Goal: Task Accomplishment & Management: Manage account settings

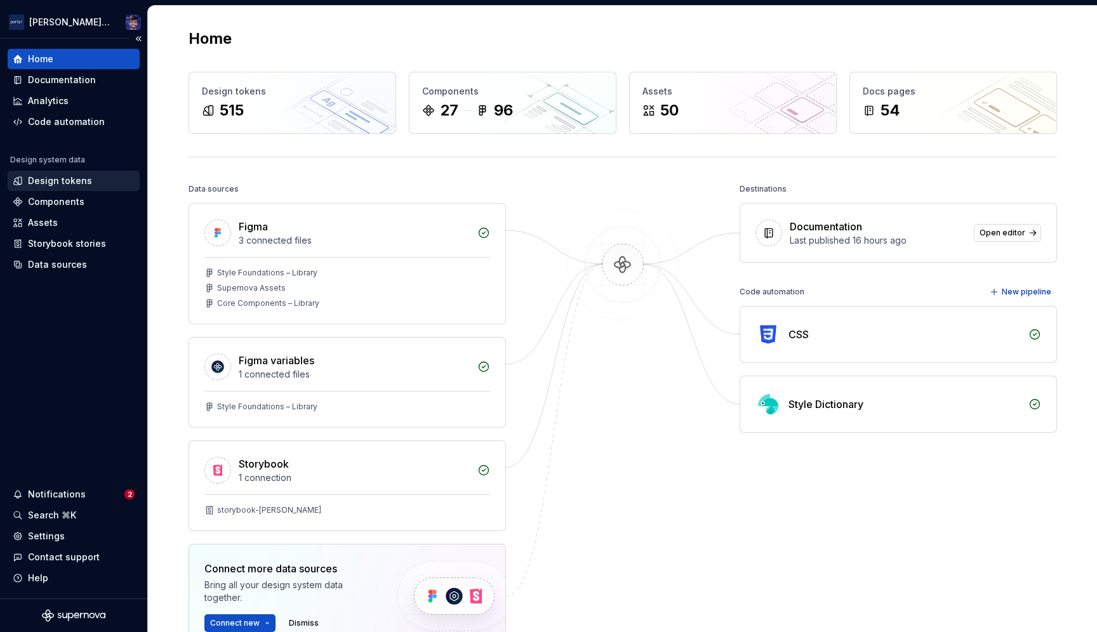
click at [52, 184] on div "Design tokens" at bounding box center [60, 181] width 64 height 13
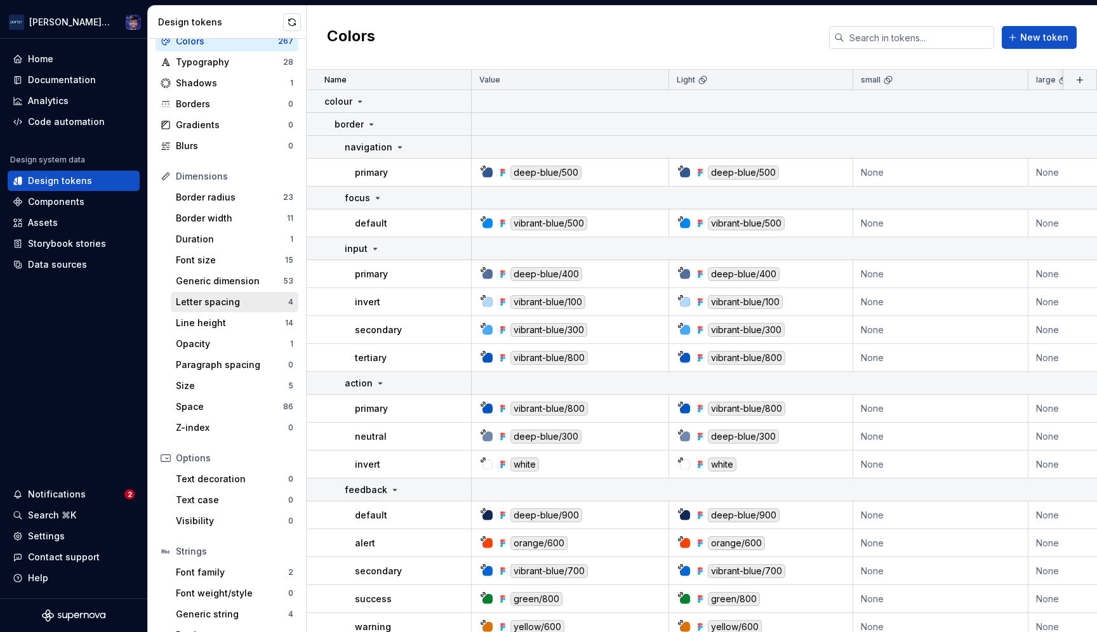
scroll to position [63, 0]
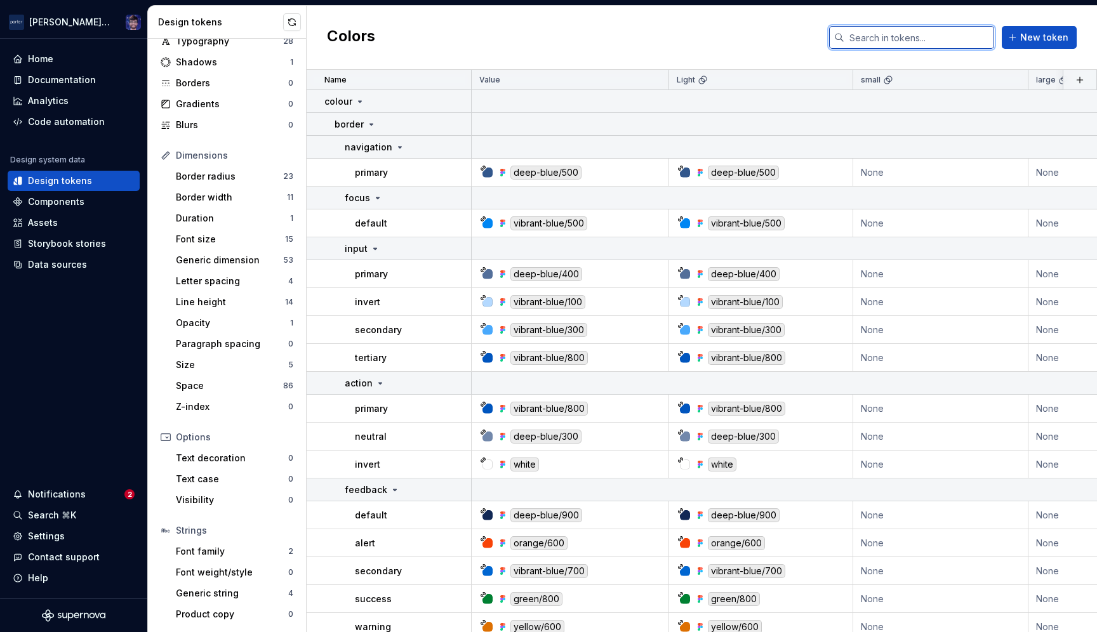
click at [885, 37] on input "text" at bounding box center [920, 37] width 150 height 23
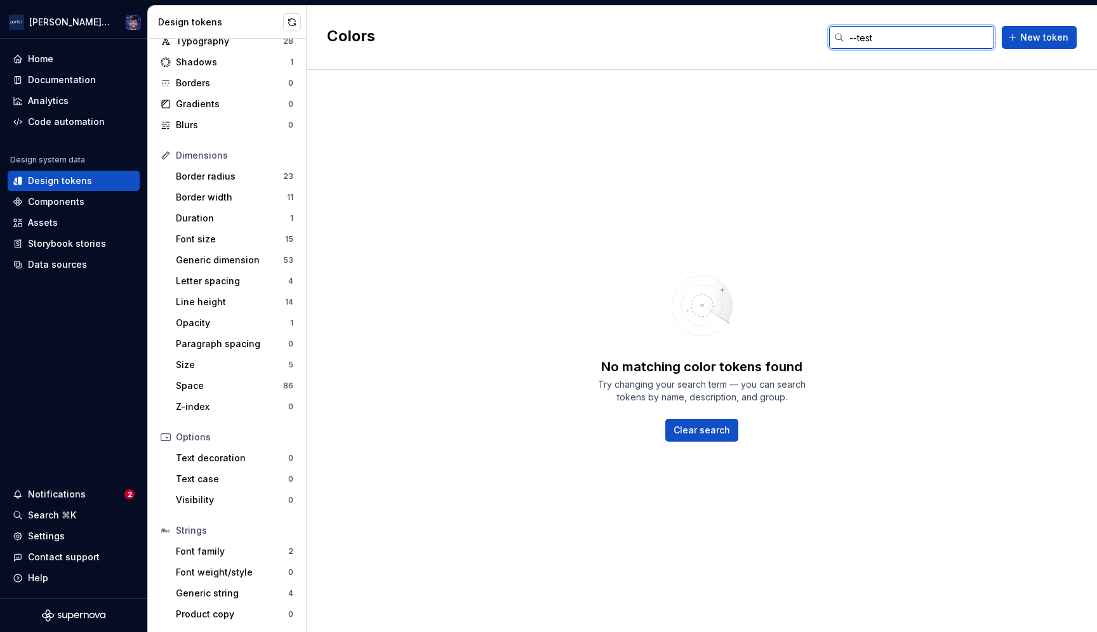
type input "--test"
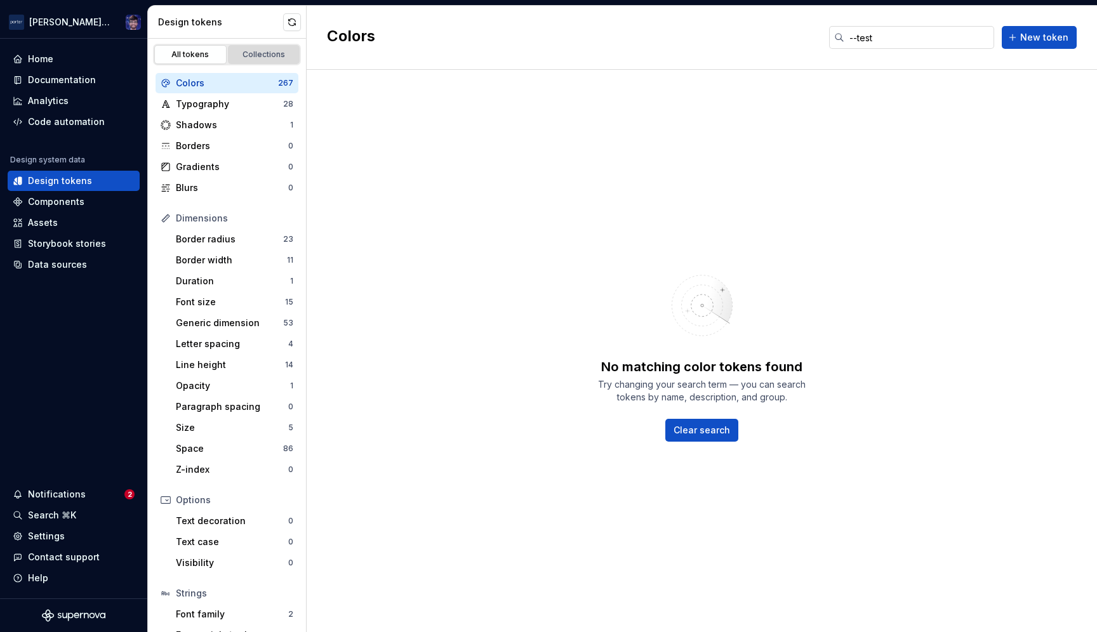
click at [250, 60] on link "Collections" at bounding box center [264, 54] width 72 height 19
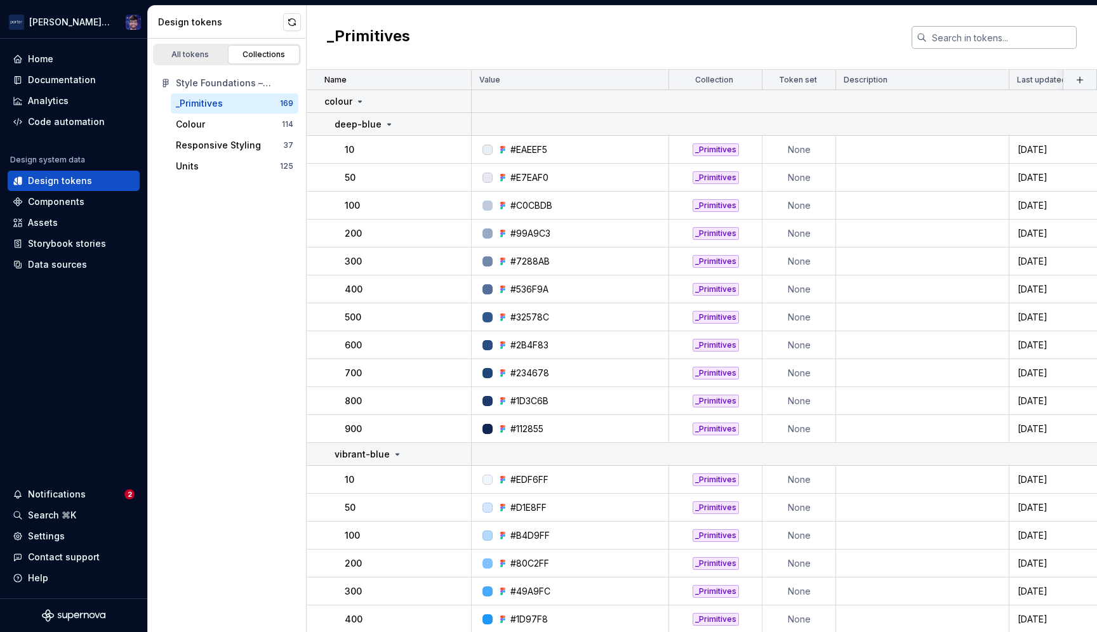
click at [948, 40] on input "text" at bounding box center [1002, 37] width 150 height 23
paste input "--test-duratrion-token: 300ms;"
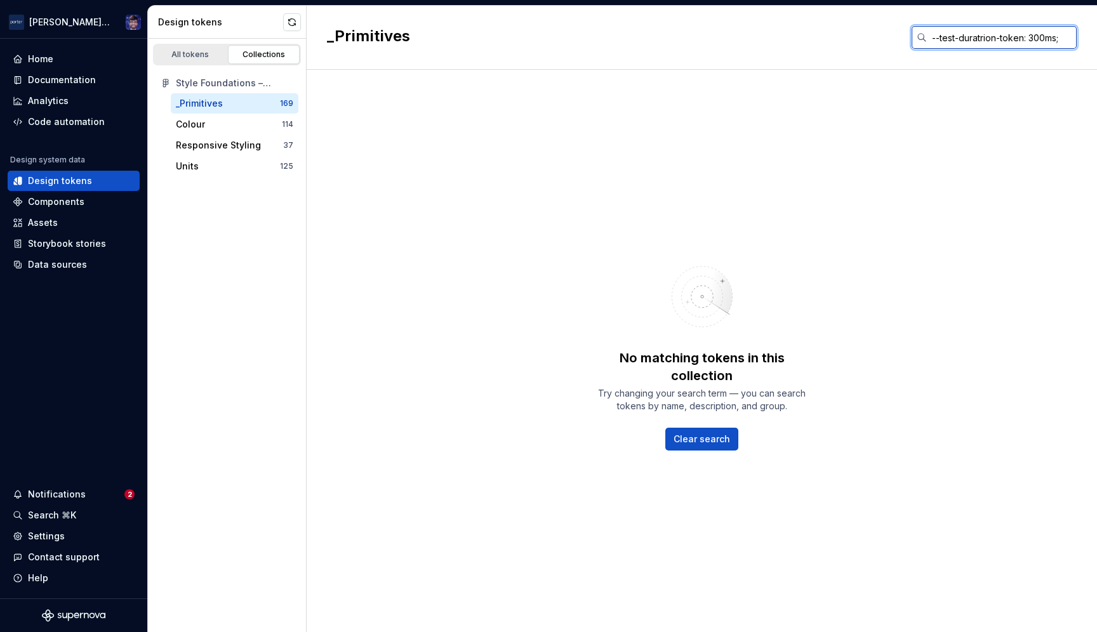
type input "--test-duratrion-token: 300ms;"
click at [224, 80] on div "Style Foundations – Library" at bounding box center [234, 83] width 117 height 13
click at [218, 114] on div "_Primitives 169 Colour 114 Responsive Styling 37 Units 125" at bounding box center [227, 134] width 143 height 83
click at [218, 124] on div "Colour" at bounding box center [229, 124] width 106 height 13
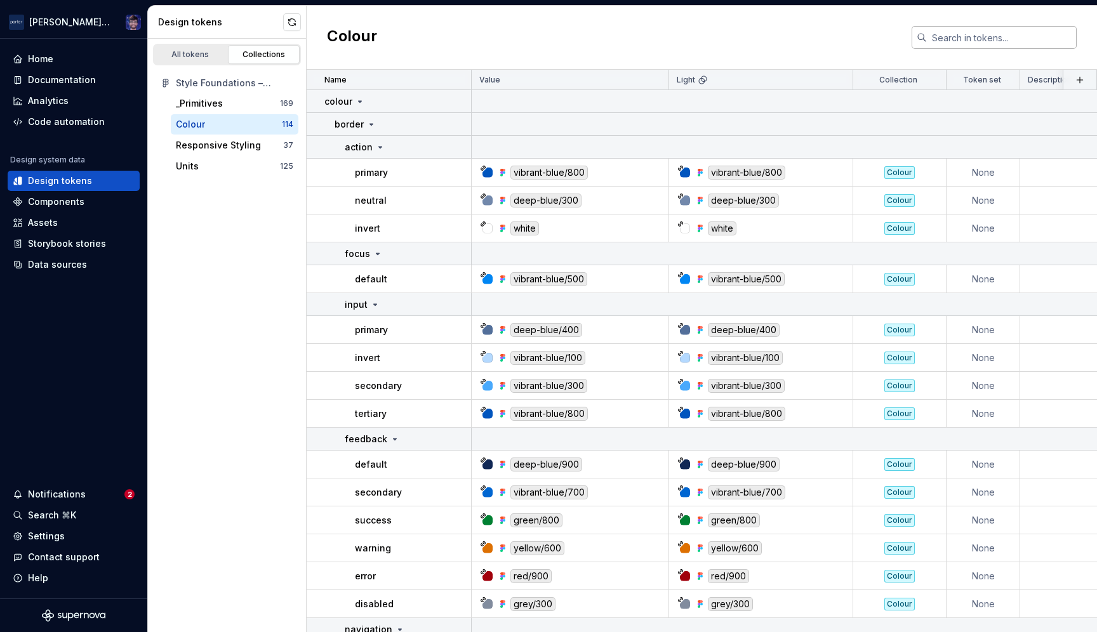
click at [955, 36] on input "text" at bounding box center [1002, 37] width 150 height 23
paste input "--test-duratrion-token: 300ms;"
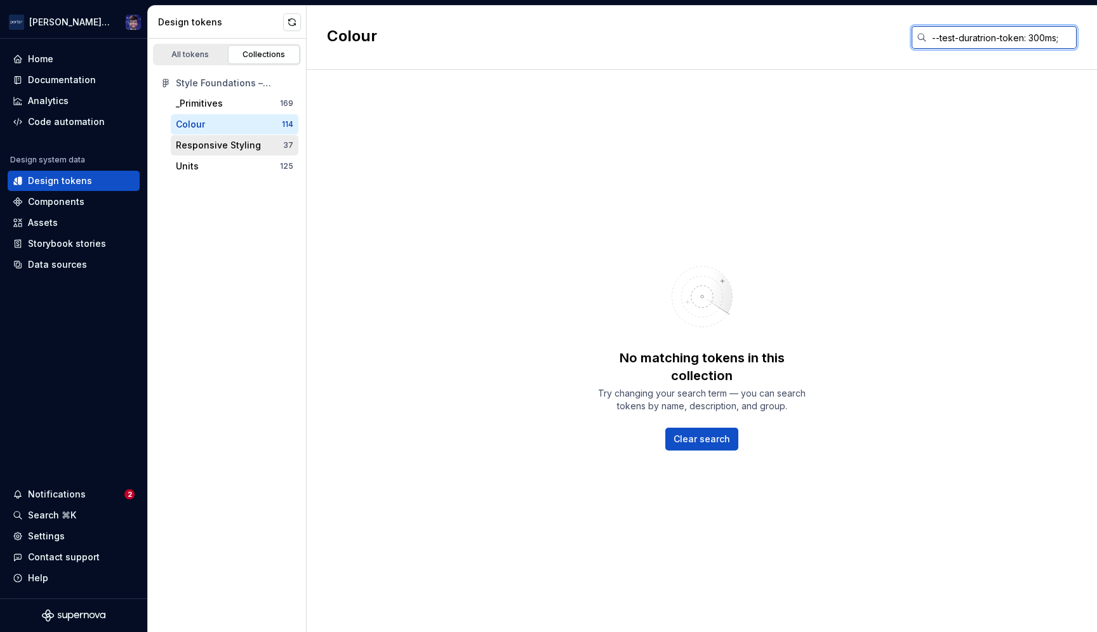
type input "--test-duratrion-token: 300ms;"
click at [209, 144] on div "Responsive Styling" at bounding box center [218, 145] width 85 height 13
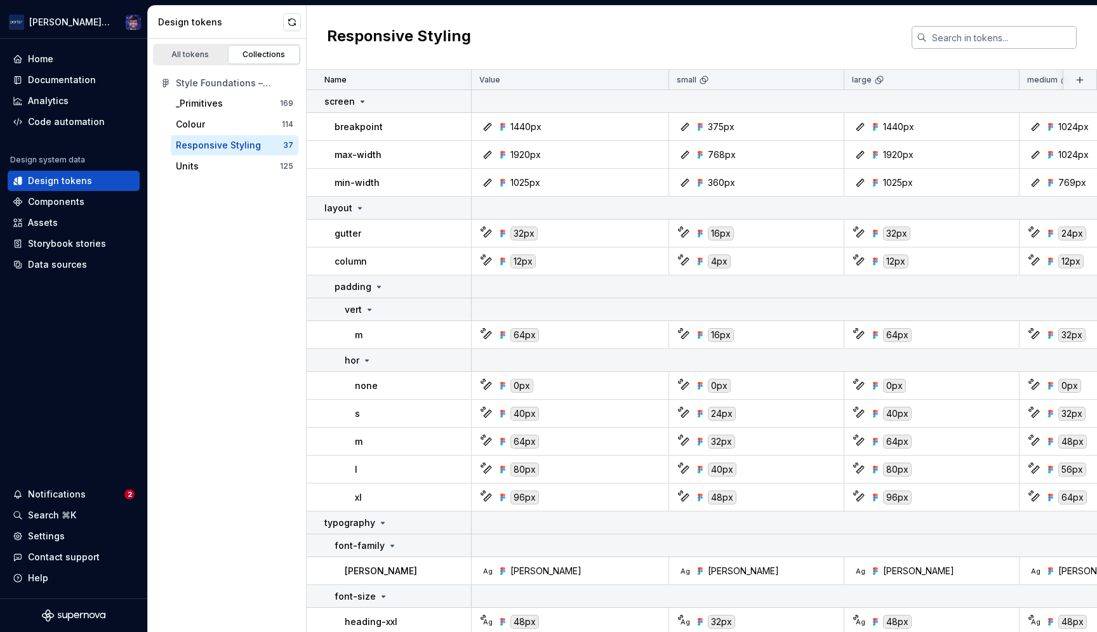
click at [969, 42] on input "text" at bounding box center [1002, 37] width 150 height 23
paste input "--test-duratrion-token: 300ms;"
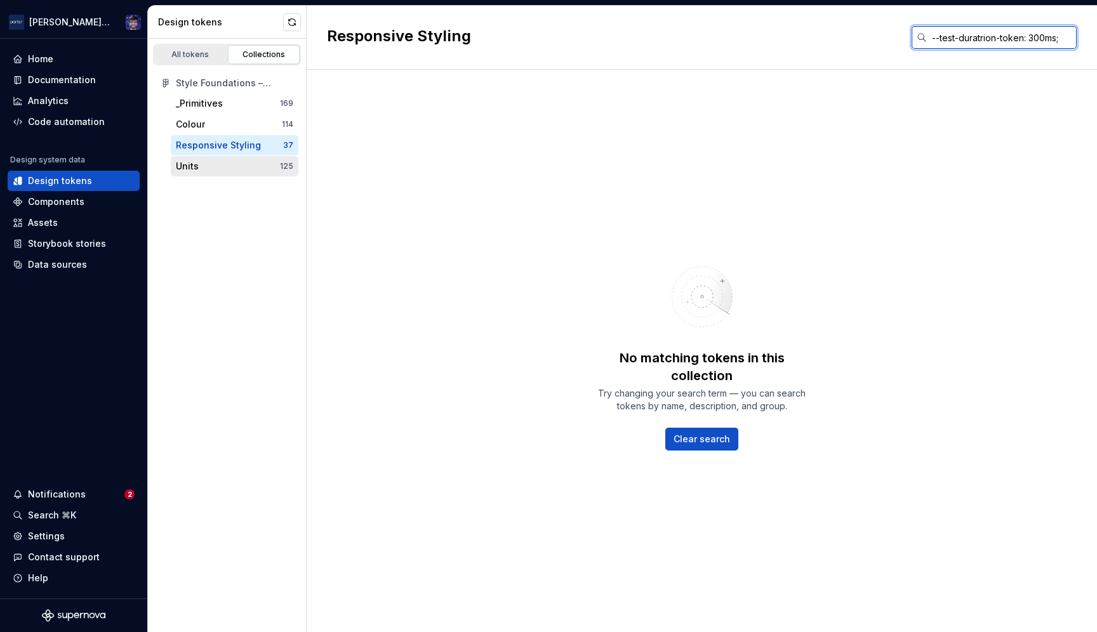
type input "--test-duratrion-token: 300ms;"
click at [204, 161] on div "Units" at bounding box center [228, 166] width 104 height 13
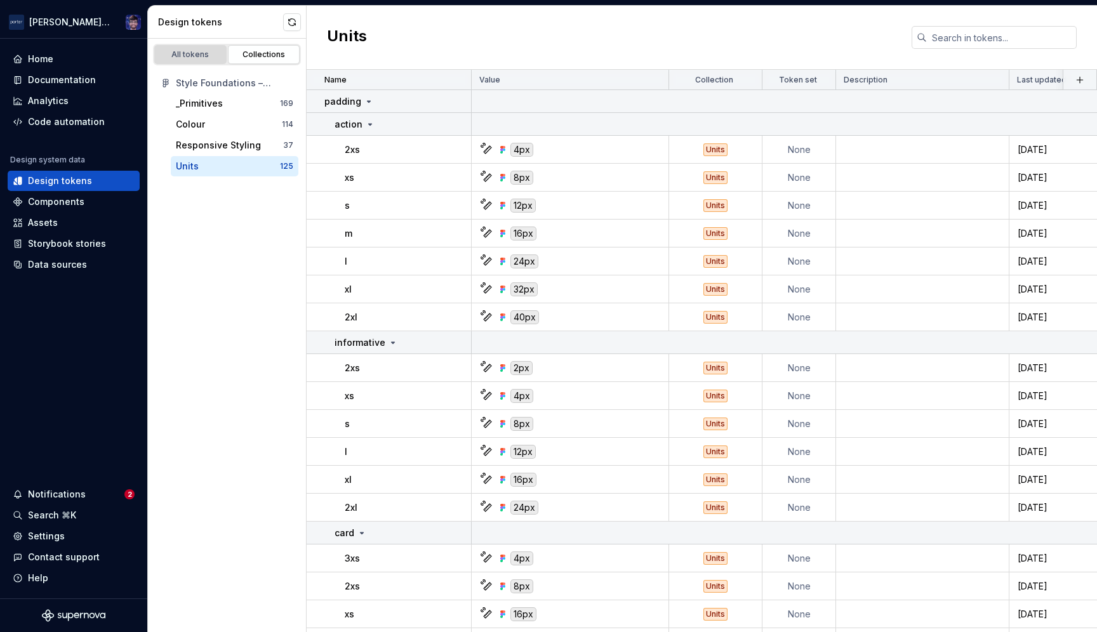
click at [184, 61] on link "All tokens" at bounding box center [190, 54] width 72 height 19
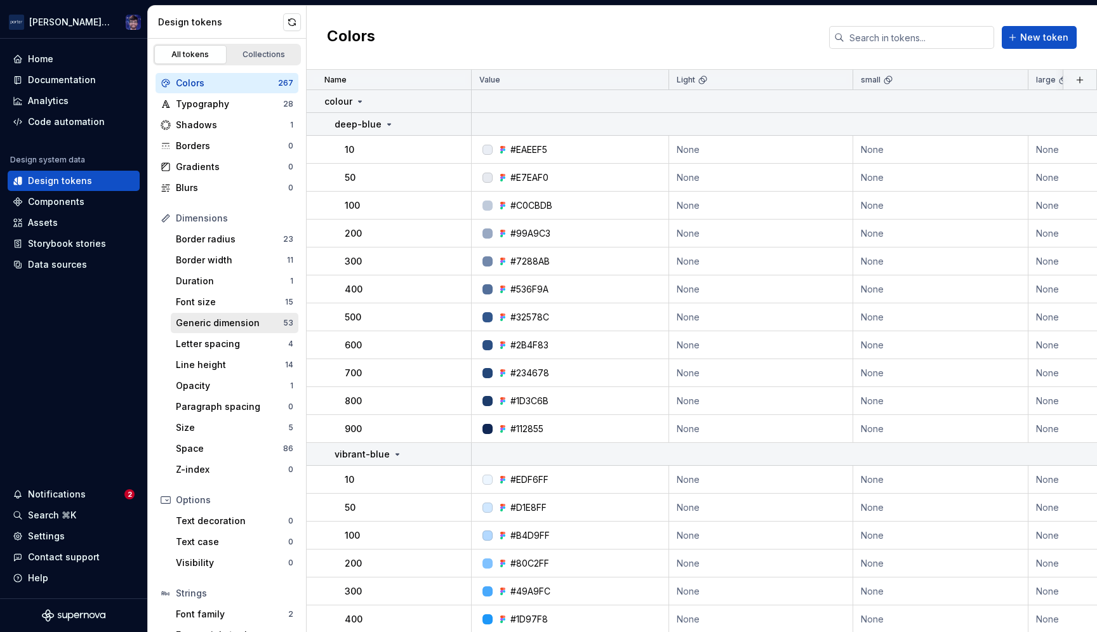
click at [227, 321] on div "Generic dimension" at bounding box center [229, 323] width 107 height 13
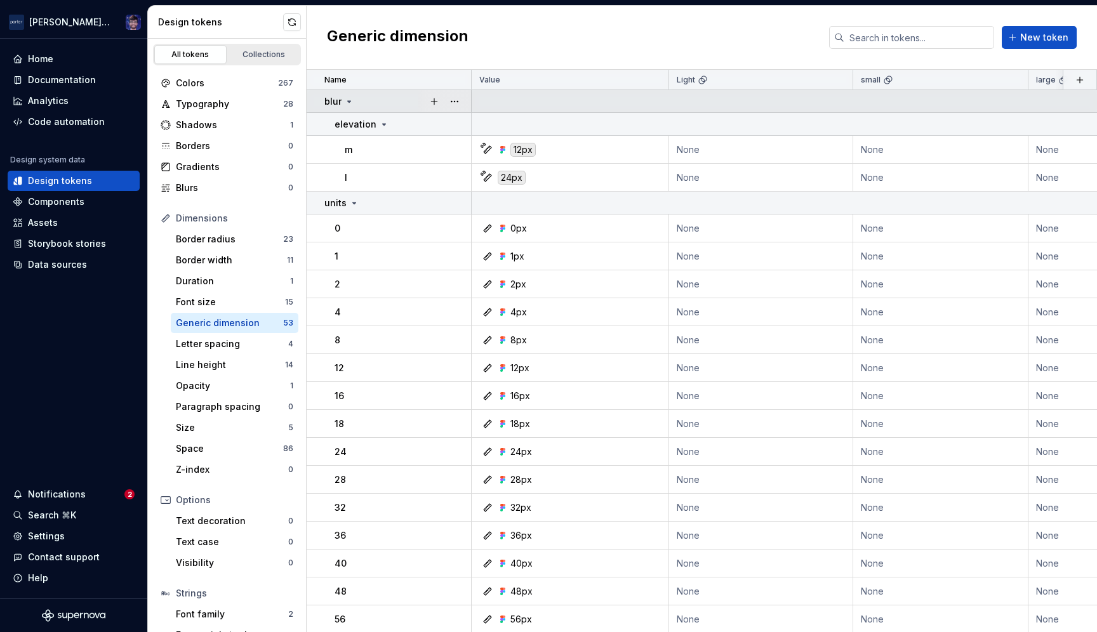
click at [348, 101] on icon at bounding box center [349, 101] width 3 height 1
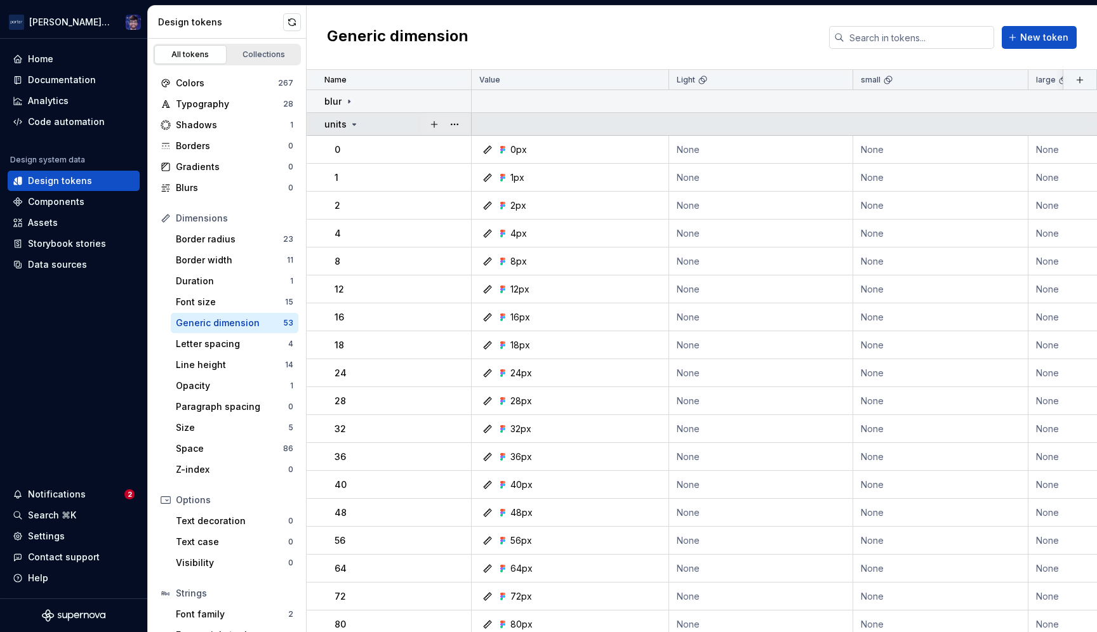
click at [354, 128] on icon at bounding box center [354, 124] width 10 height 10
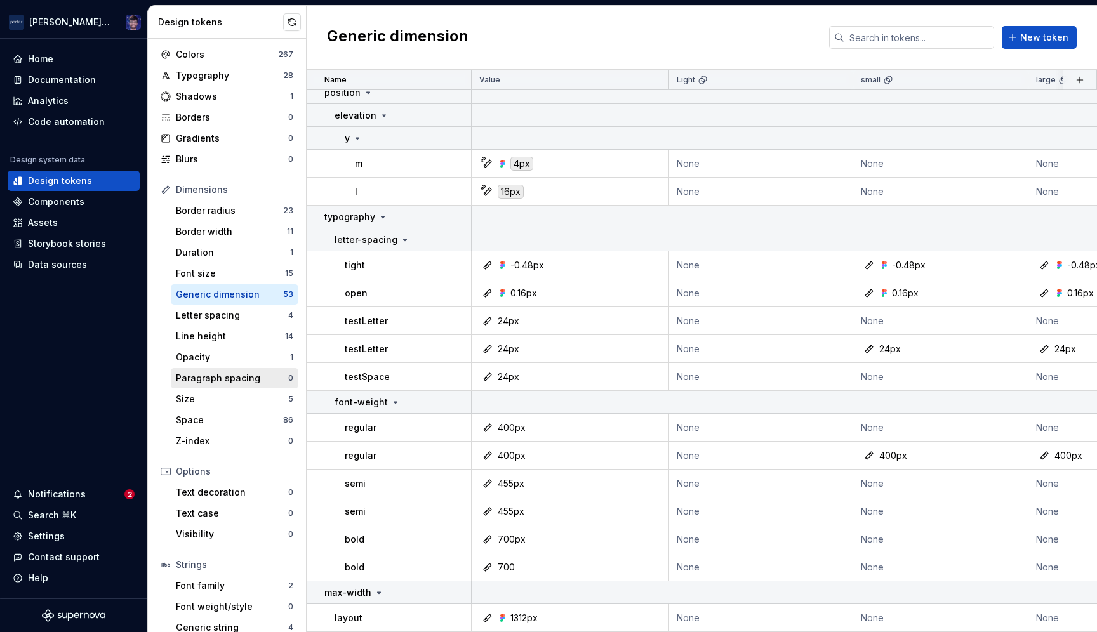
scroll to position [30, 0]
click at [224, 246] on div "Duration" at bounding box center [233, 251] width 114 height 13
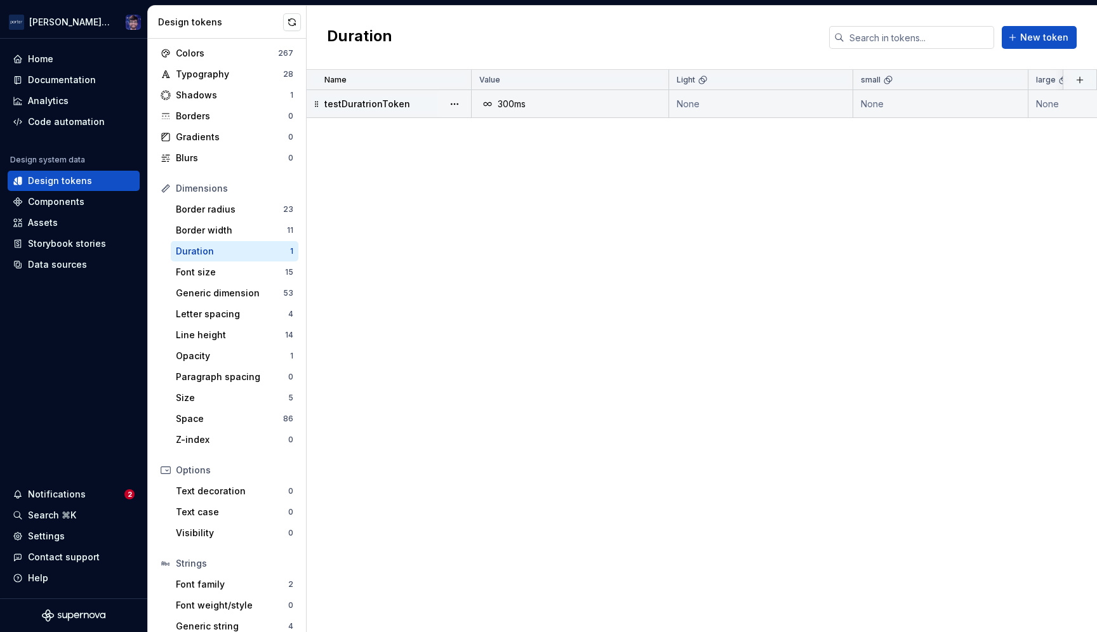
click at [401, 114] on td "testDuratrionToken" at bounding box center [389, 104] width 165 height 28
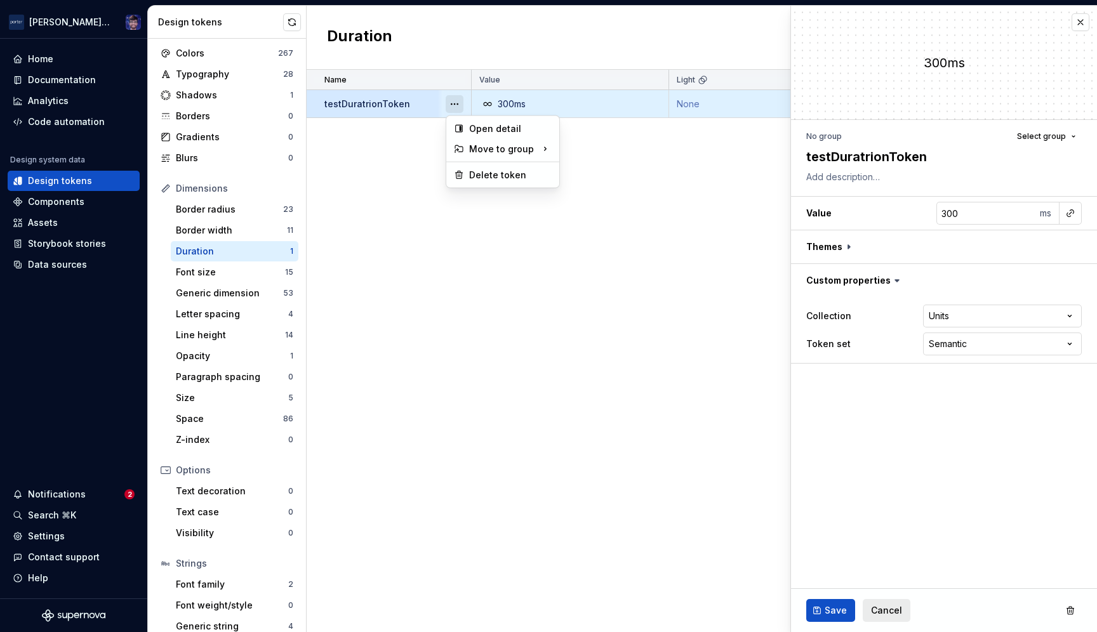
click at [457, 99] on button "button" at bounding box center [455, 104] width 18 height 18
type textarea "*"
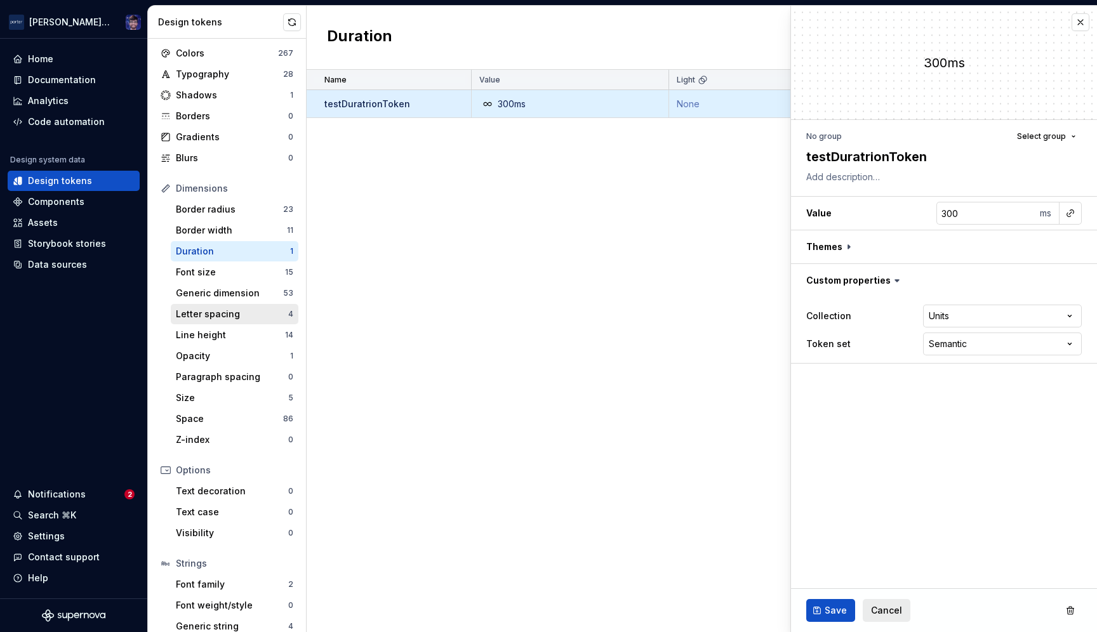
click at [195, 312] on html "**********" at bounding box center [548, 316] width 1097 height 632
click at [204, 310] on div "Letter spacing" at bounding box center [232, 314] width 112 height 13
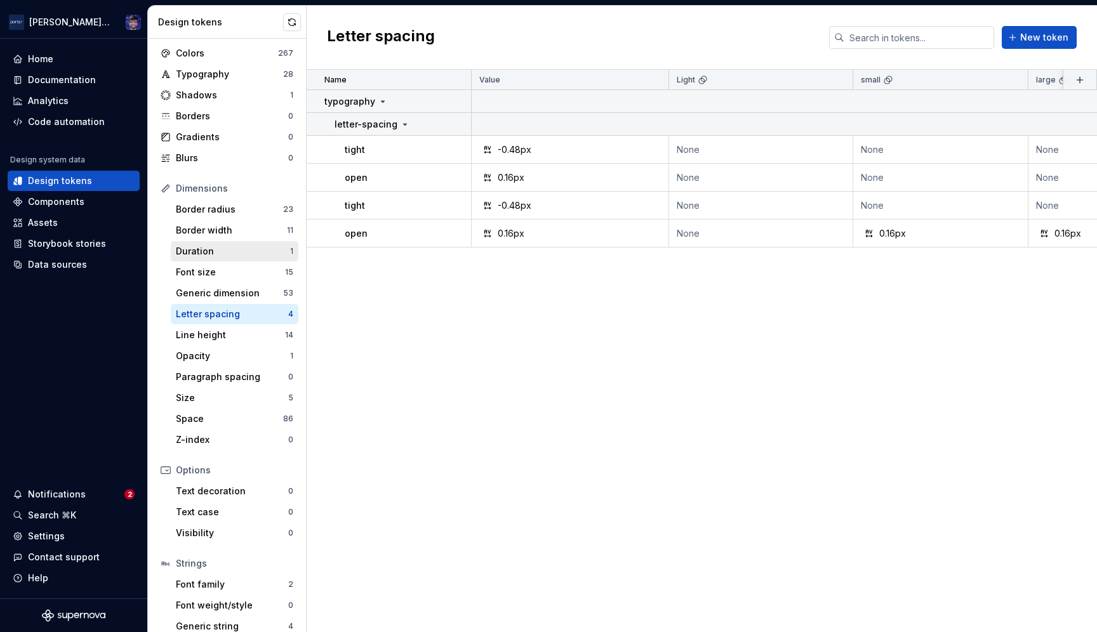
click at [198, 251] on div "Duration" at bounding box center [233, 251] width 114 height 13
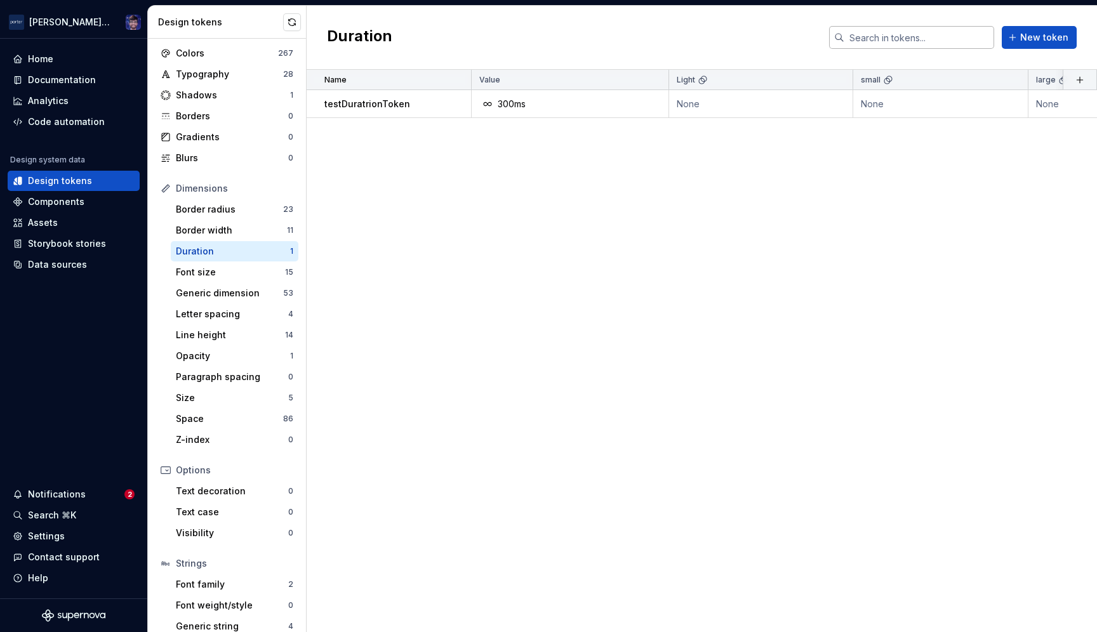
click at [879, 34] on input "text" at bounding box center [920, 37] width 150 height 23
type input "test"
click at [918, 36] on input "test" at bounding box center [920, 37] width 150 height 23
click at [845, 37] on icon at bounding box center [839, 37] width 10 height 10
click at [548, 277] on div "Name Value Light small large medium Collection Token set Description Last updat…" at bounding box center [702, 351] width 791 height 563
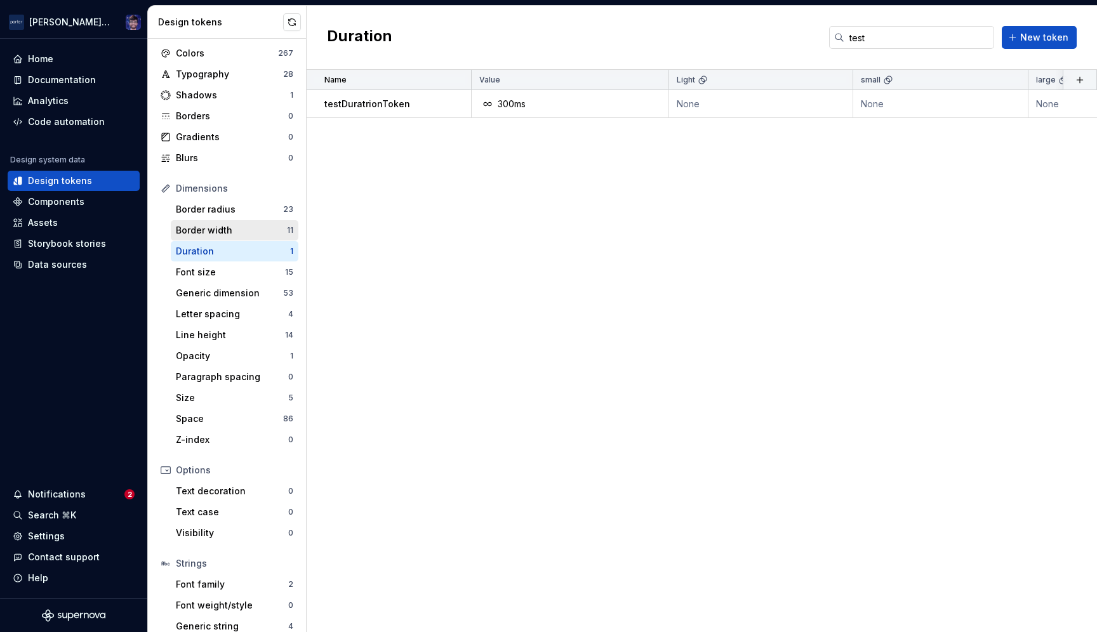
click at [244, 234] on div "Border width" at bounding box center [231, 230] width 111 height 13
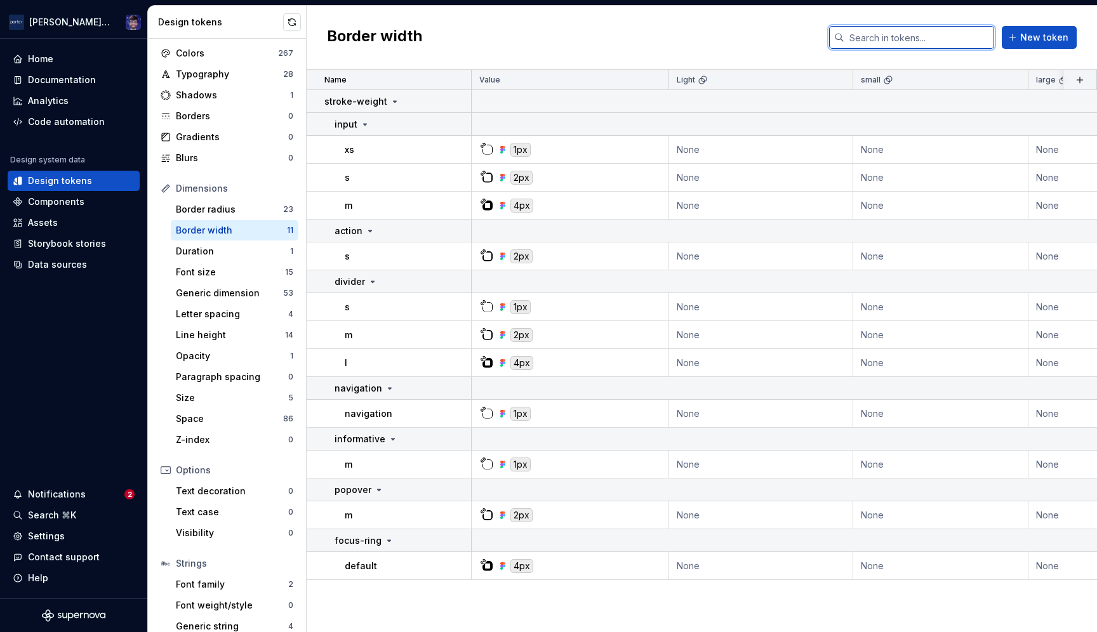
click at [948, 37] on input "text" at bounding box center [920, 37] width 150 height 23
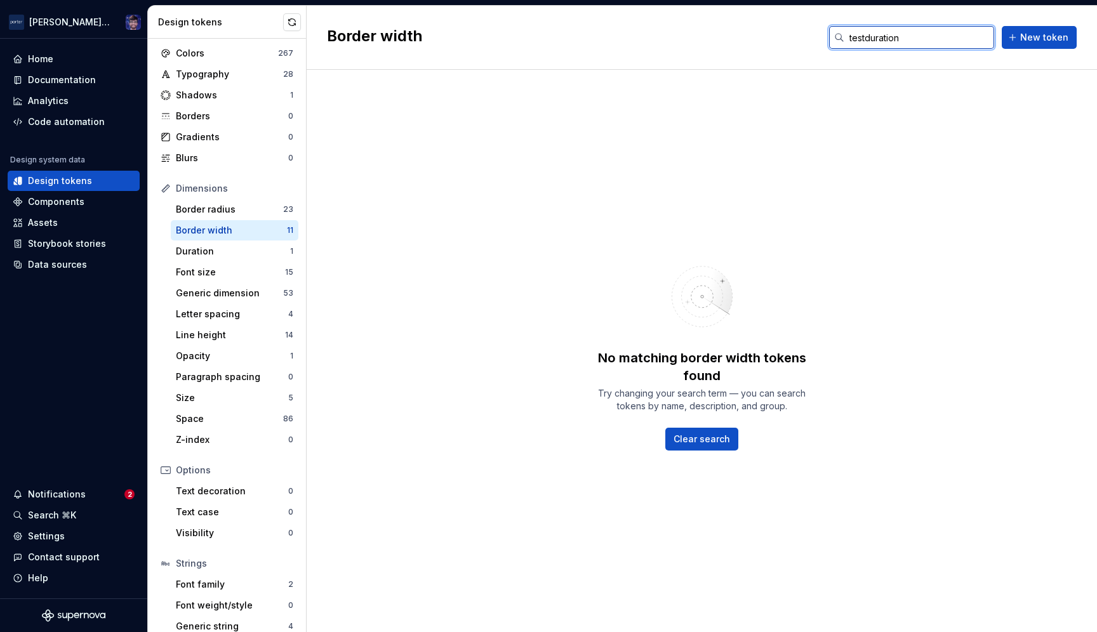
type input "testduration"
click at [208, 248] on div "Duration" at bounding box center [233, 251] width 114 height 13
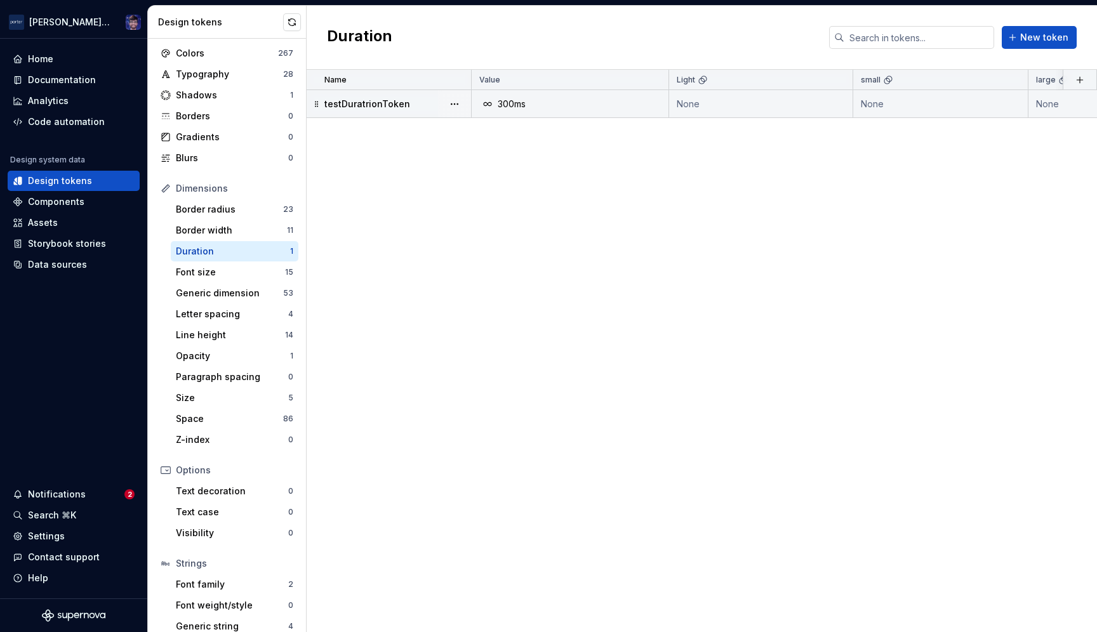
click at [318, 104] on icon at bounding box center [317, 104] width 10 height 10
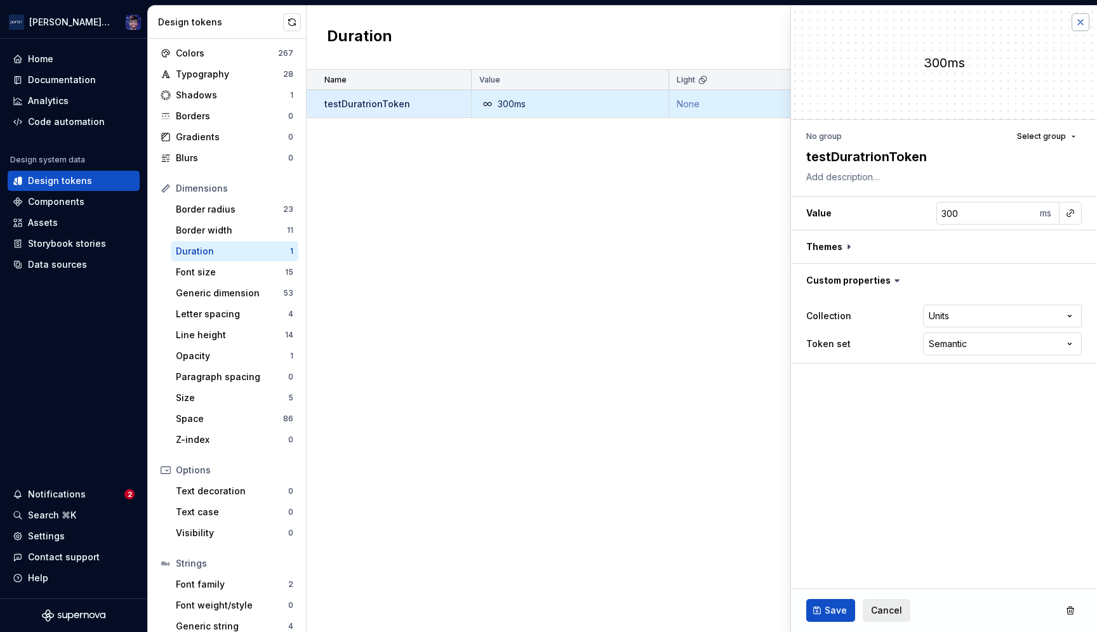
click at [1078, 21] on button "button" at bounding box center [1081, 22] width 18 height 18
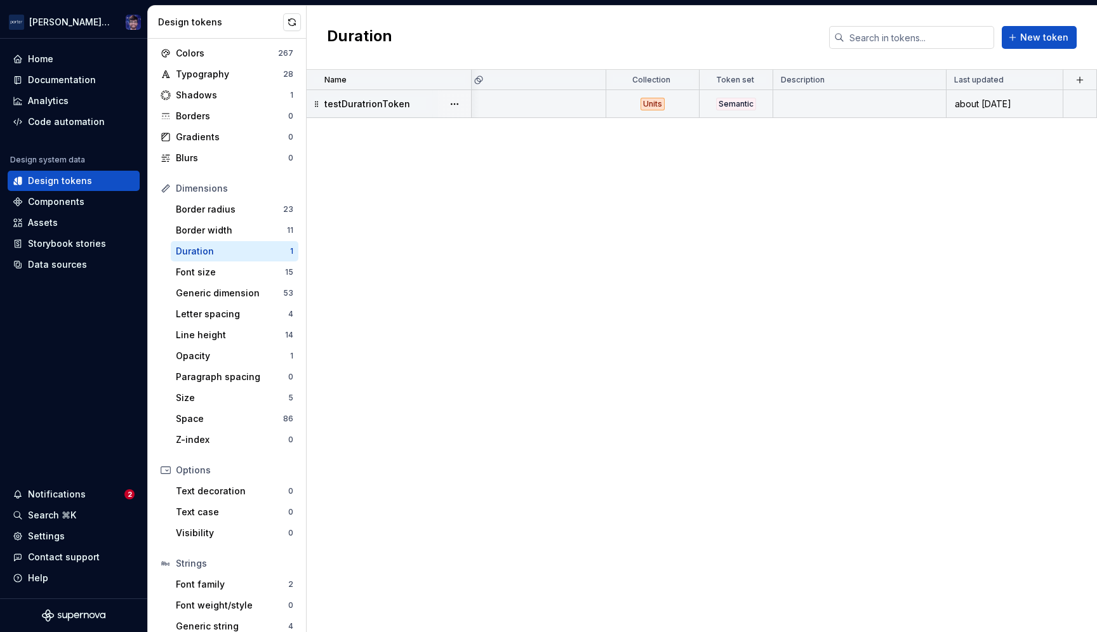
scroll to position [0, 771]
click at [991, 107] on div "about [DATE]" at bounding box center [1004, 104] width 115 height 13
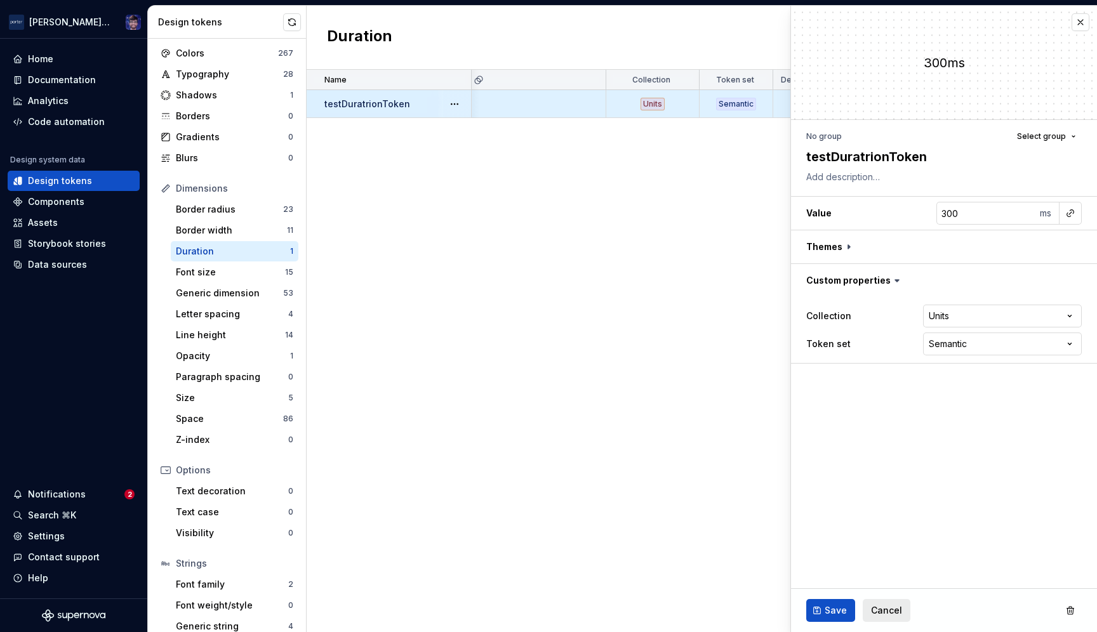
click at [670, 264] on div "Name Value Light small large medium Collection Token set Description Last updat…" at bounding box center [702, 351] width 791 height 563
click at [1085, 24] on button "button" at bounding box center [1081, 22] width 18 height 18
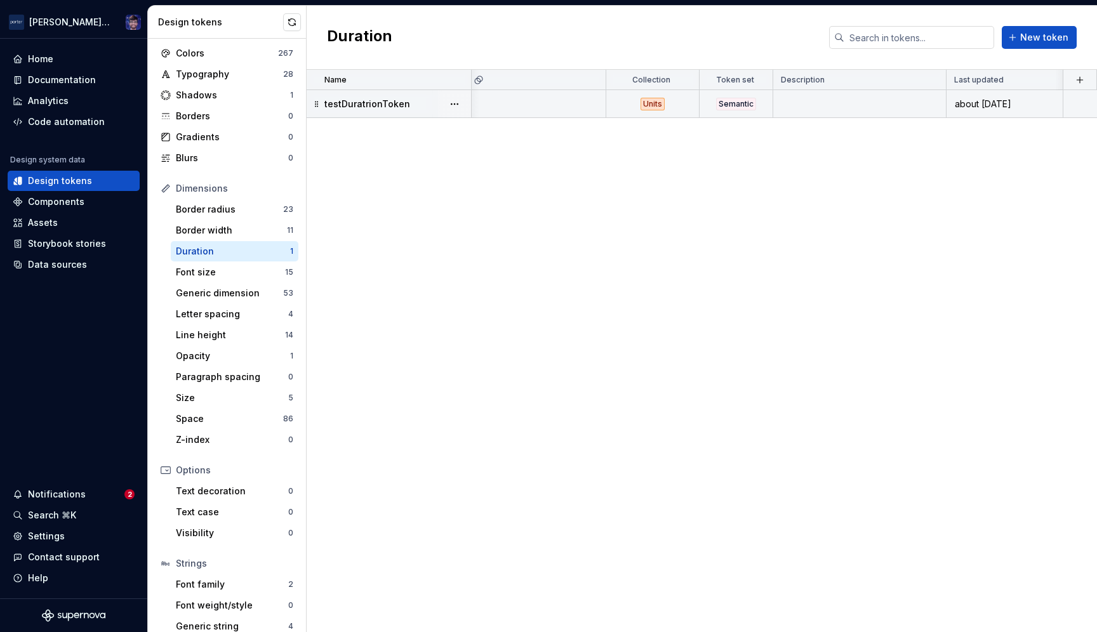
click at [1069, 105] on td at bounding box center [1081, 104] width 34 height 28
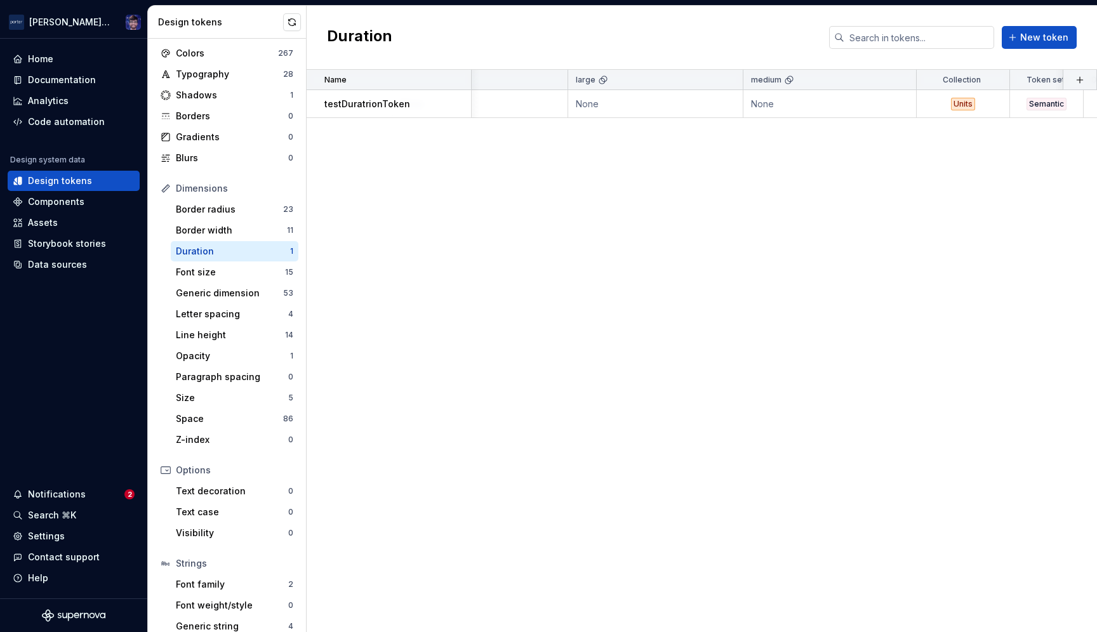
scroll to position [0, 260]
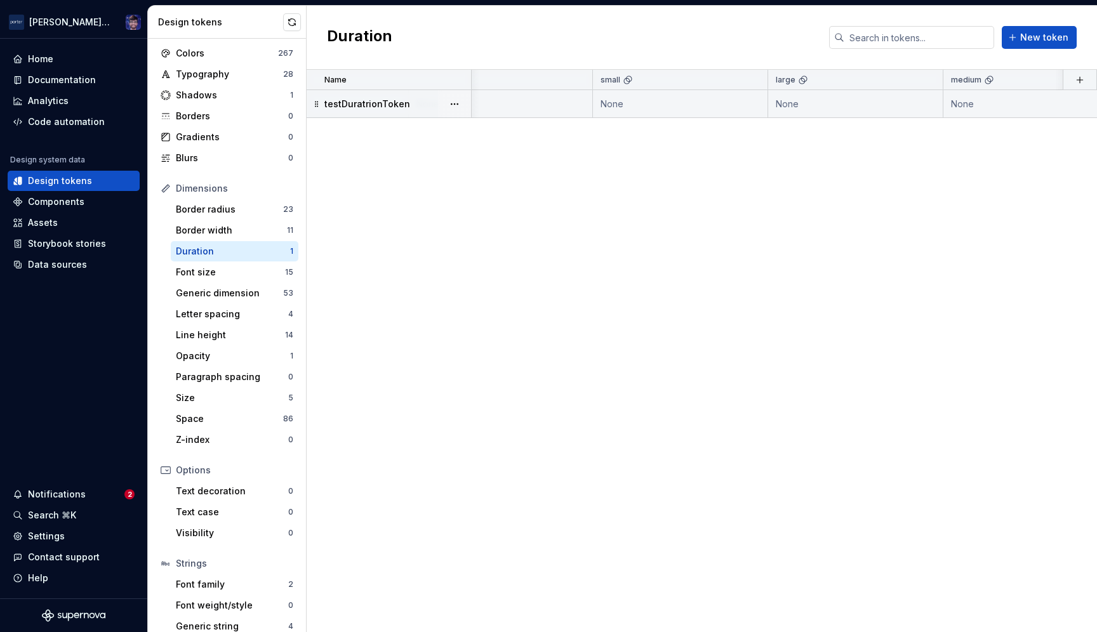
click at [401, 115] on td "testDuratrionToken" at bounding box center [389, 104] width 165 height 28
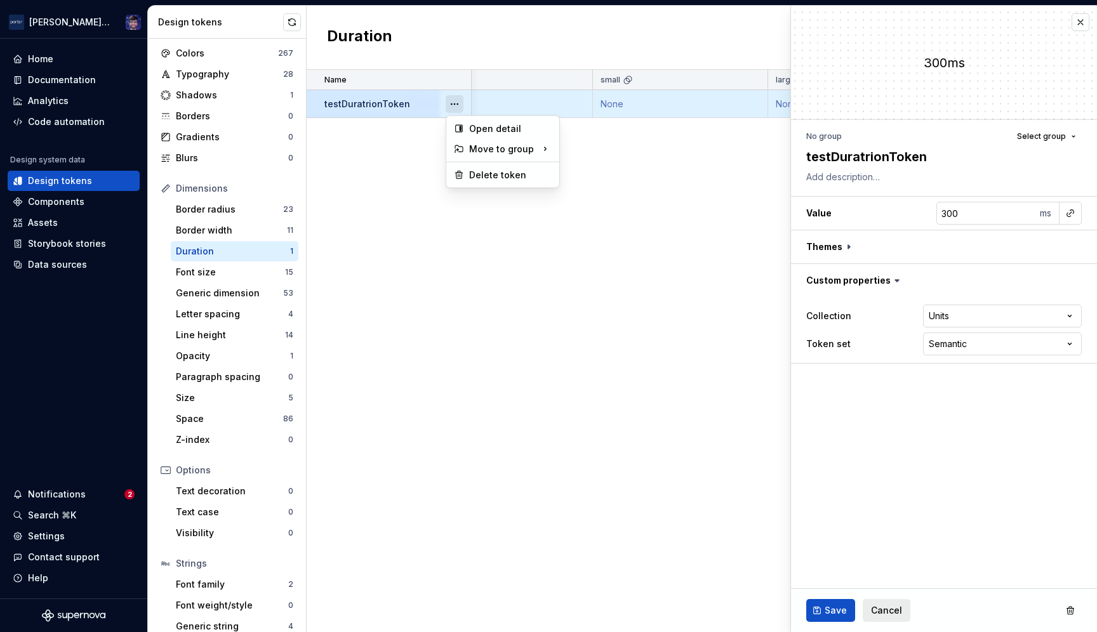
click at [455, 100] on button "button" at bounding box center [455, 104] width 18 height 18
click at [468, 178] on div "Delete token" at bounding box center [503, 175] width 108 height 20
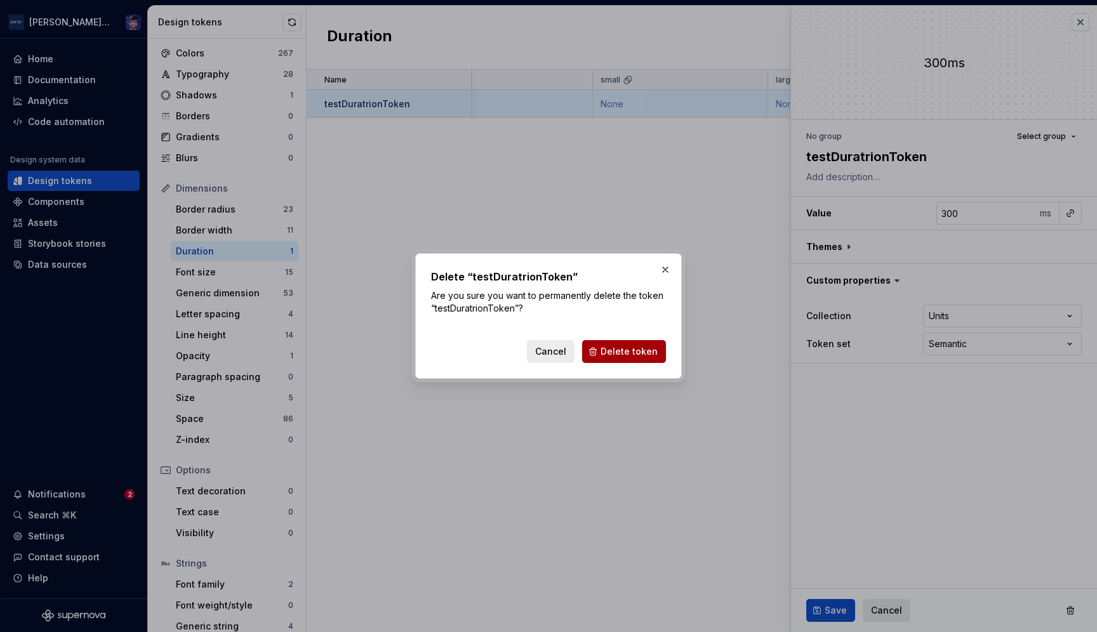
click at [613, 352] on span "Delete token" at bounding box center [629, 351] width 57 height 13
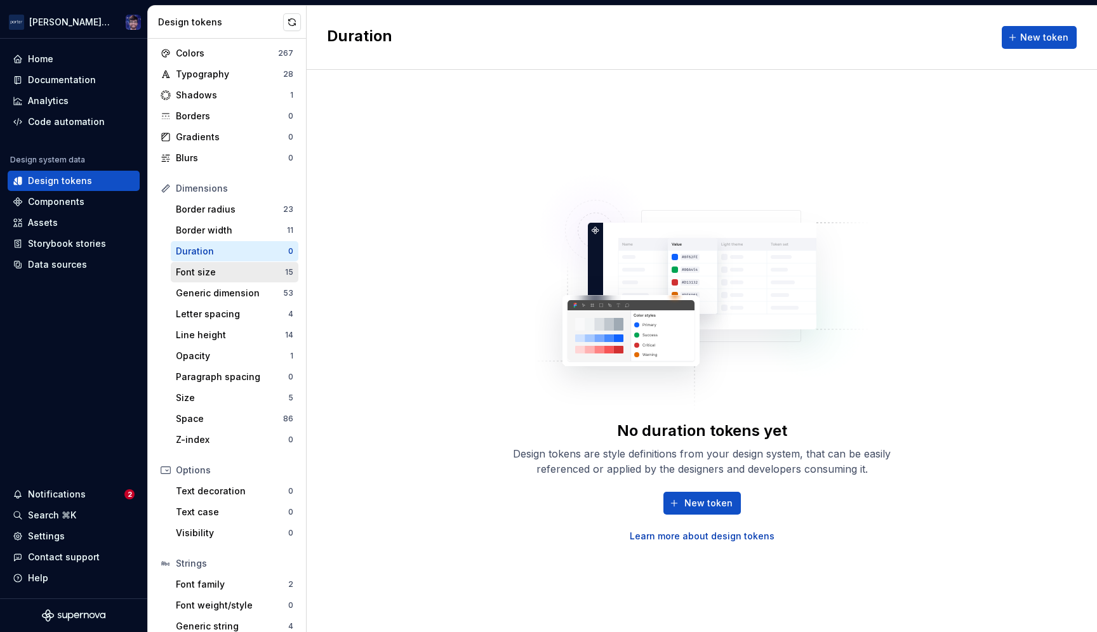
click at [212, 280] on div "Font size 15" at bounding box center [235, 272] width 128 height 20
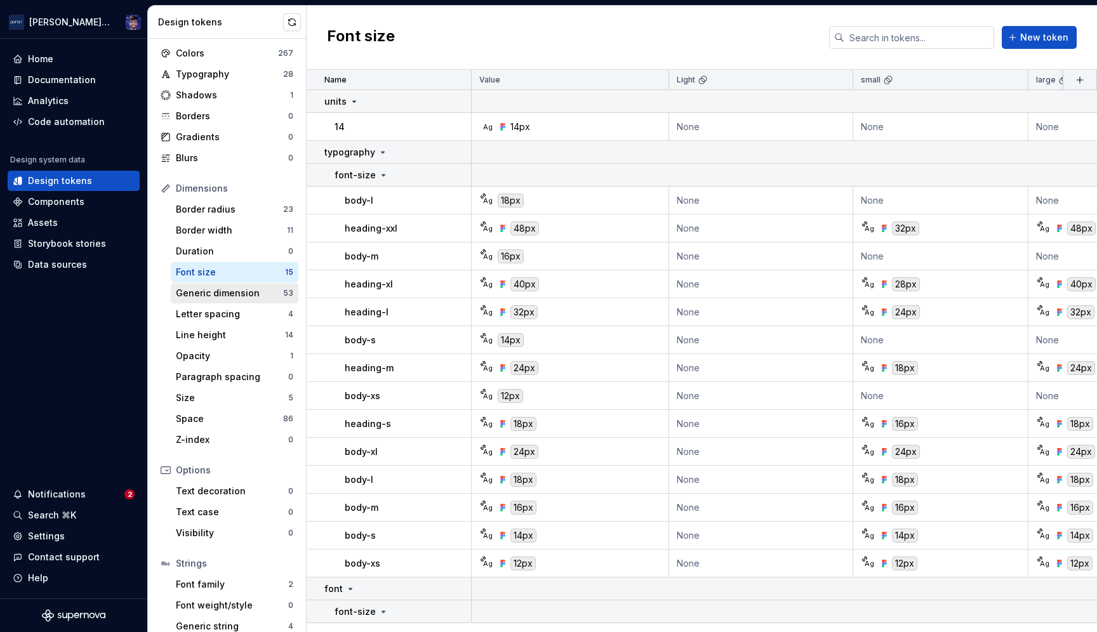
click at [216, 294] on div "Generic dimension" at bounding box center [229, 293] width 107 height 13
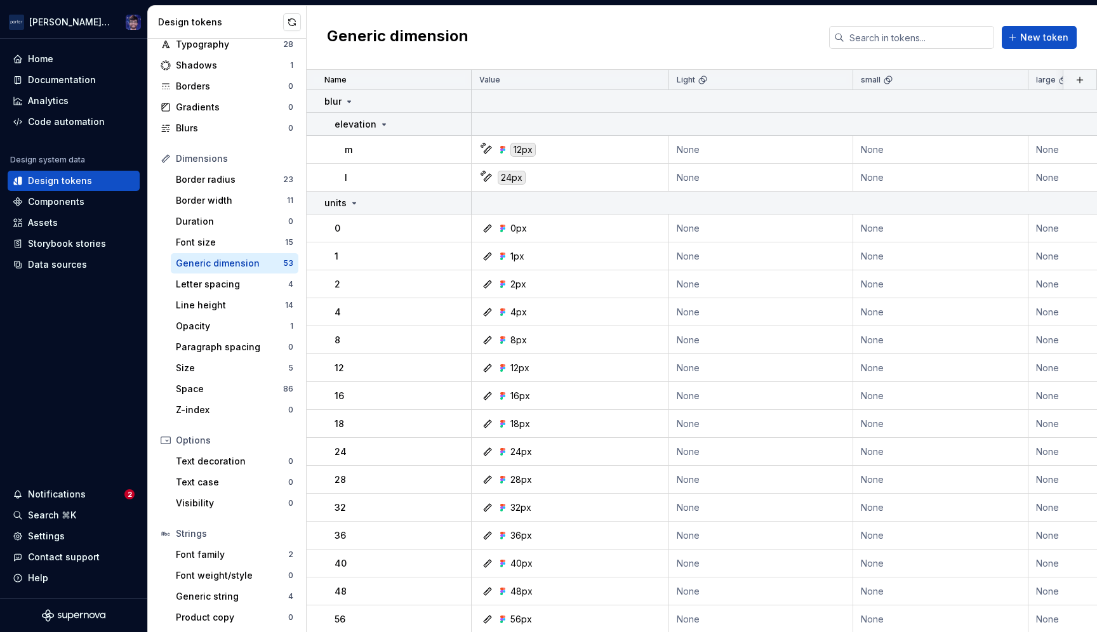
scroll to position [63, 0]
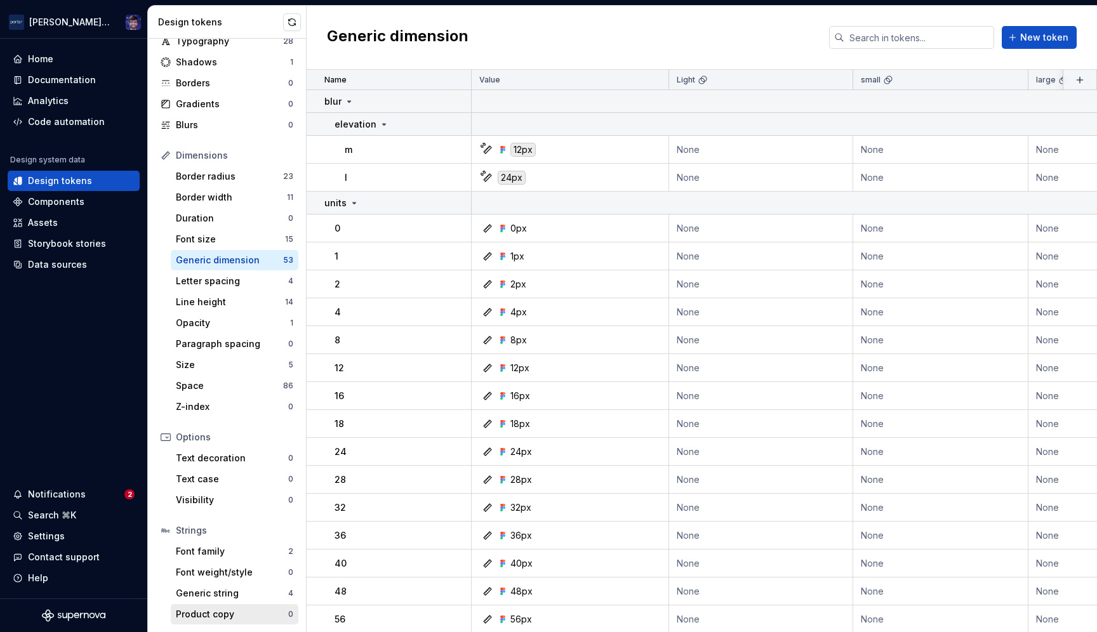
click at [206, 609] on div "Product copy" at bounding box center [232, 614] width 112 height 13
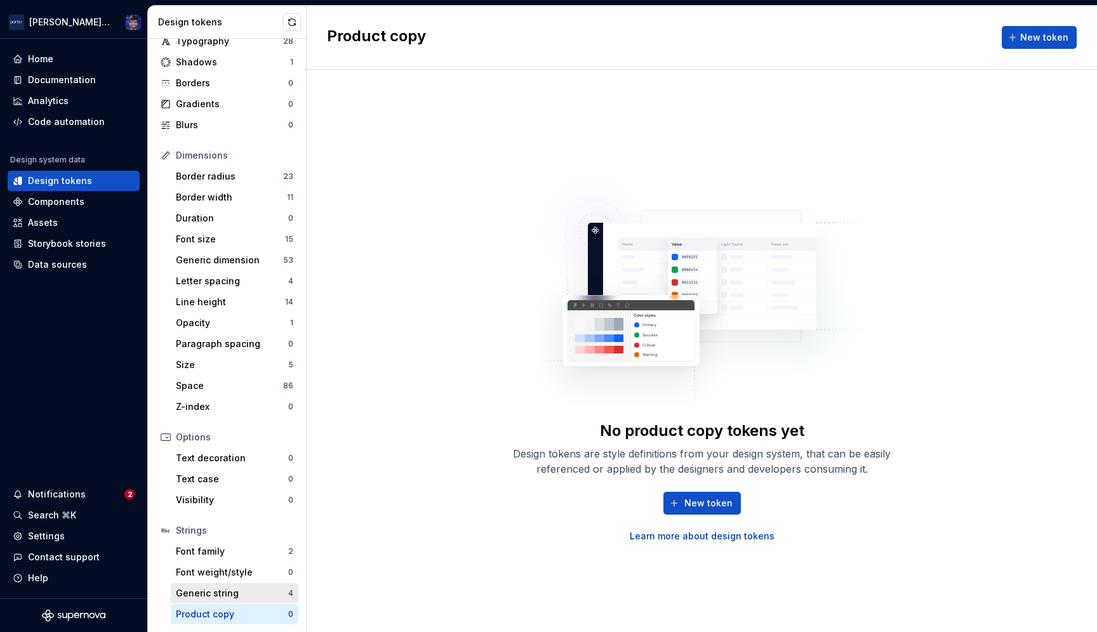
click at [208, 592] on div "Generic string" at bounding box center [232, 593] width 112 height 13
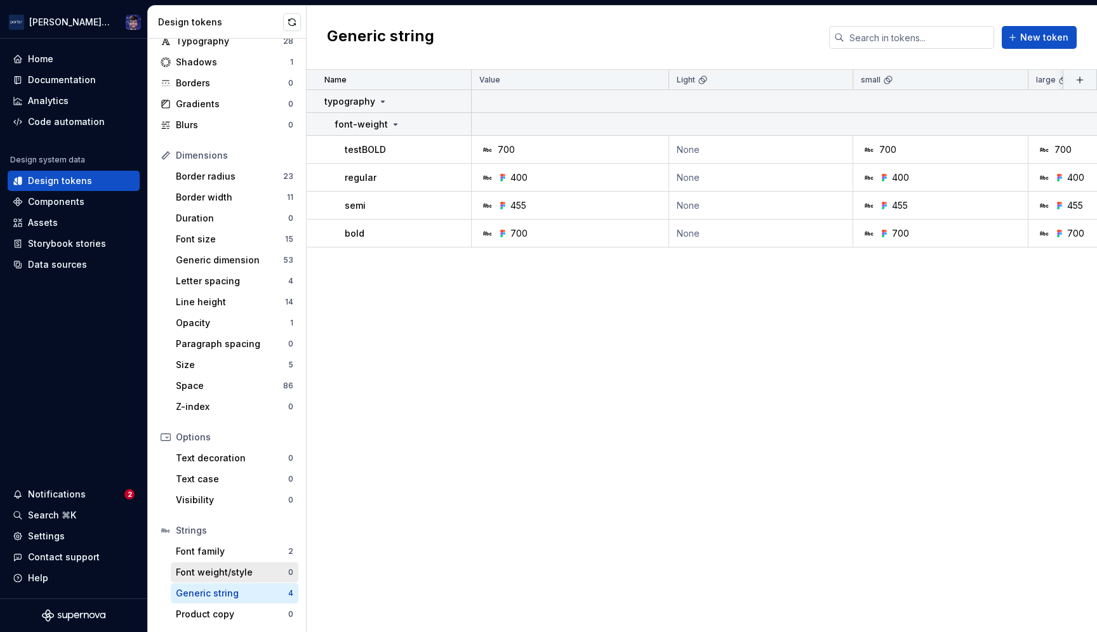
click at [206, 578] on div "Font weight/style" at bounding box center [232, 572] width 112 height 13
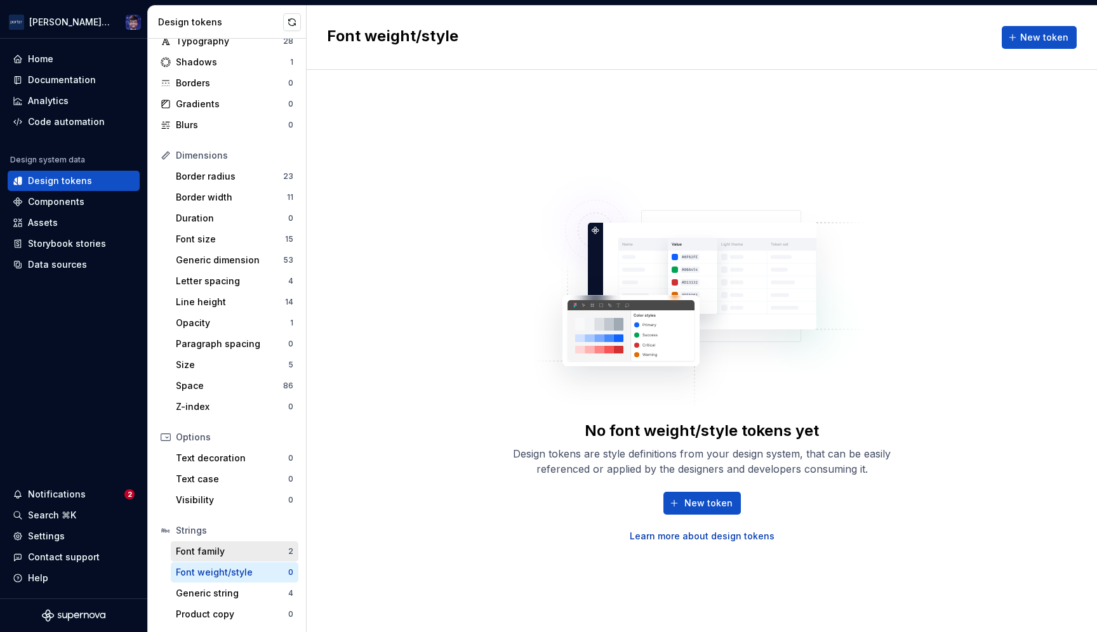
click at [209, 559] on div "Font family 2" at bounding box center [235, 552] width 128 height 20
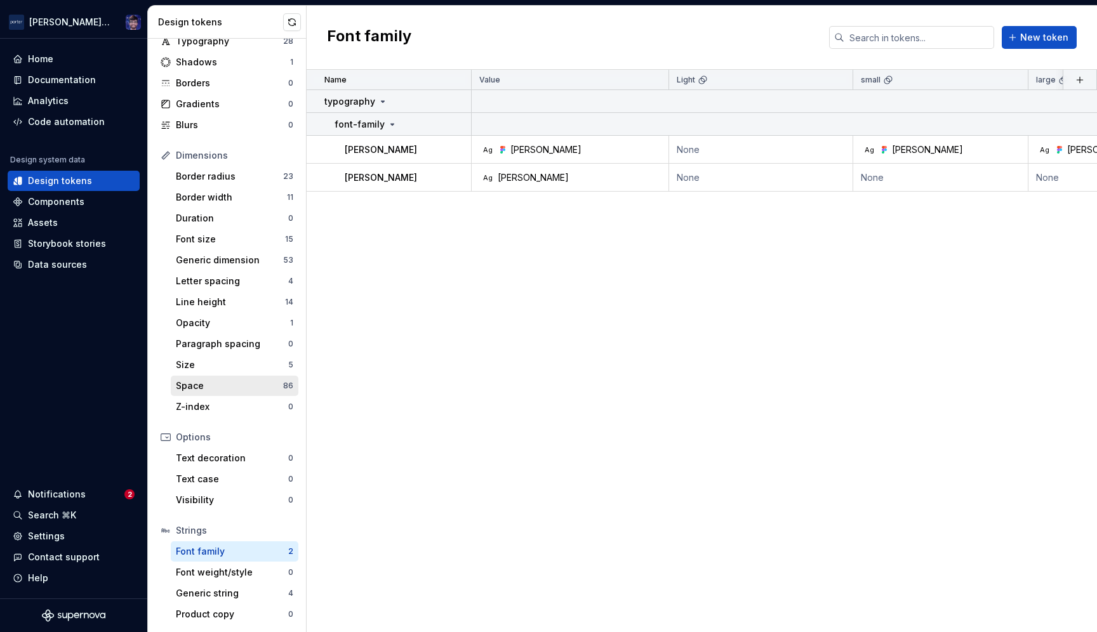
click at [223, 392] on div "Space 86" at bounding box center [235, 386] width 128 height 20
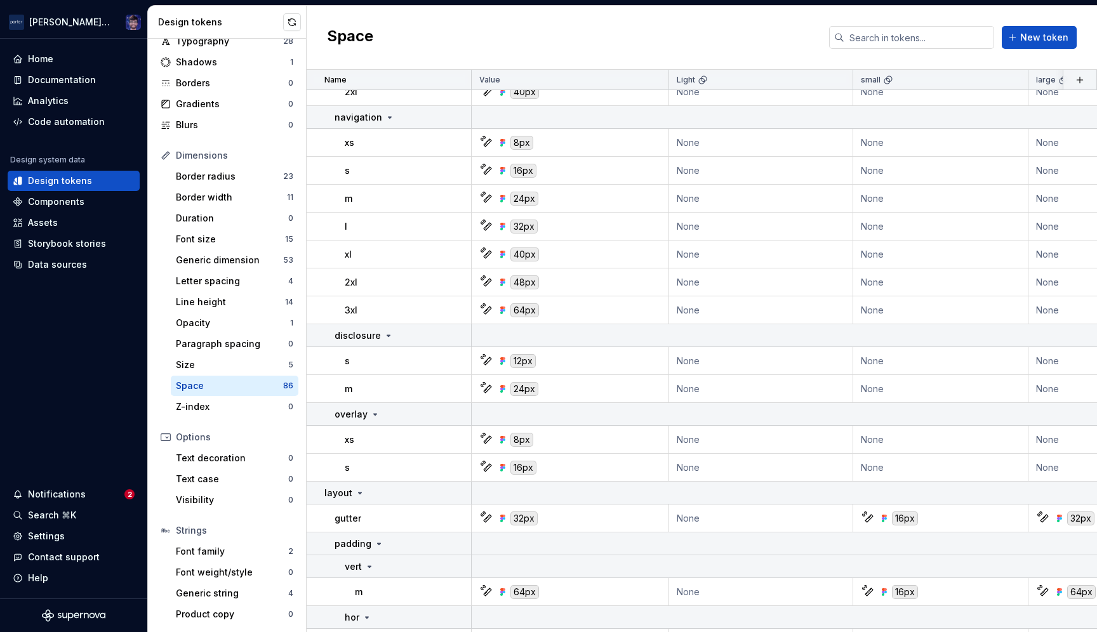
scroll to position [2348, 0]
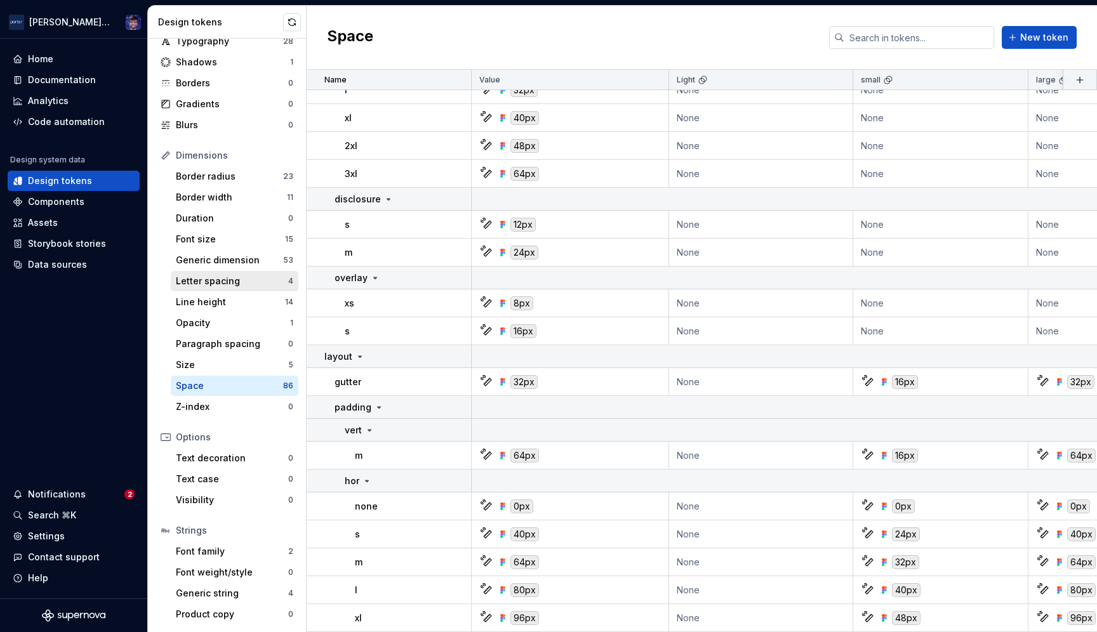
click at [208, 283] on div "Letter spacing" at bounding box center [232, 281] width 112 height 13
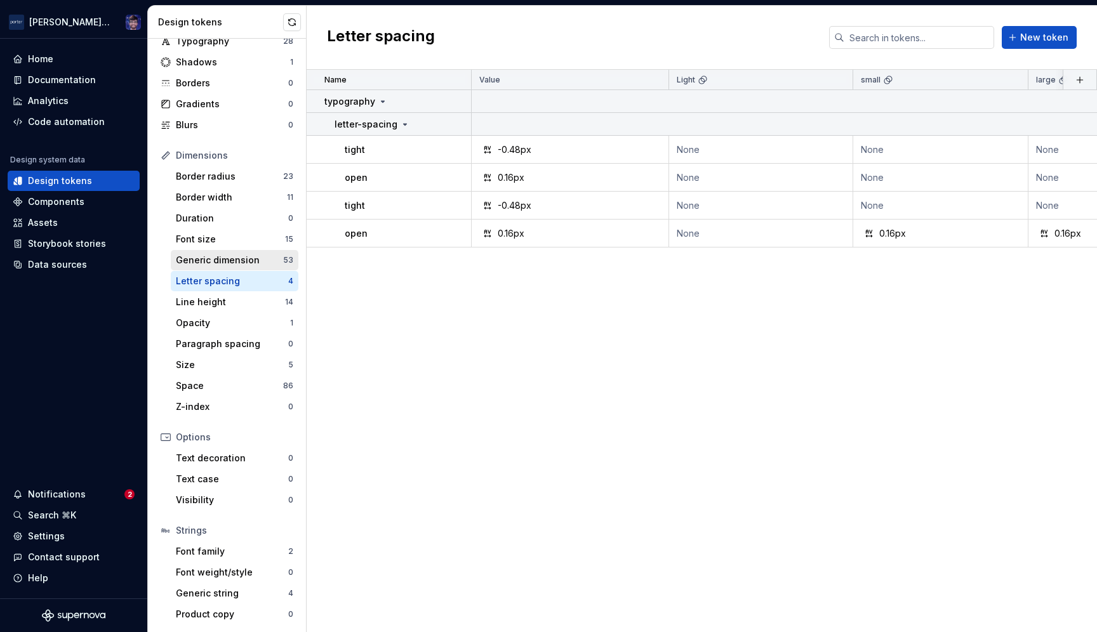
click at [206, 258] on div "Generic dimension" at bounding box center [229, 260] width 107 height 13
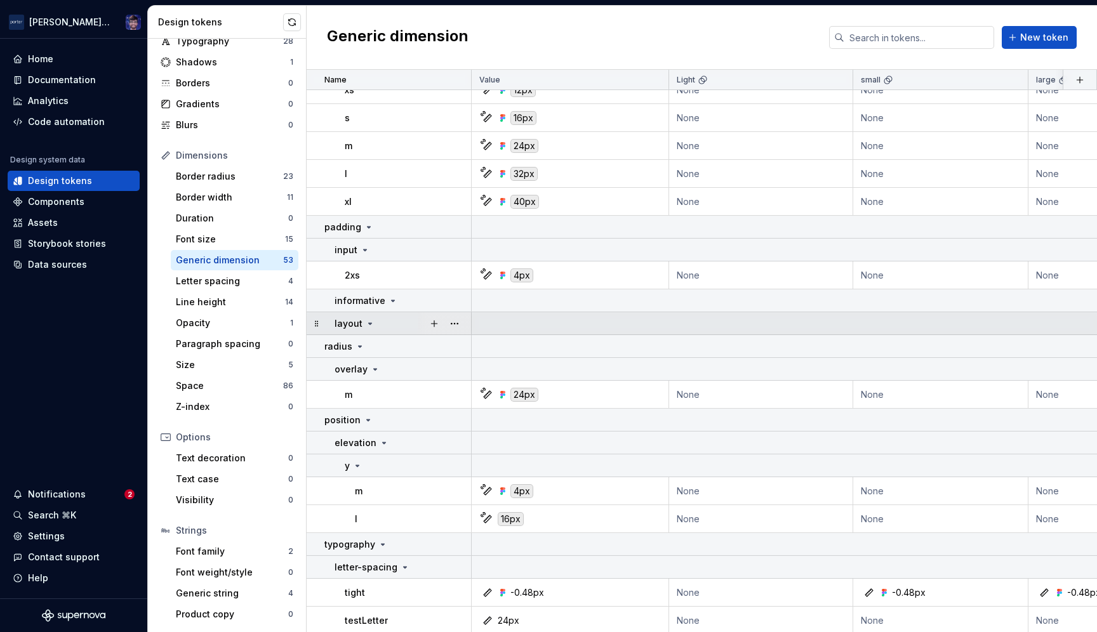
scroll to position [1052, 0]
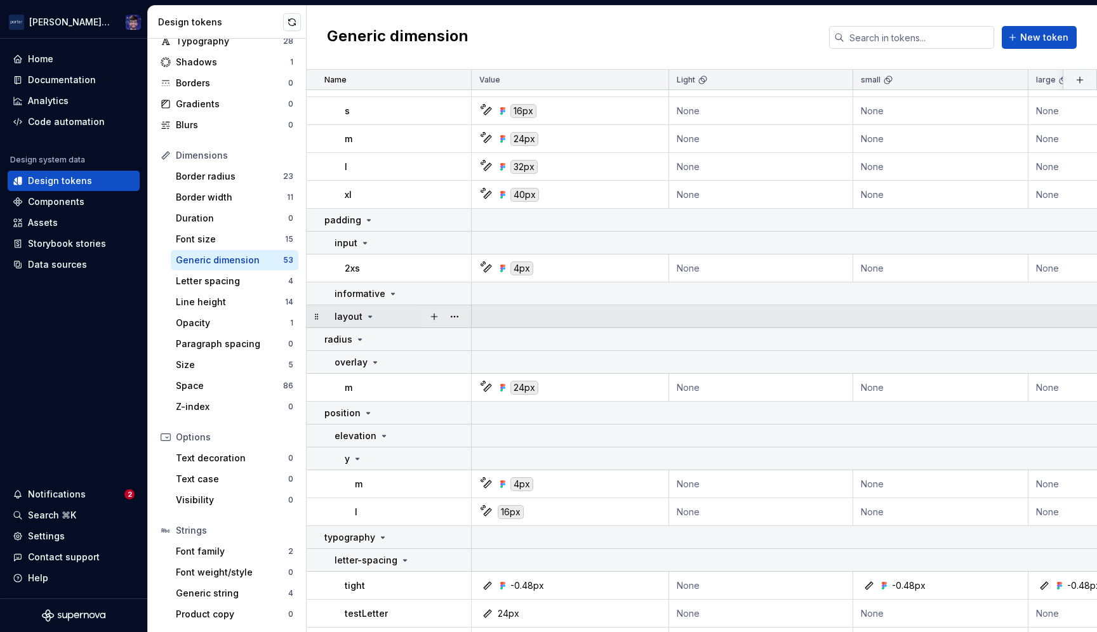
click at [365, 314] on icon at bounding box center [370, 317] width 10 height 10
click at [366, 315] on icon at bounding box center [370, 317] width 10 height 10
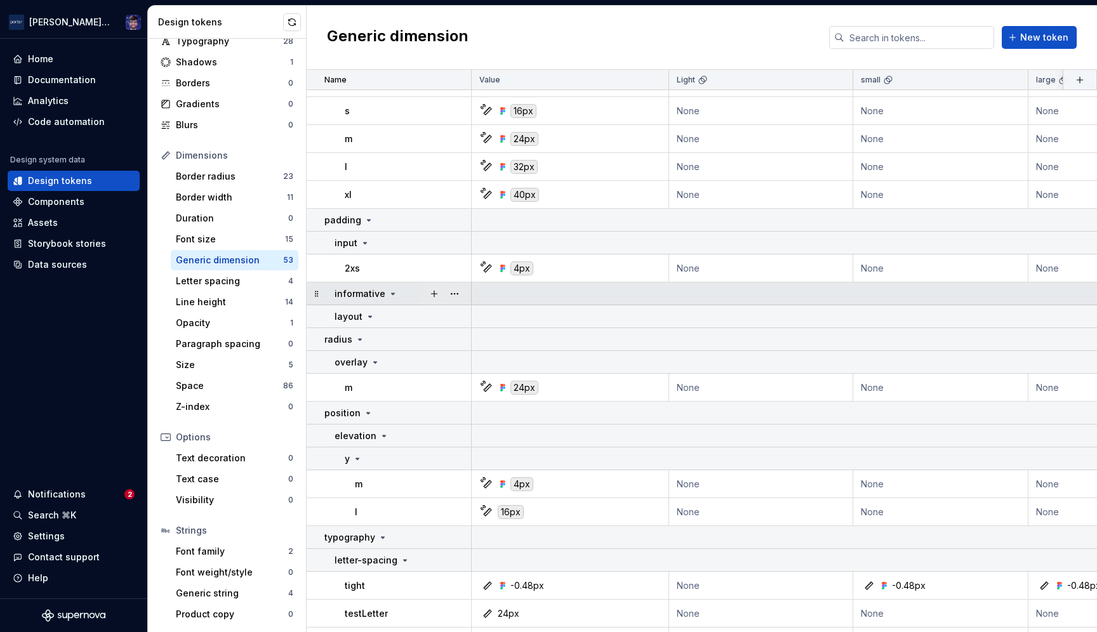
click at [389, 294] on icon at bounding box center [393, 294] width 10 height 10
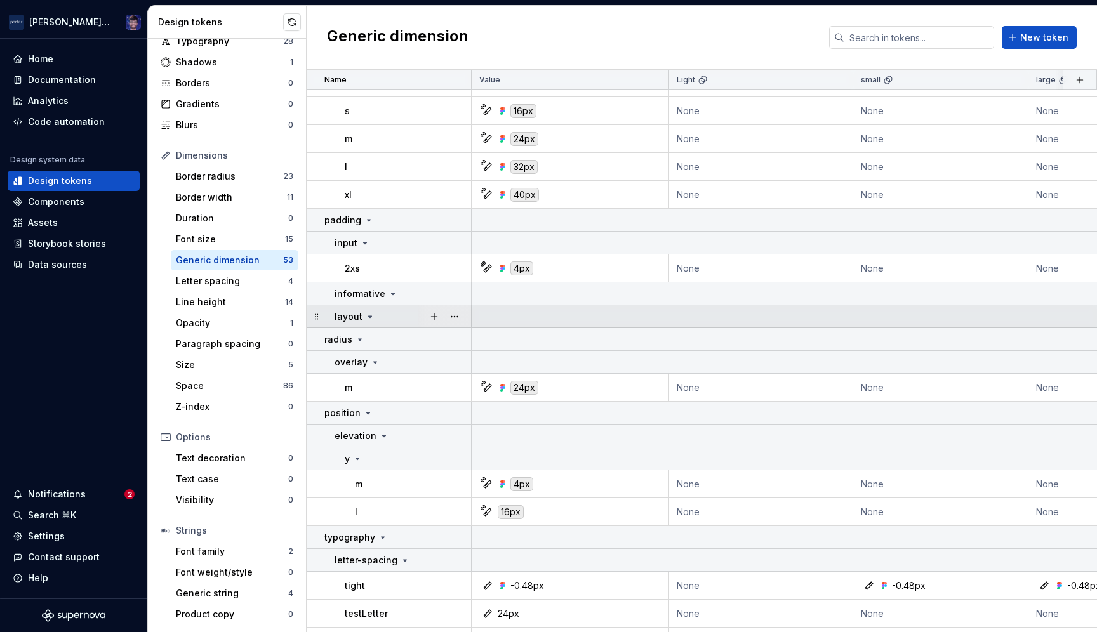
click at [369, 316] on icon at bounding box center [370, 316] width 3 height 1
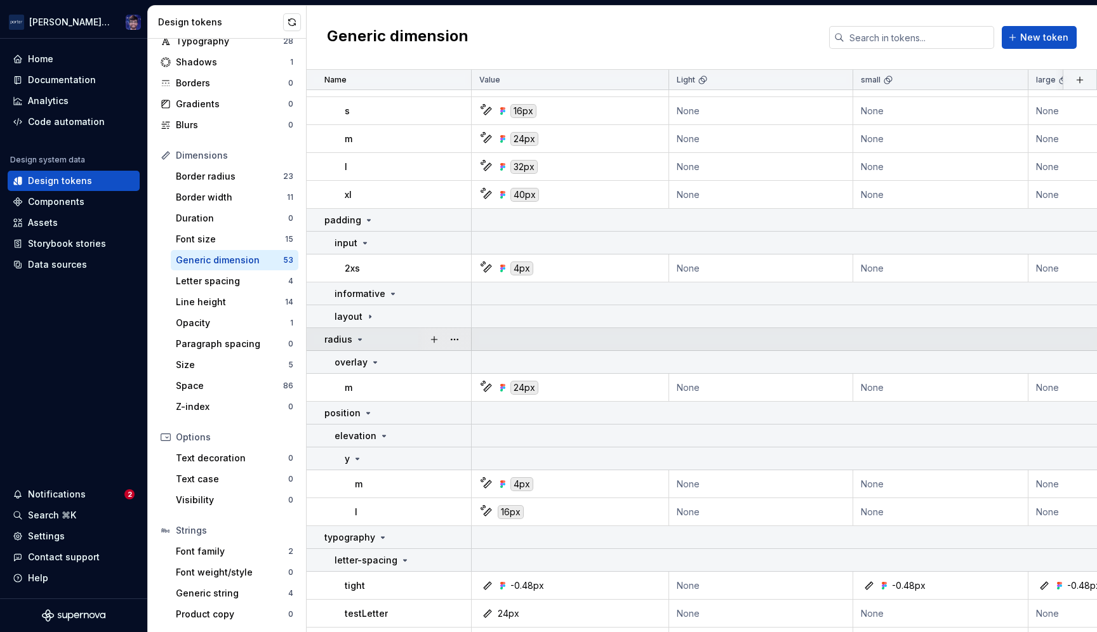
click at [357, 342] on icon at bounding box center [360, 340] width 10 height 10
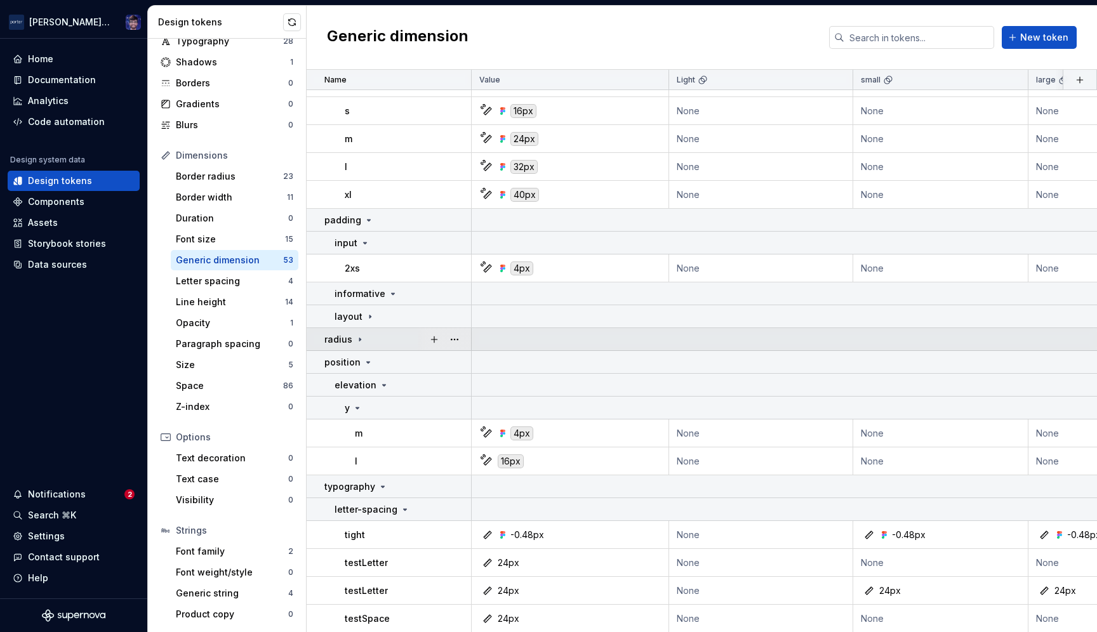
click at [357, 342] on icon at bounding box center [360, 340] width 10 height 10
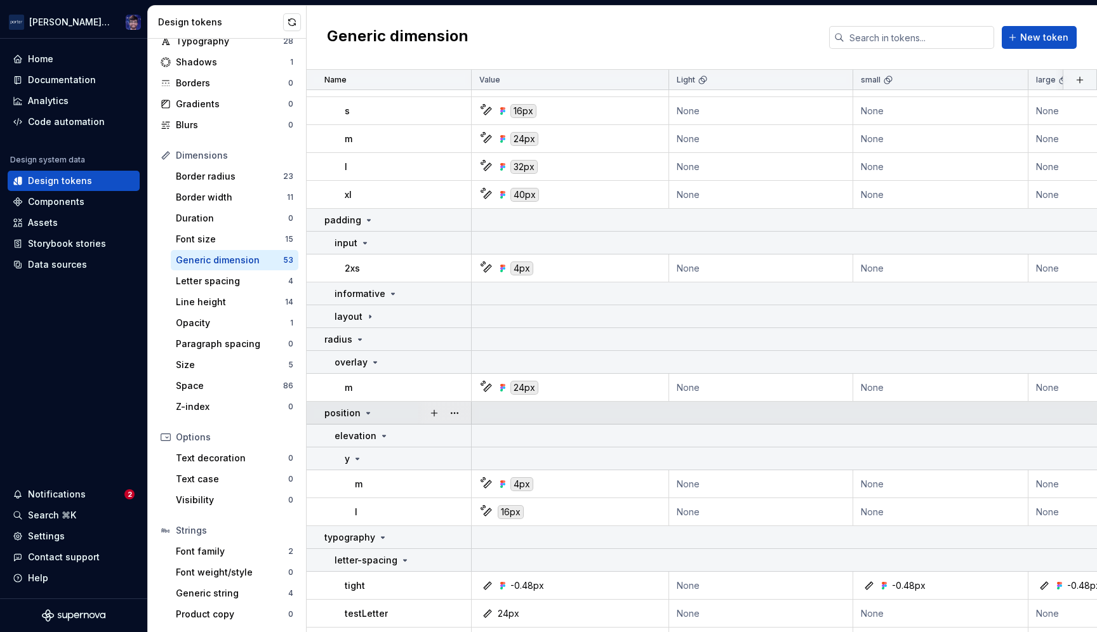
click at [366, 410] on icon at bounding box center [368, 413] width 10 height 10
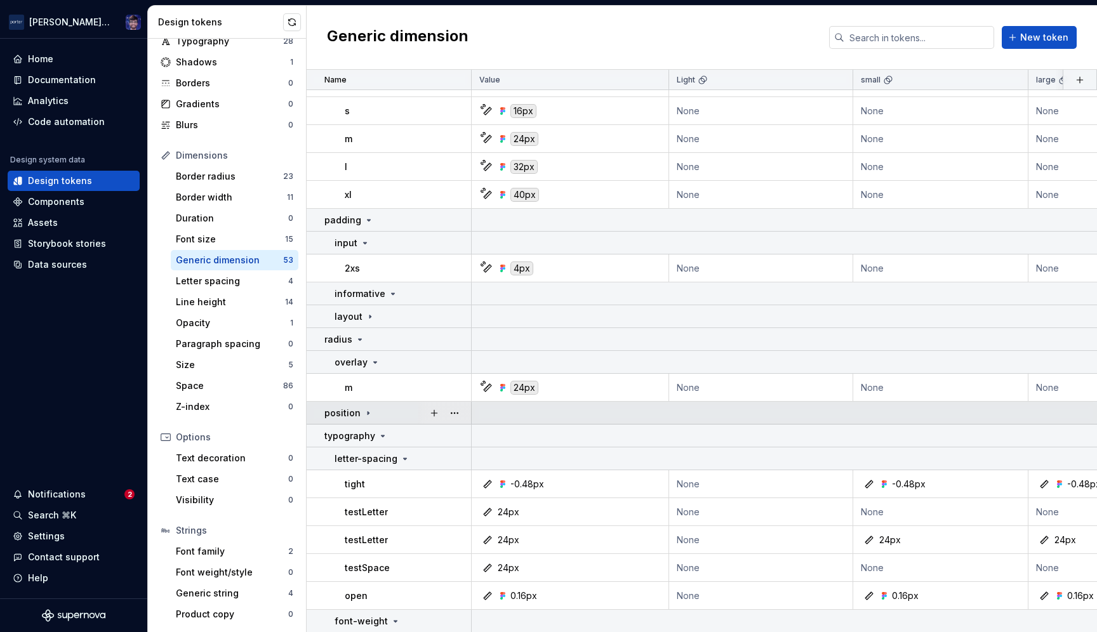
click at [368, 412] on icon at bounding box center [368, 412] width 1 height 3
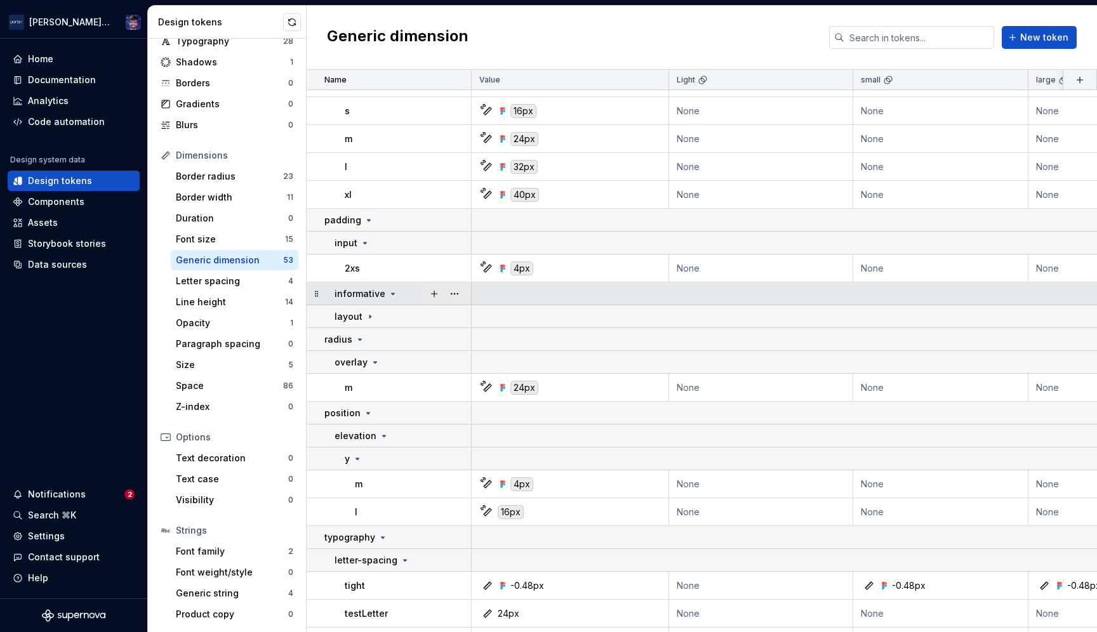
click at [382, 295] on div "informative" at bounding box center [366, 294] width 63 height 13
click at [384, 296] on div "informative" at bounding box center [366, 294] width 63 height 13
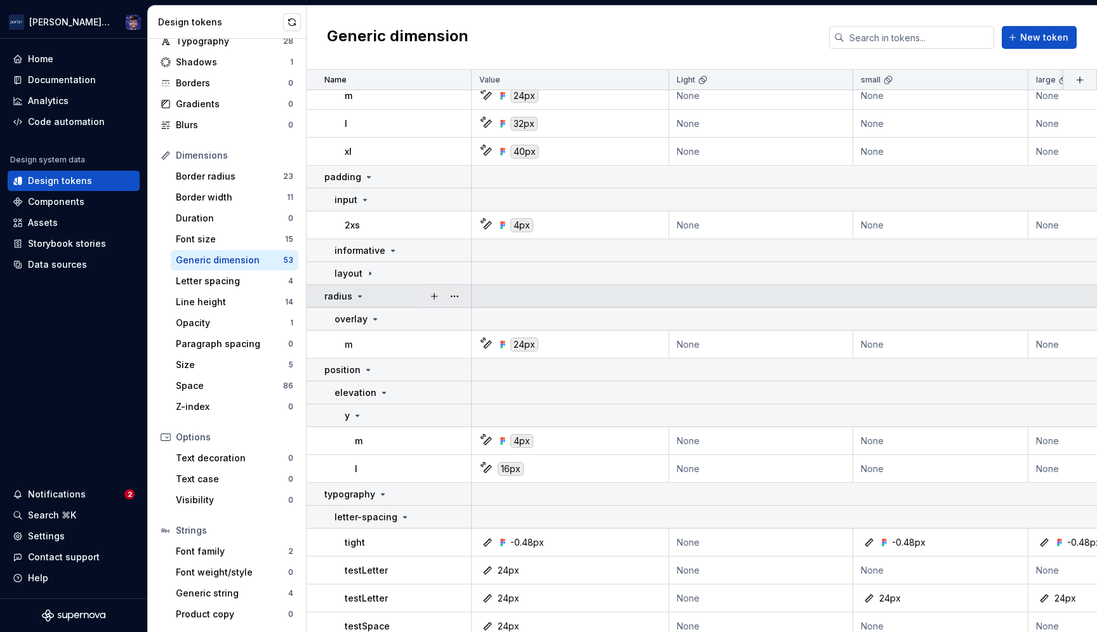
scroll to position [1107, 0]
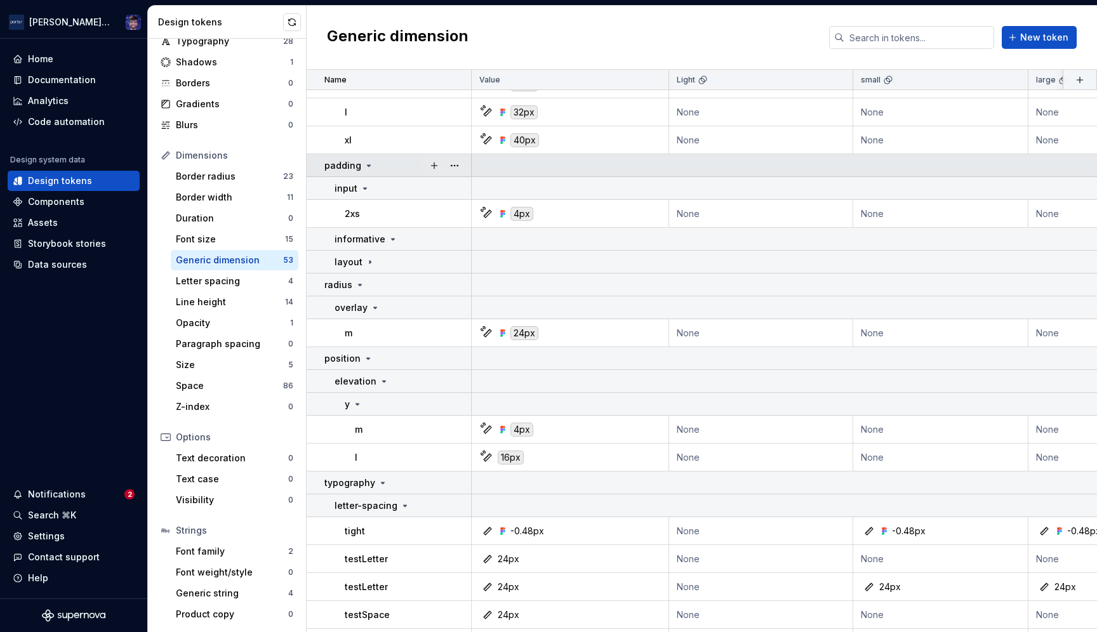
click at [364, 165] on icon at bounding box center [369, 166] width 10 height 10
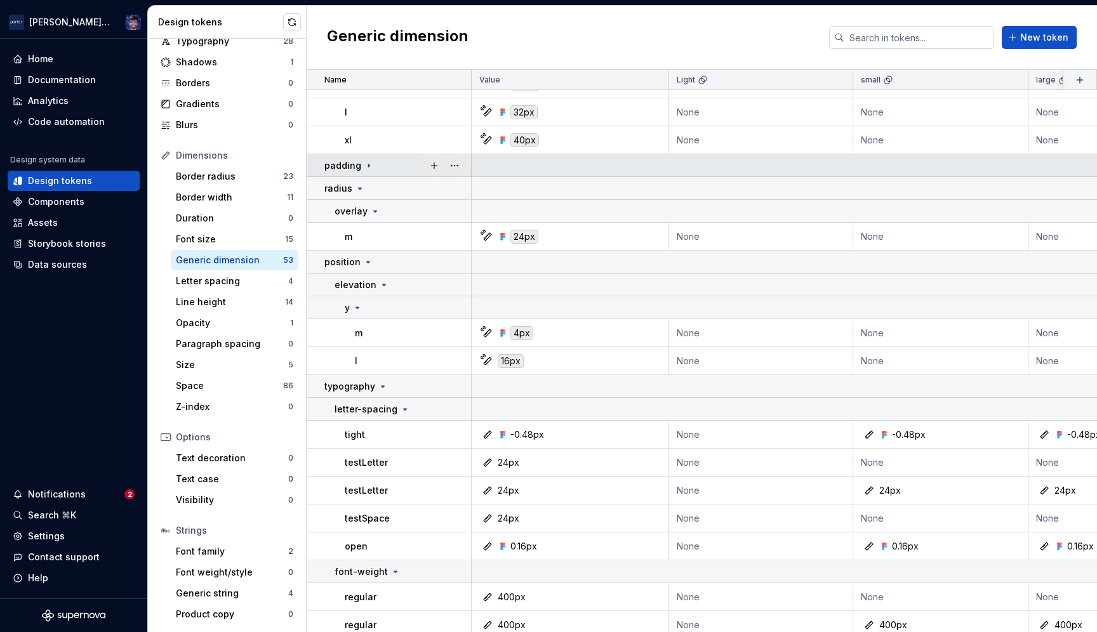
click at [364, 165] on icon at bounding box center [369, 166] width 10 height 10
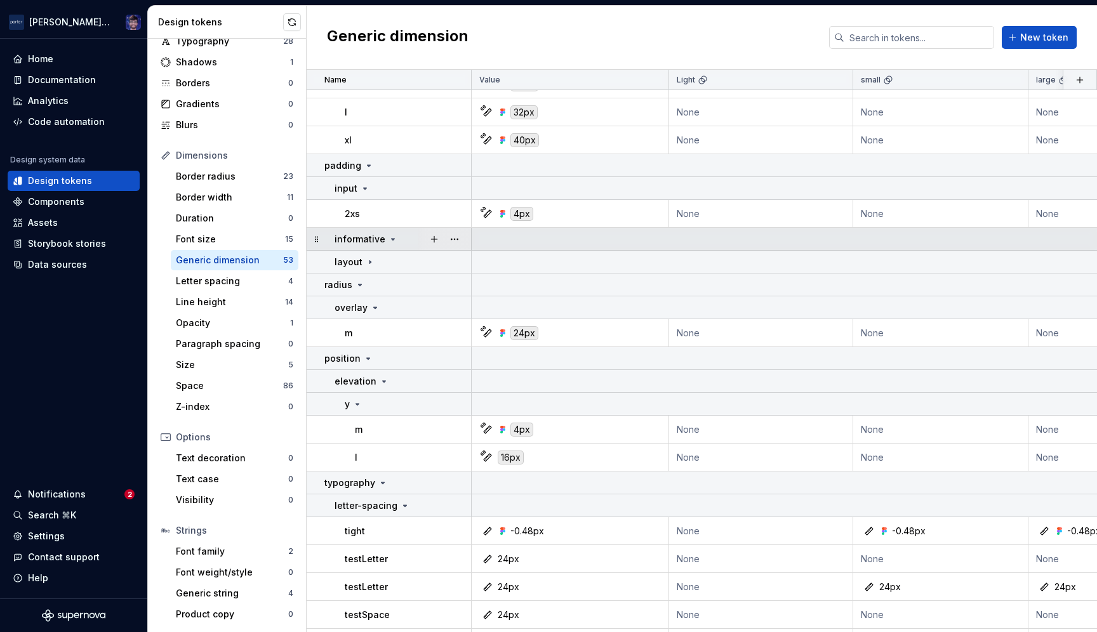
click at [388, 234] on icon at bounding box center [393, 239] width 10 height 10
click at [388, 238] on icon at bounding box center [393, 239] width 10 height 10
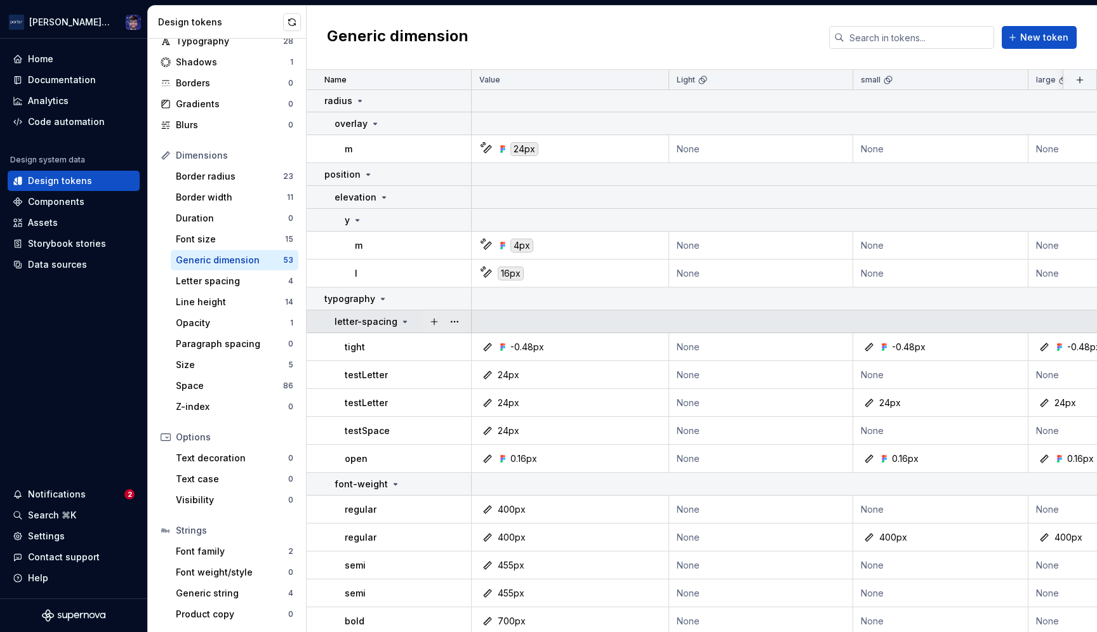
scroll to position [1299, 0]
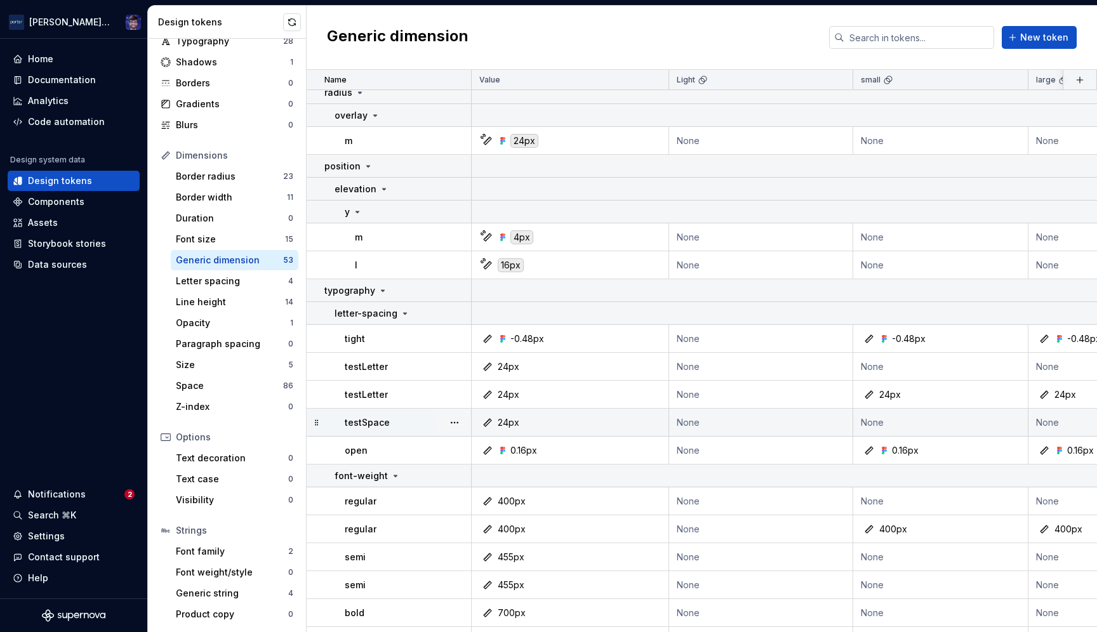
click at [1052, 421] on td "None" at bounding box center [1116, 423] width 175 height 28
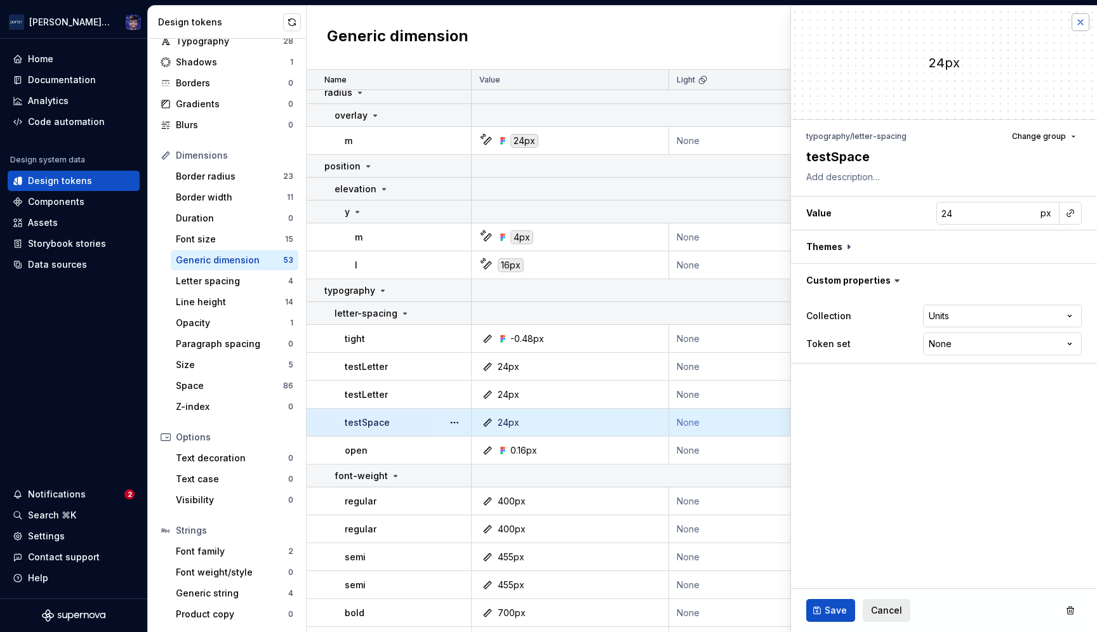
click at [1080, 21] on button "button" at bounding box center [1081, 22] width 18 height 18
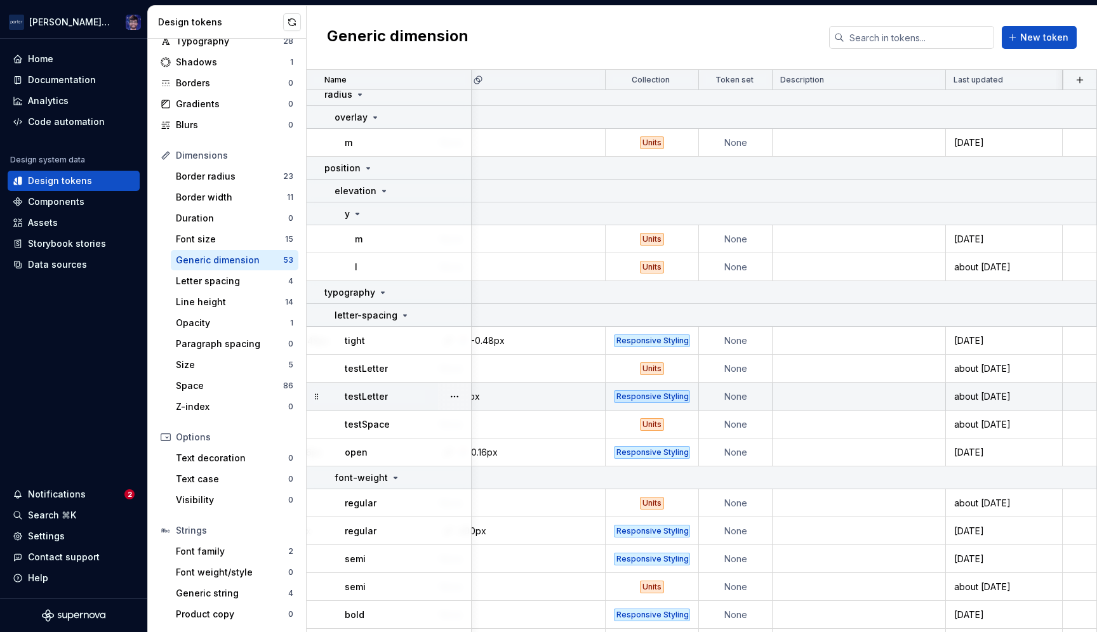
scroll to position [1297, 778]
click at [976, 394] on div "about [DATE]" at bounding box center [1004, 397] width 115 height 13
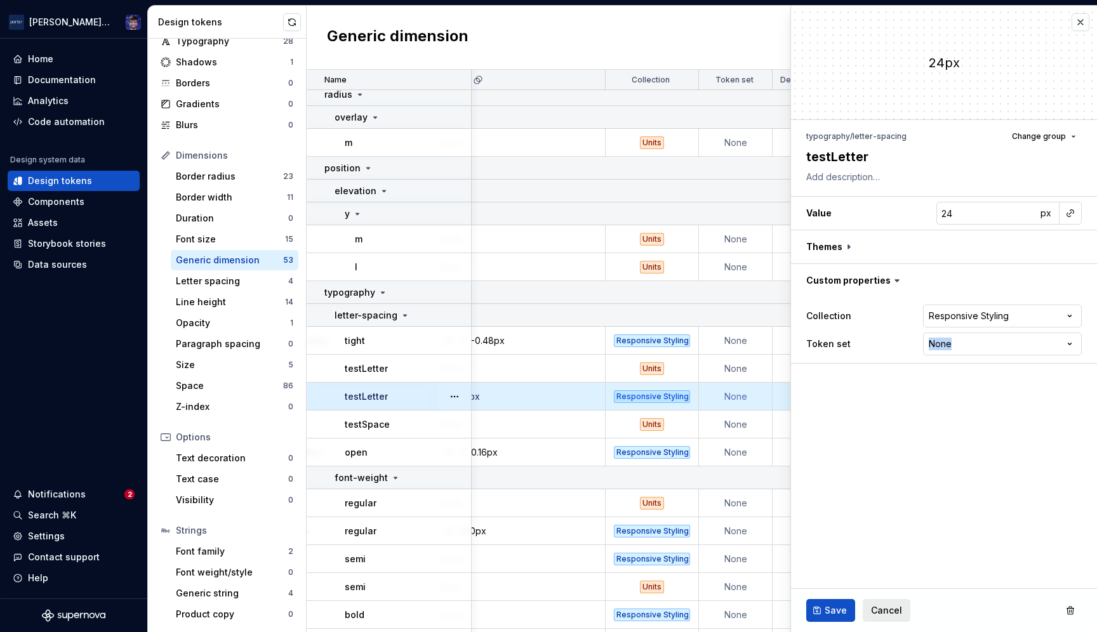
click at [976, 394] on fieldset "**********" at bounding box center [944, 319] width 306 height 627
click at [1078, 135] on button "Change group" at bounding box center [1044, 137] width 76 height 18
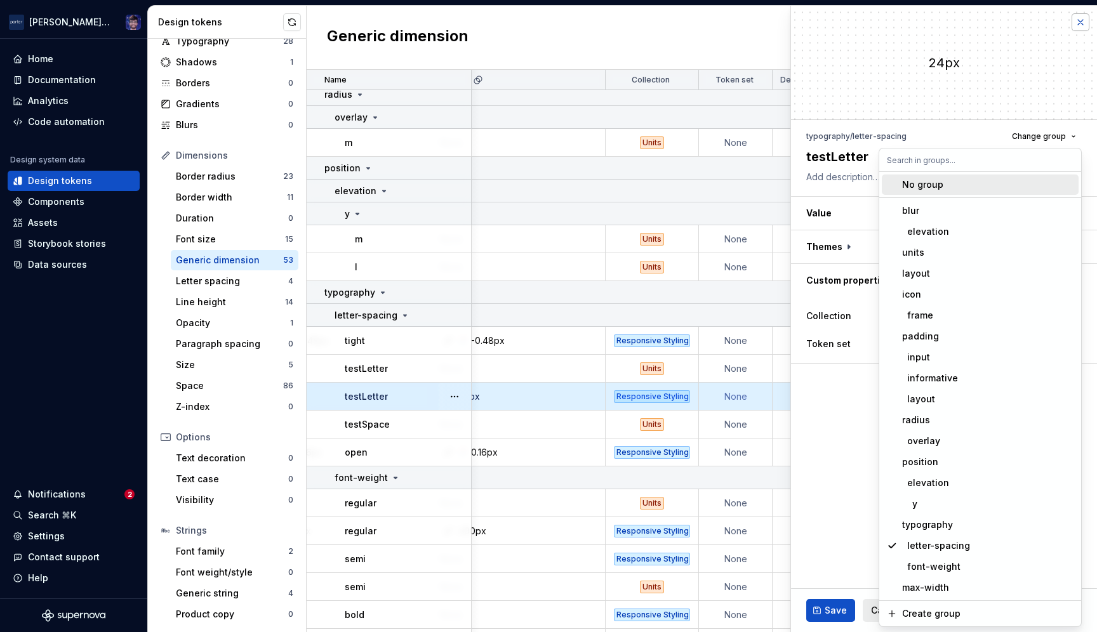
click at [1081, 18] on button "button" at bounding box center [1081, 22] width 18 height 18
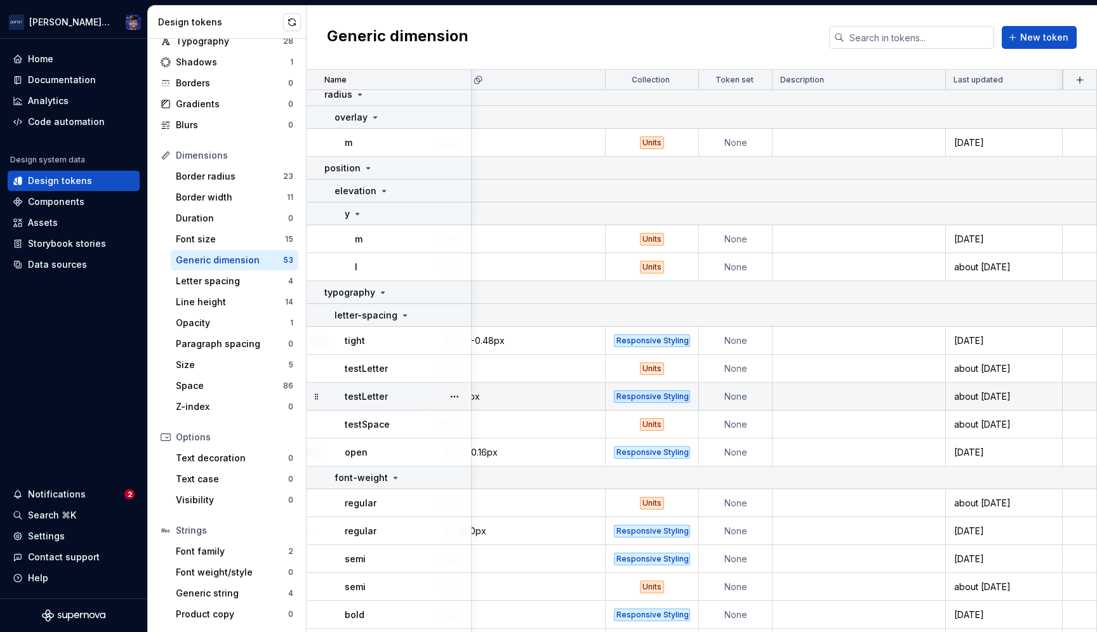
click at [1081, 18] on div "Generic dimension New token" at bounding box center [702, 38] width 791 height 64
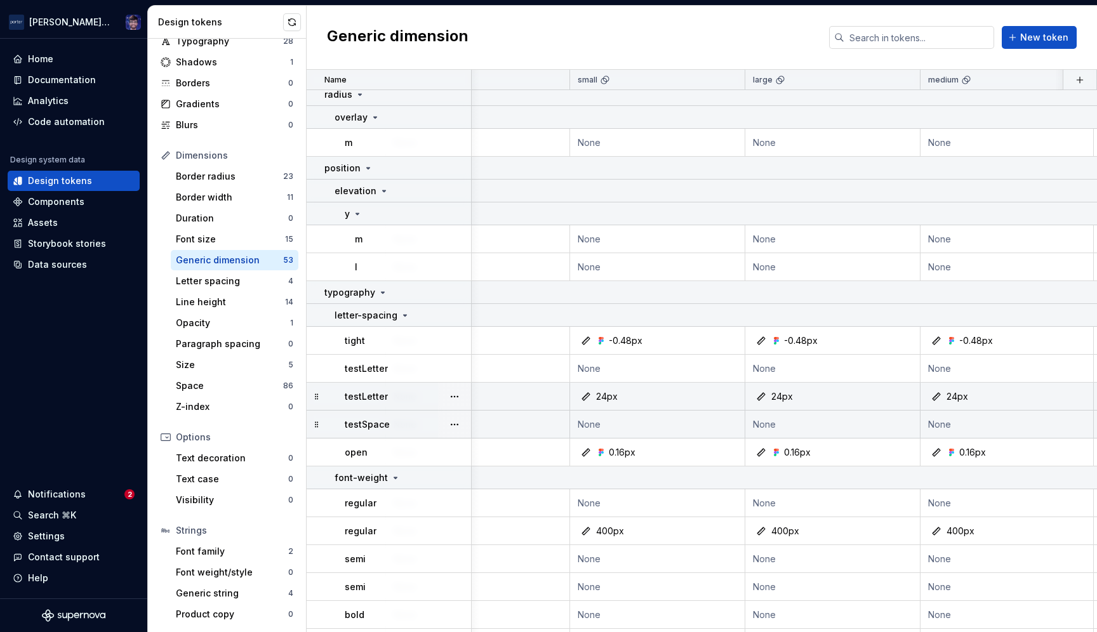
scroll to position [1297, 0]
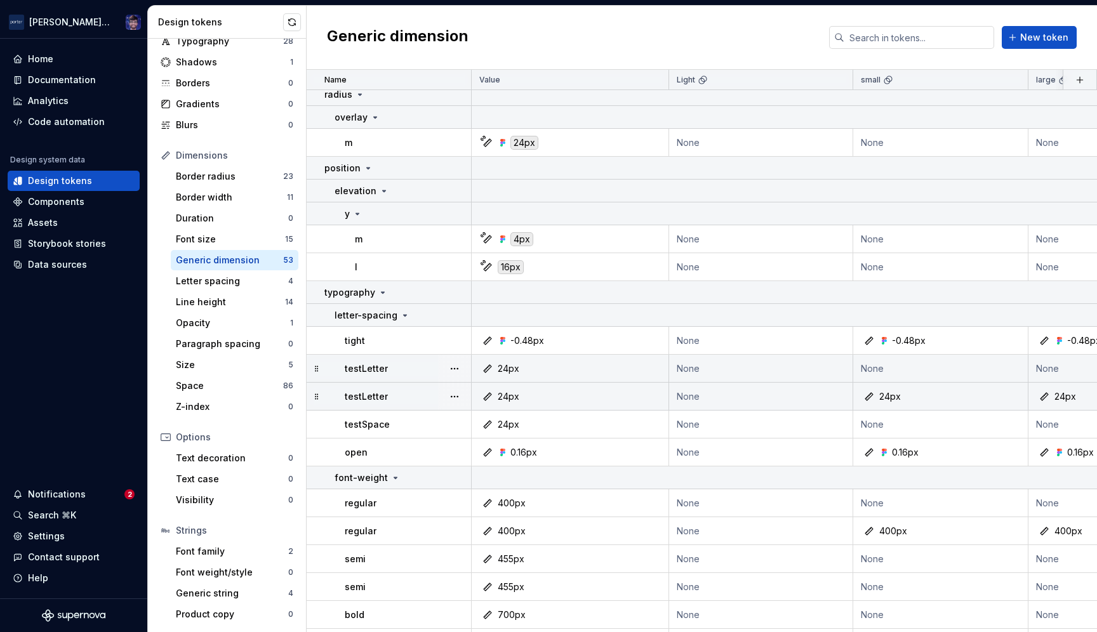
click at [316, 369] on icon at bounding box center [317, 369] width 10 height 10
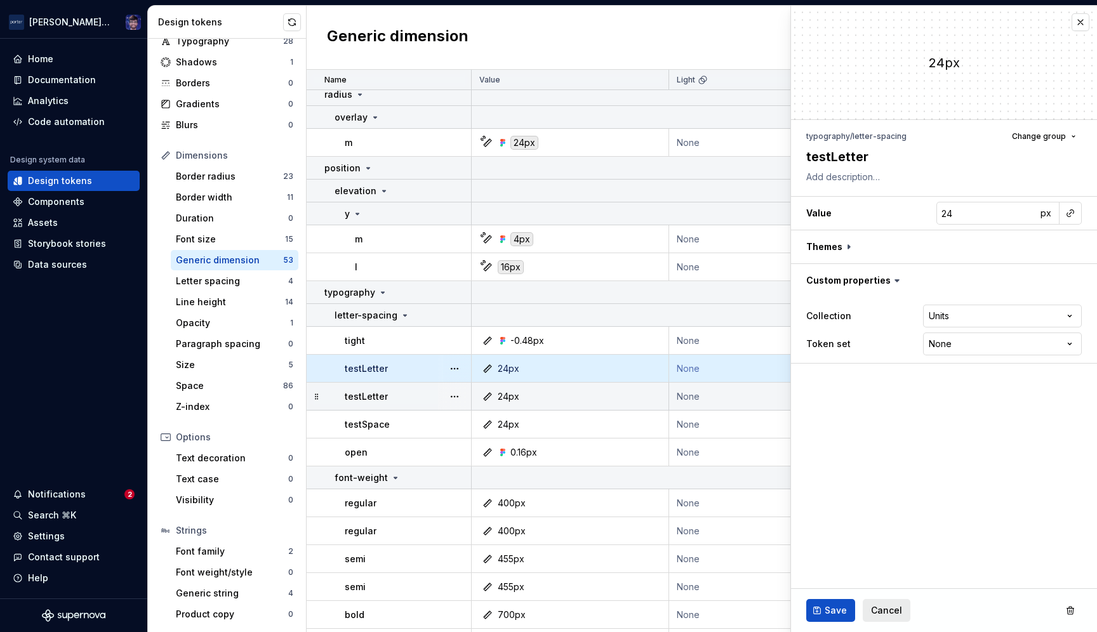
click at [453, 370] on button "button" at bounding box center [455, 369] width 18 height 18
click at [458, 367] on button "button" at bounding box center [455, 369] width 18 height 18
click at [470, 439] on div "Delete token" at bounding box center [510, 439] width 83 height 13
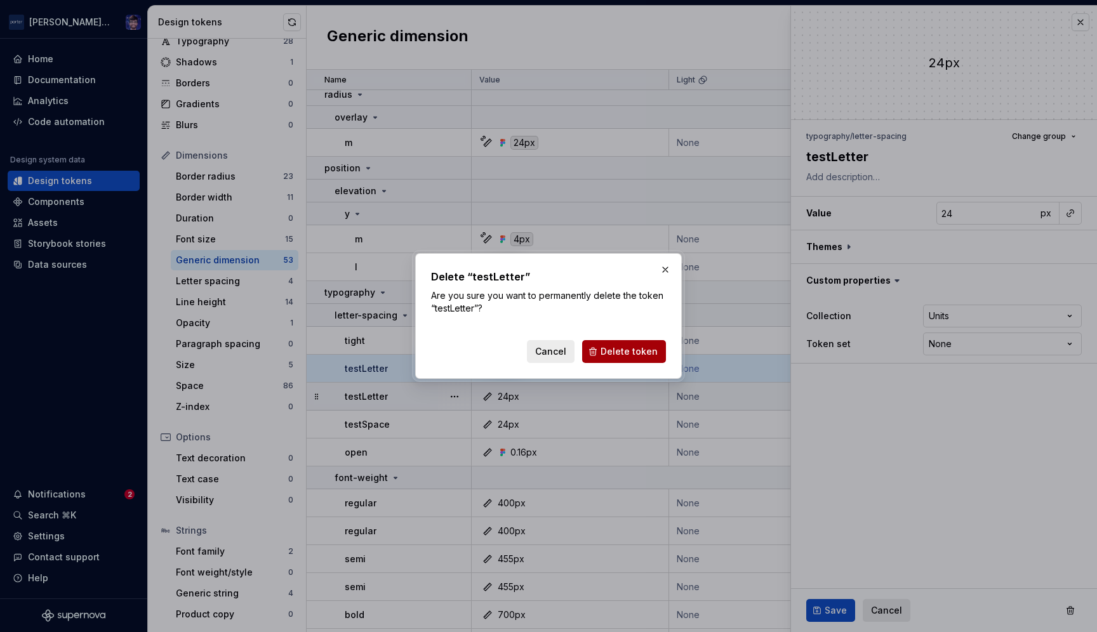
click at [601, 346] on button "Delete token" at bounding box center [624, 351] width 84 height 23
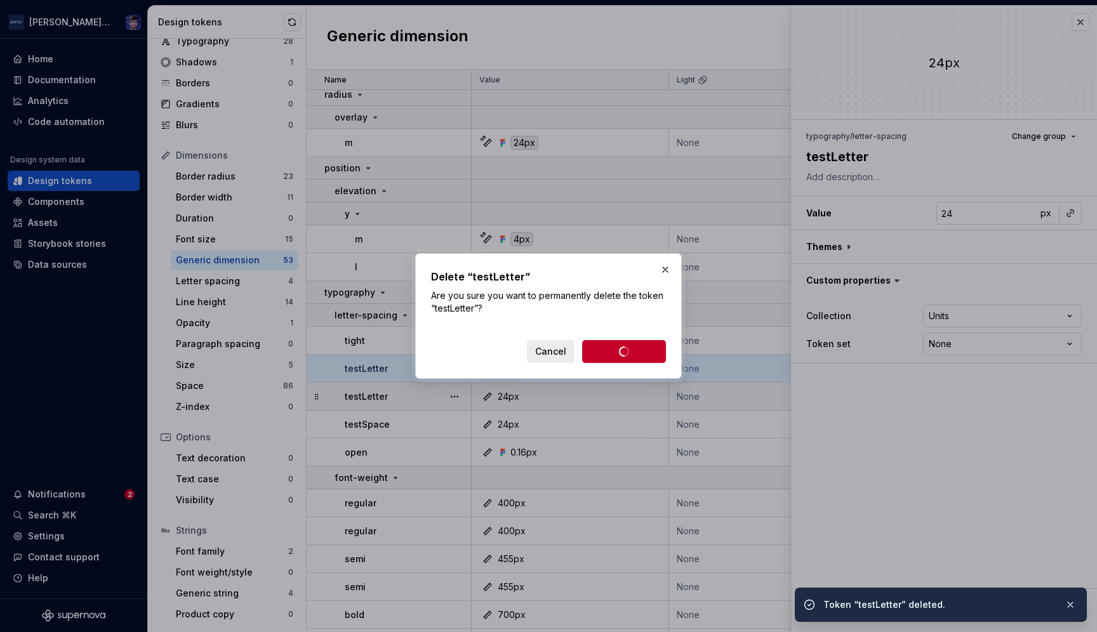
type textarea "*"
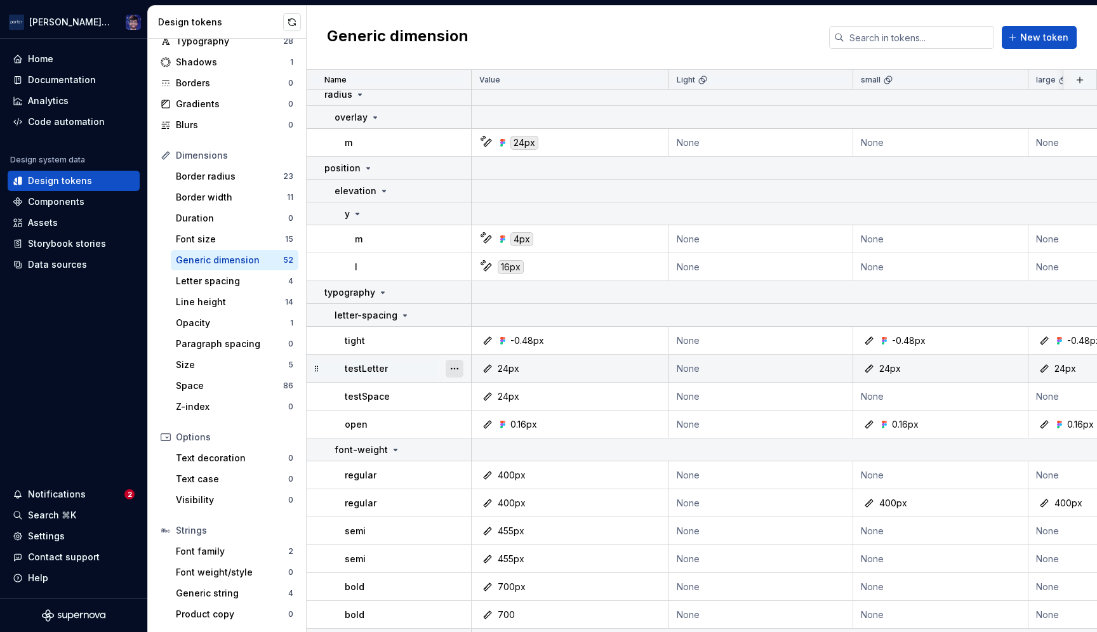
click at [458, 366] on button "button" at bounding box center [455, 369] width 18 height 18
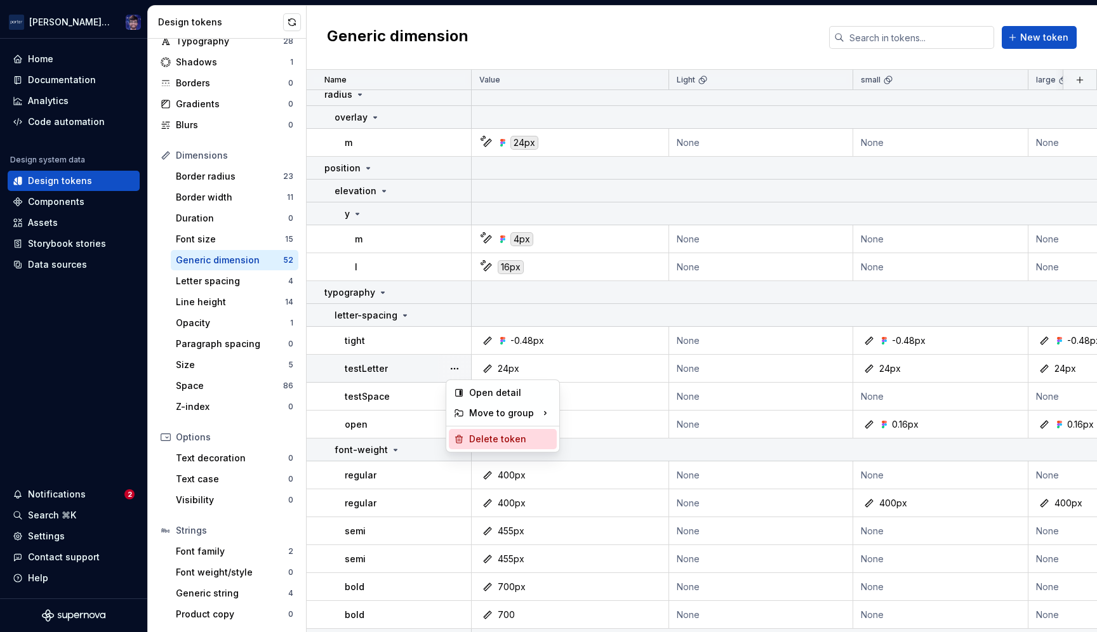
click at [488, 441] on div "Delete token" at bounding box center [510, 439] width 83 height 13
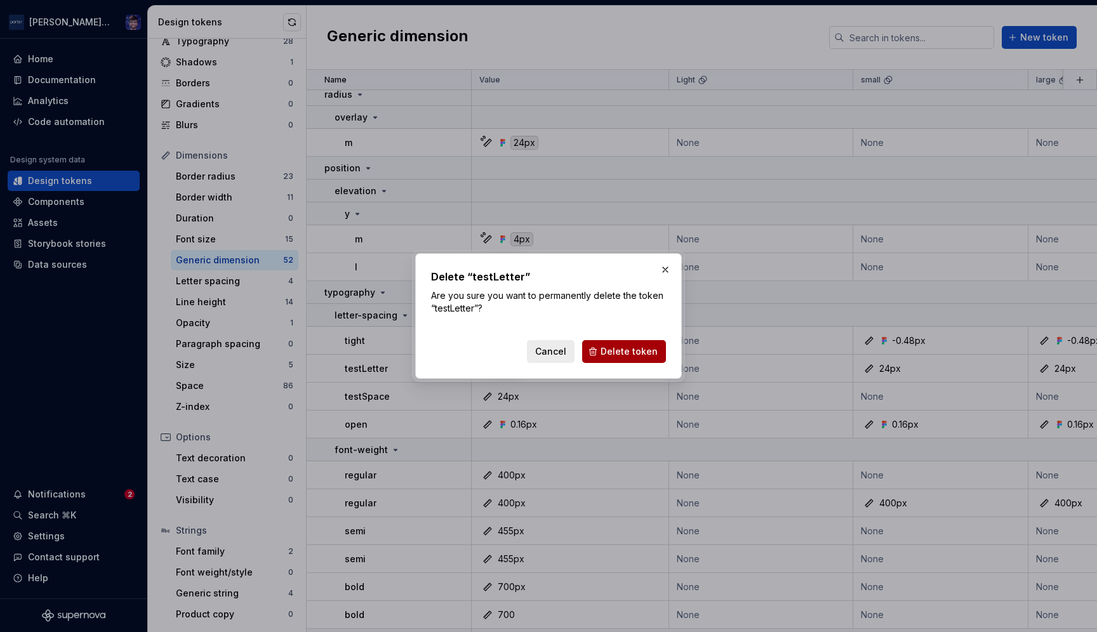
click at [617, 346] on span "Delete token" at bounding box center [629, 351] width 57 height 13
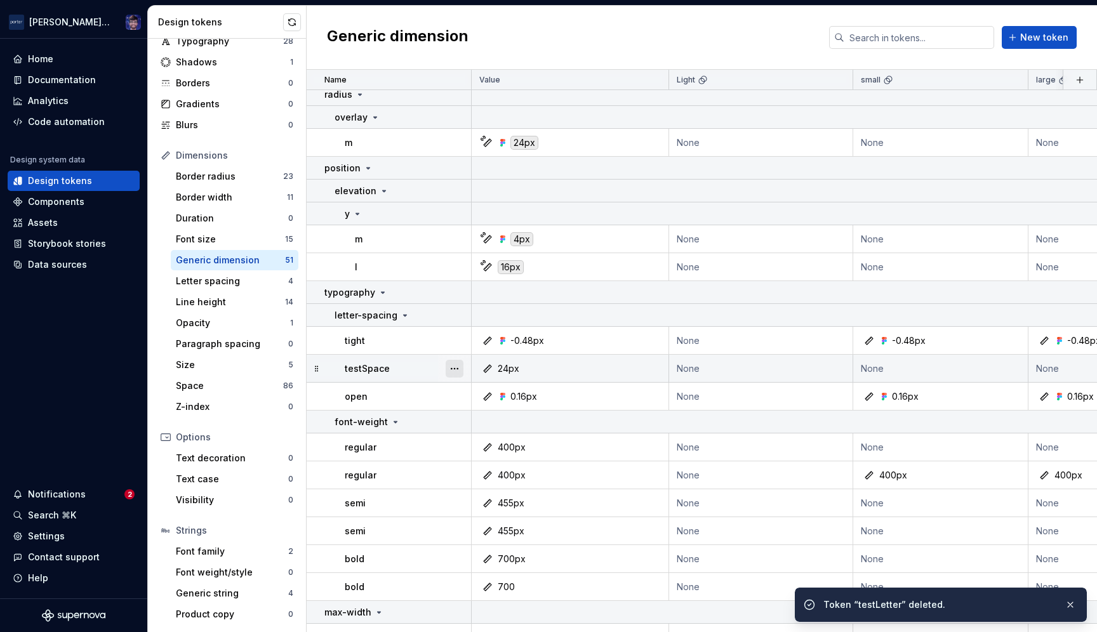
click at [454, 368] on button "button" at bounding box center [455, 369] width 18 height 18
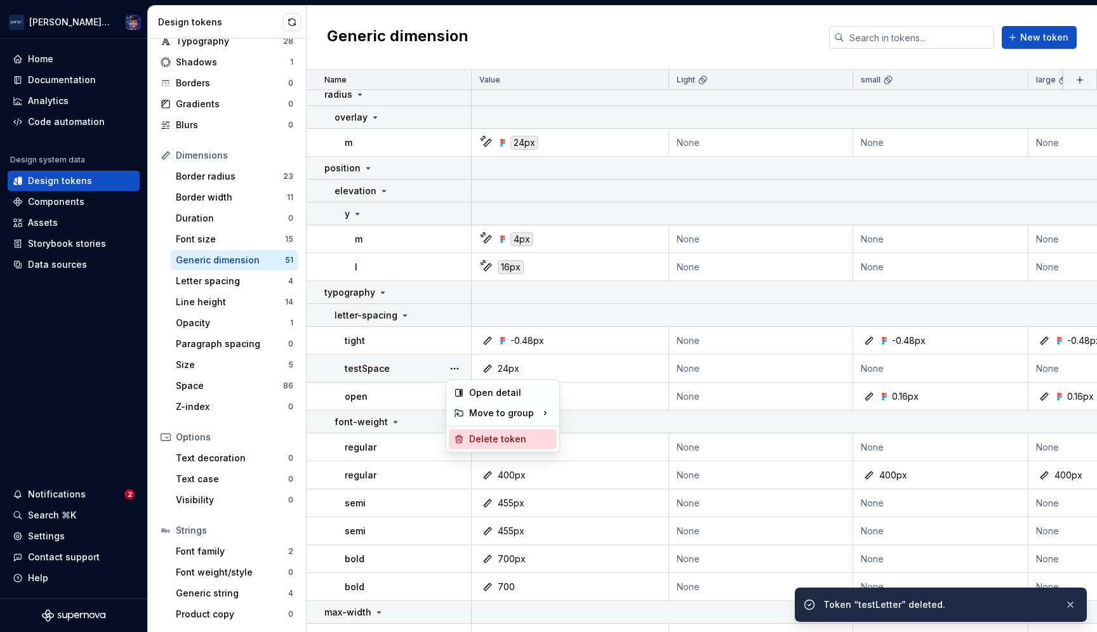
click at [467, 439] on div "Delete token" at bounding box center [503, 439] width 108 height 20
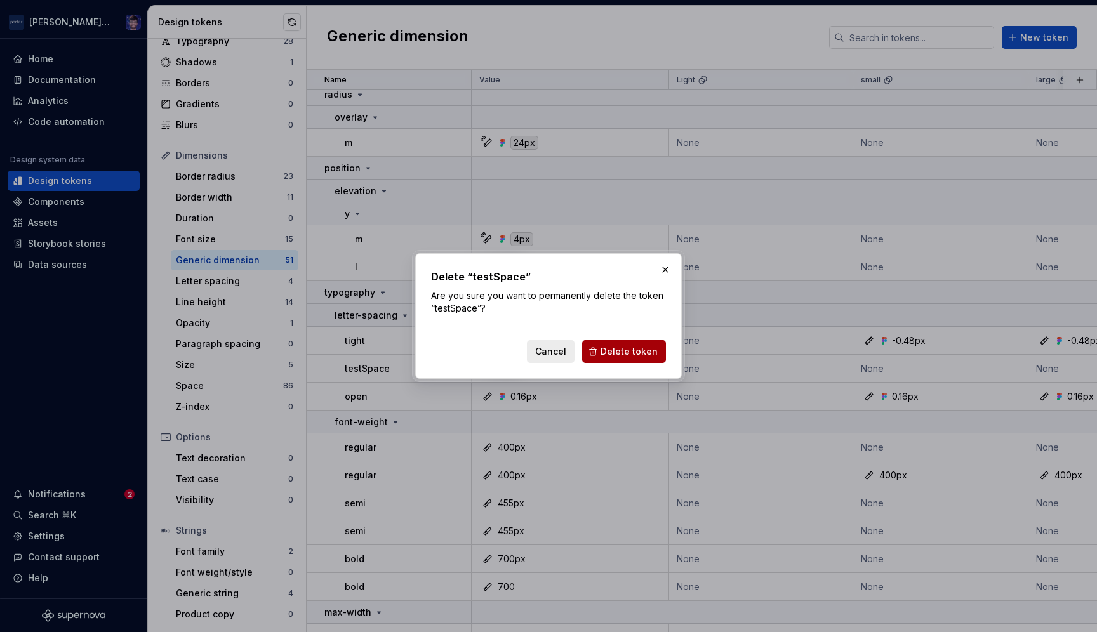
click at [611, 351] on span "Delete token" at bounding box center [629, 351] width 57 height 13
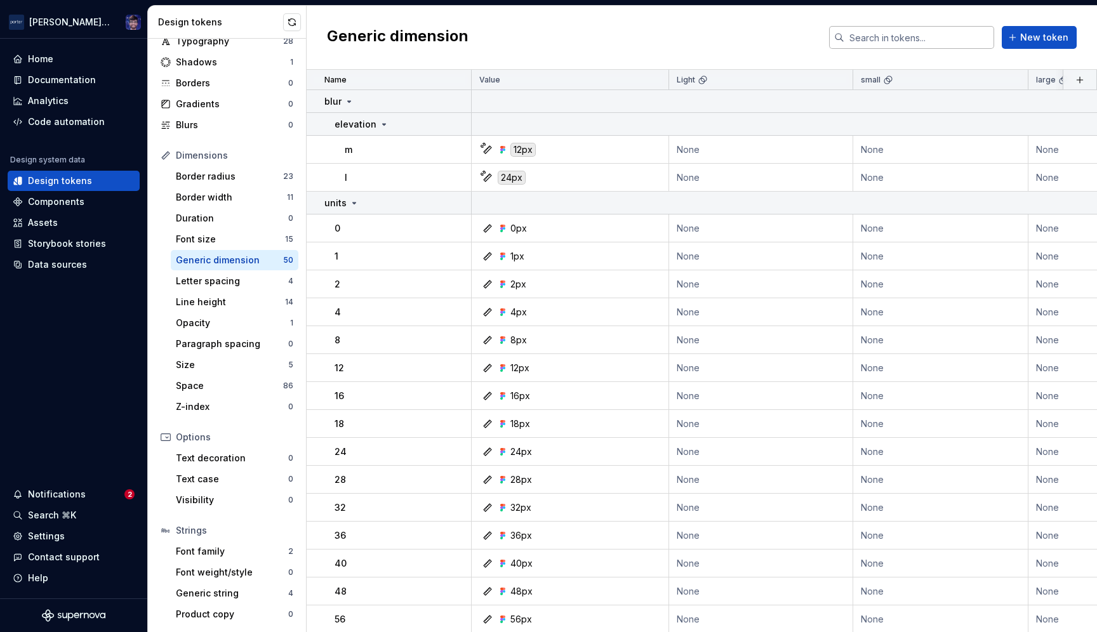
click at [914, 38] on input "text" at bounding box center [920, 37] width 150 height 23
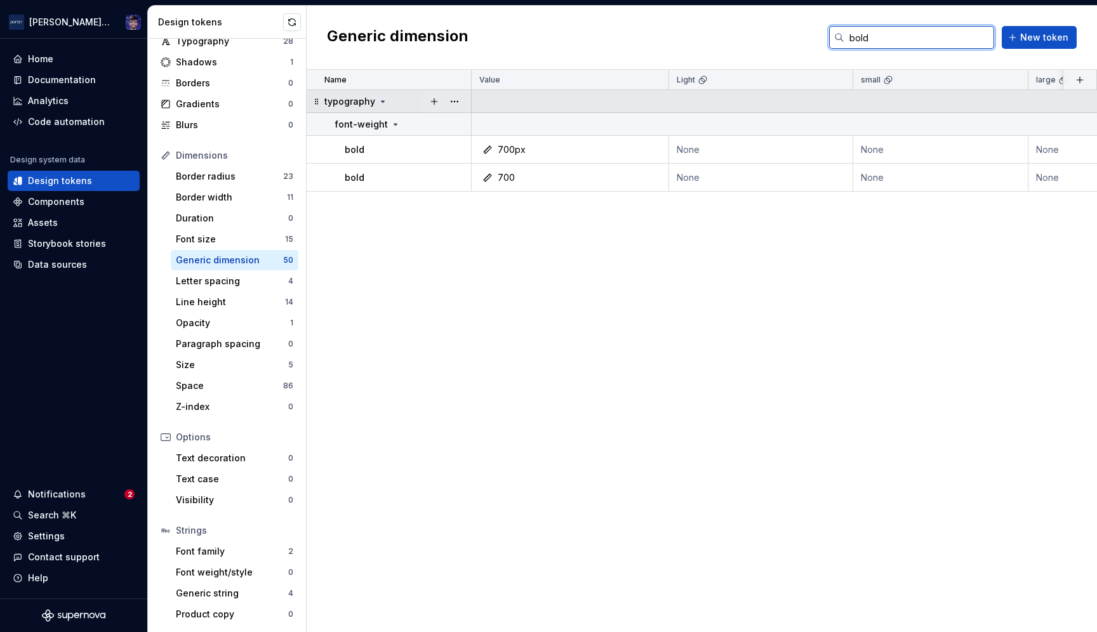
type input "bold"
click at [388, 98] on div "typography" at bounding box center [397, 101] width 146 height 13
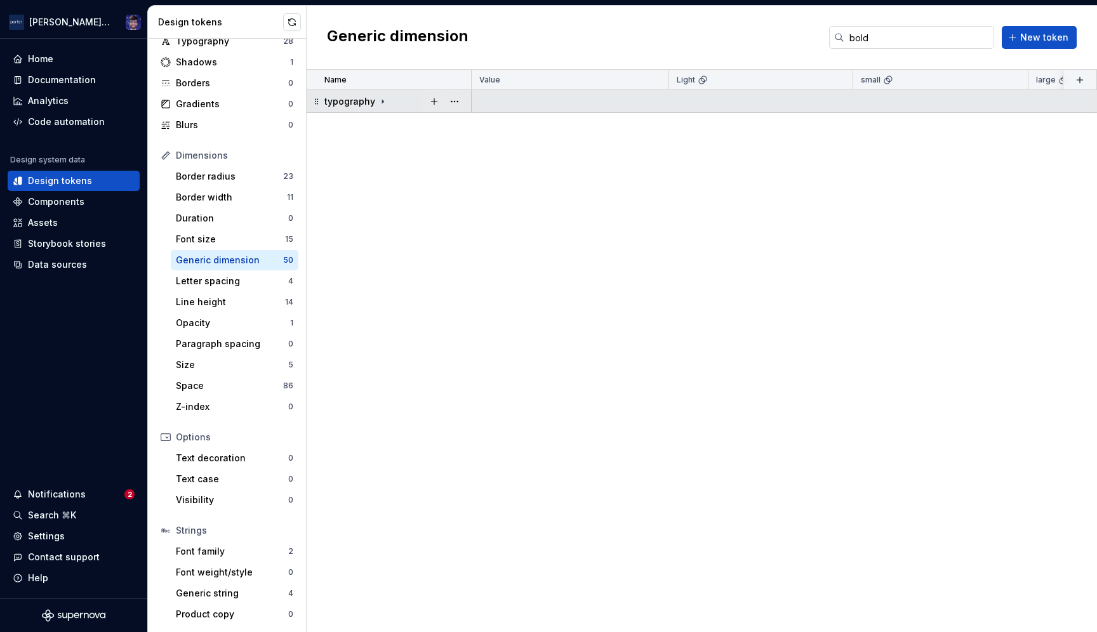
click at [382, 102] on icon at bounding box center [383, 102] width 10 height 10
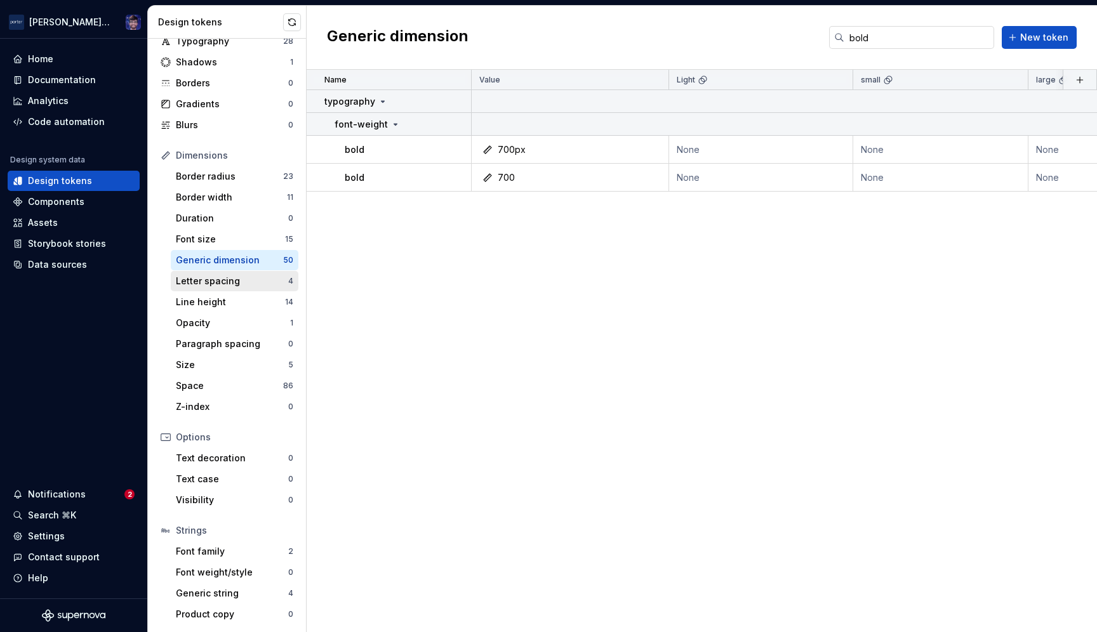
click at [205, 283] on div "Letter spacing" at bounding box center [232, 281] width 112 height 13
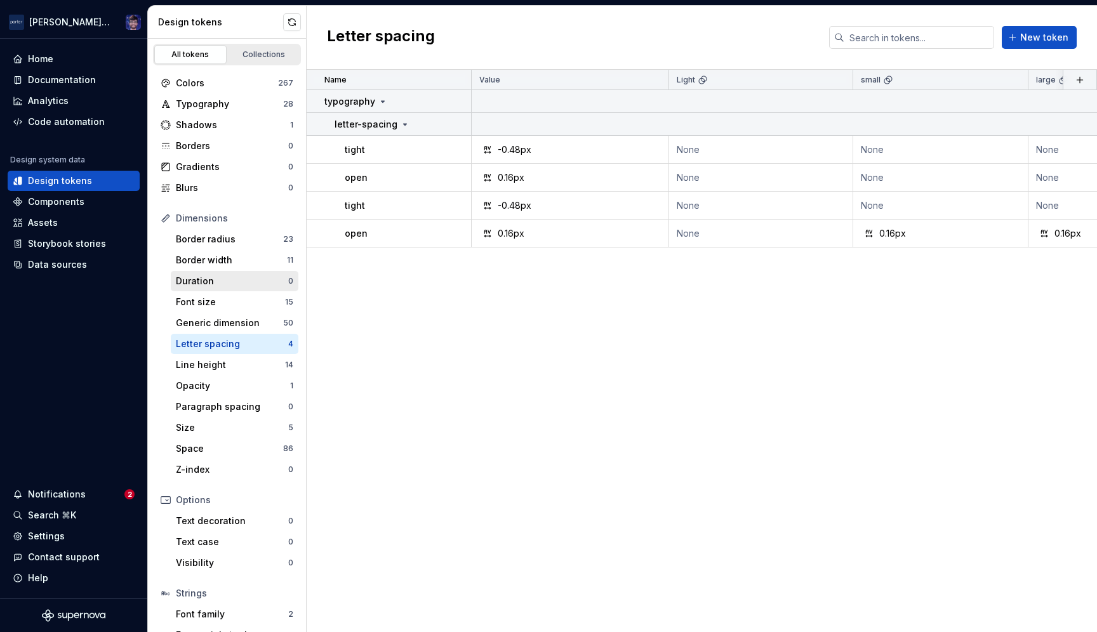
scroll to position [17, 0]
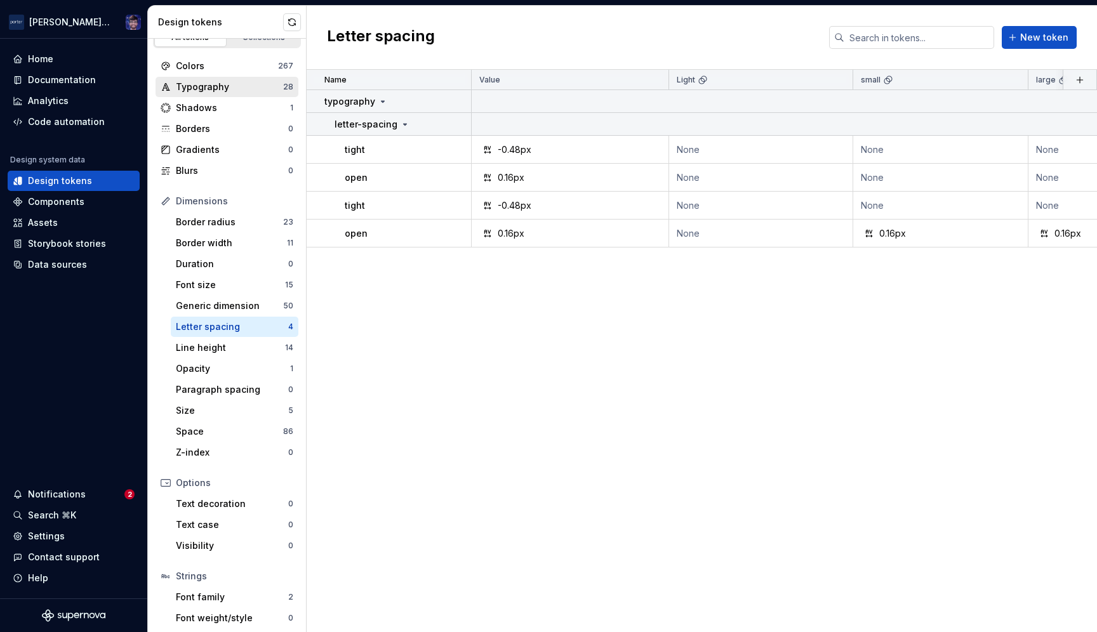
click at [208, 89] on div "Typography" at bounding box center [229, 87] width 107 height 13
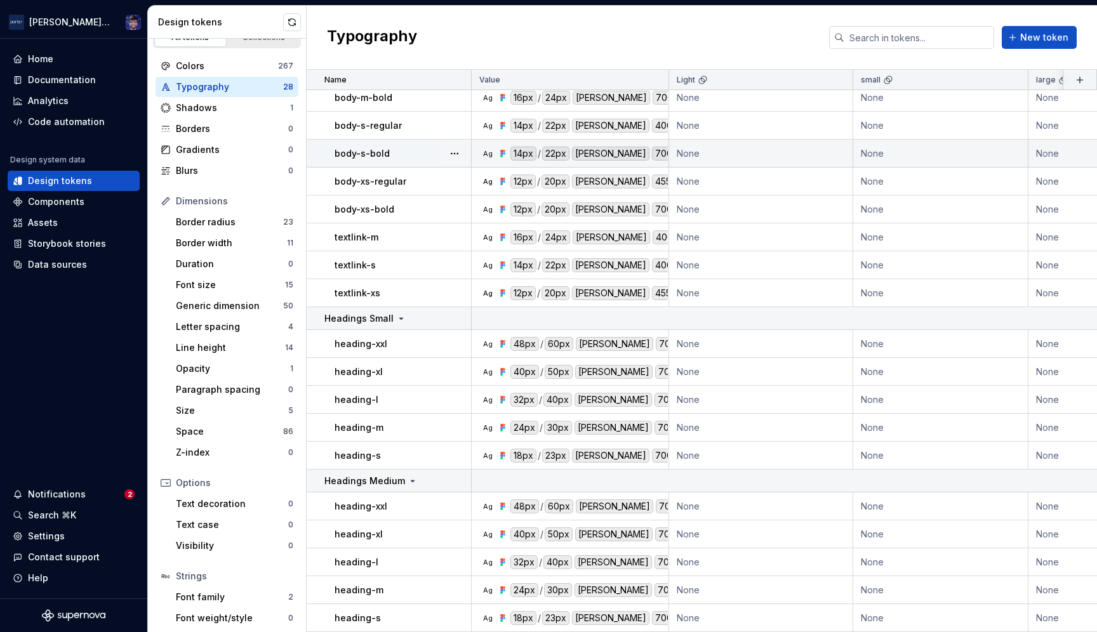
scroll to position [338, 0]
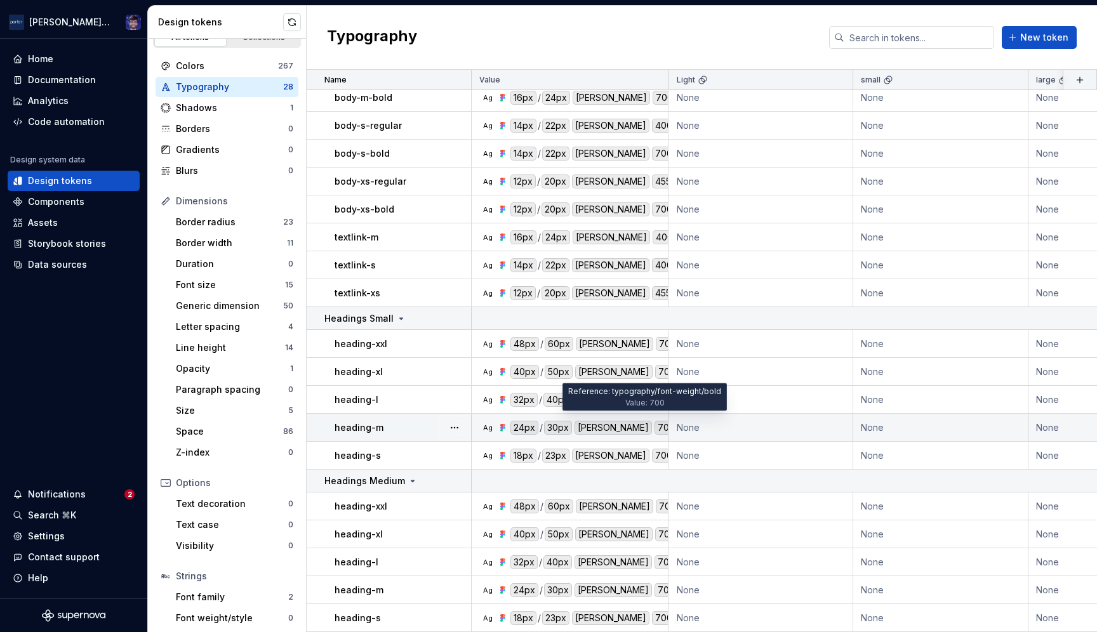
click at [655, 421] on div "700" at bounding box center [666, 428] width 23 height 14
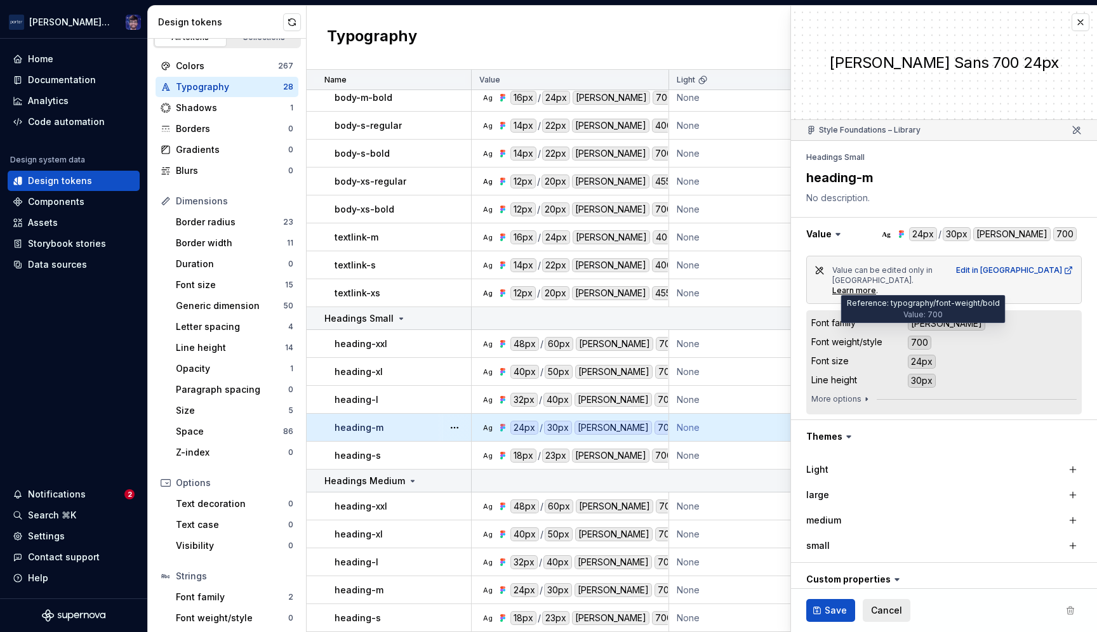
click at [921, 336] on div "700" at bounding box center [919, 343] width 23 height 14
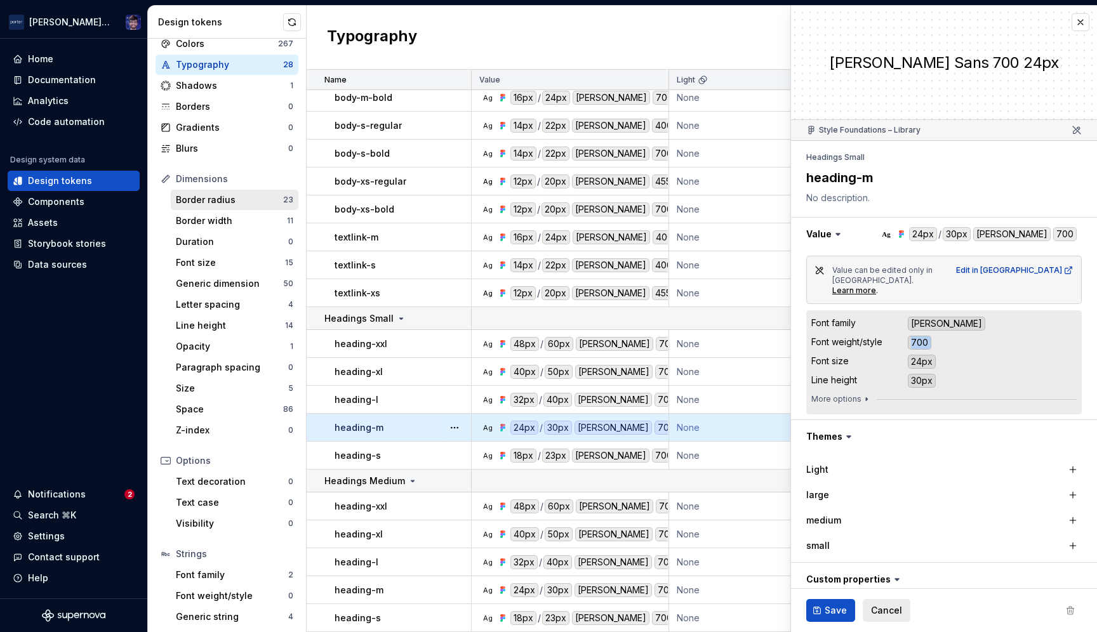
scroll to position [43, 0]
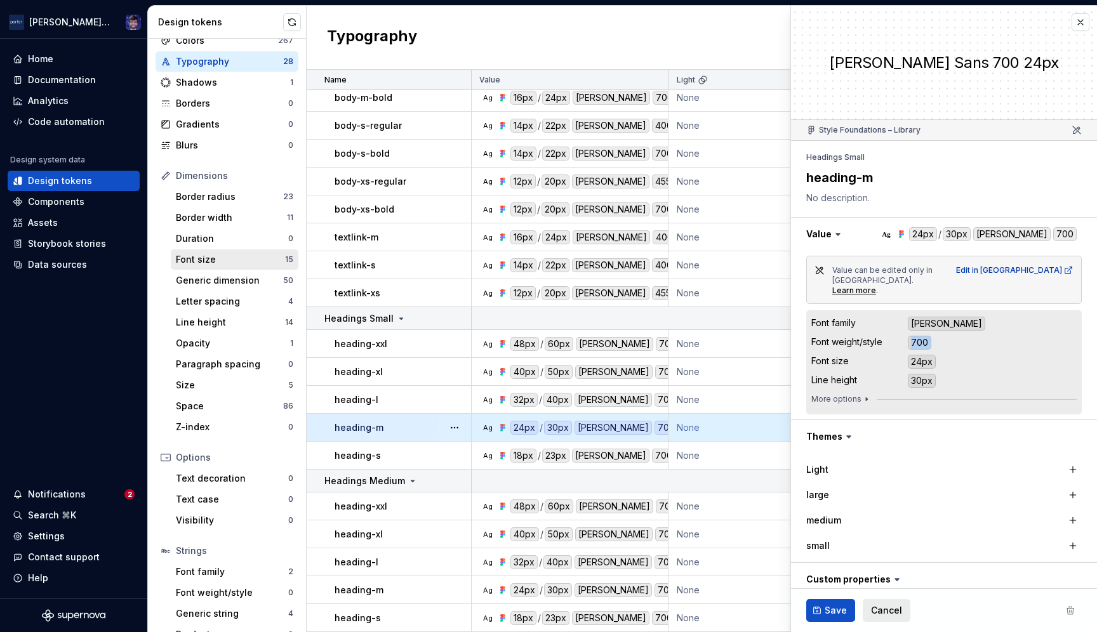
click at [217, 262] on div "Font size" at bounding box center [230, 259] width 109 height 13
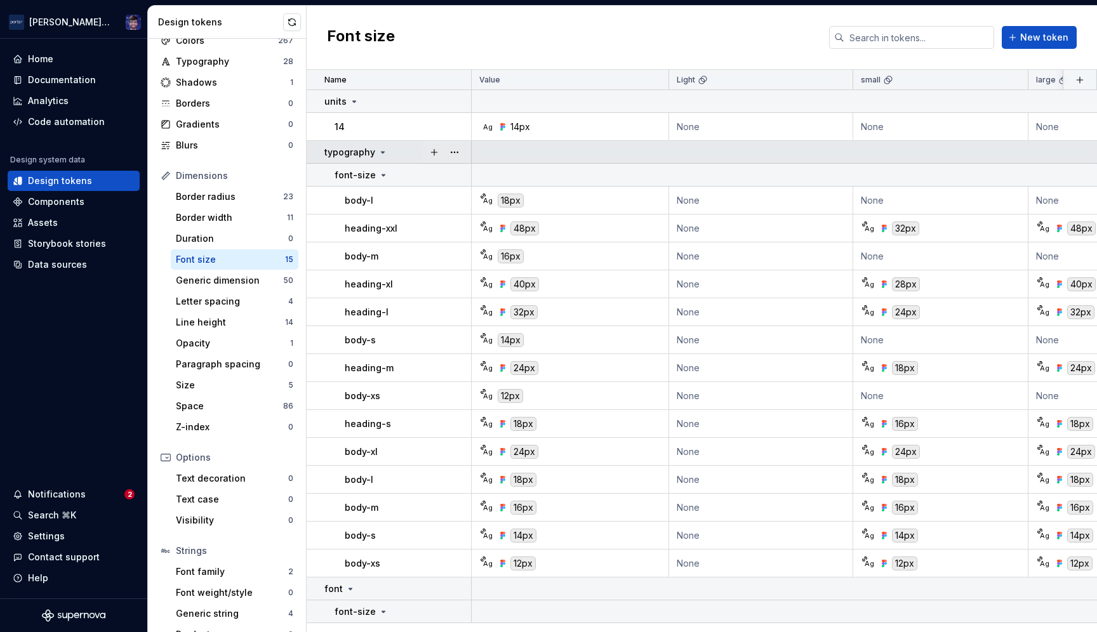
click at [389, 152] on div "typography" at bounding box center [397, 152] width 146 height 13
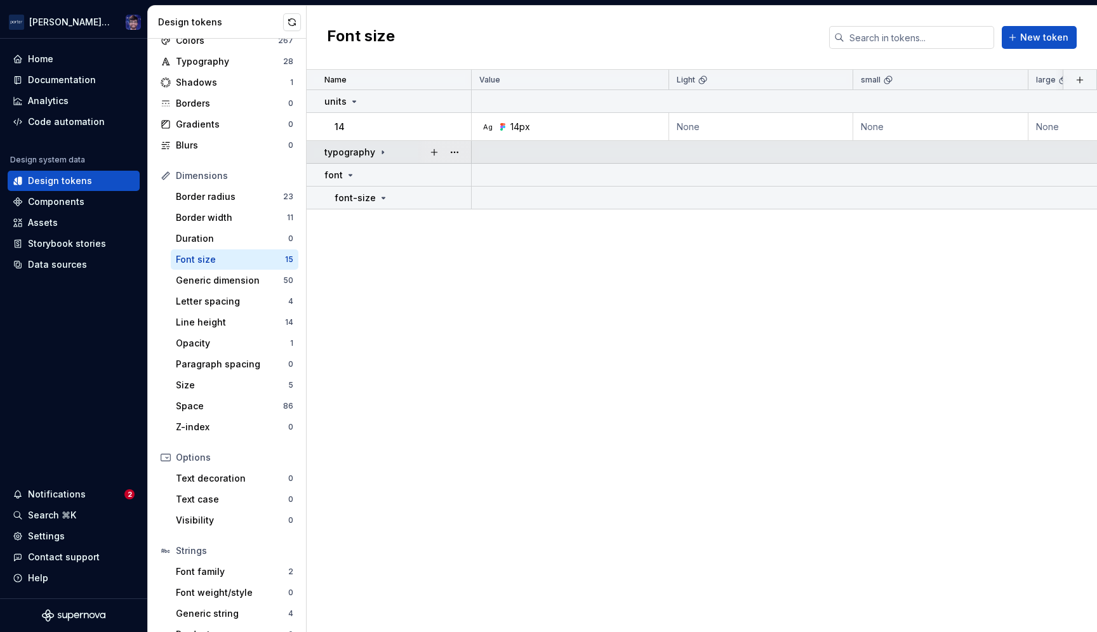
click at [381, 154] on icon at bounding box center [383, 152] width 10 height 10
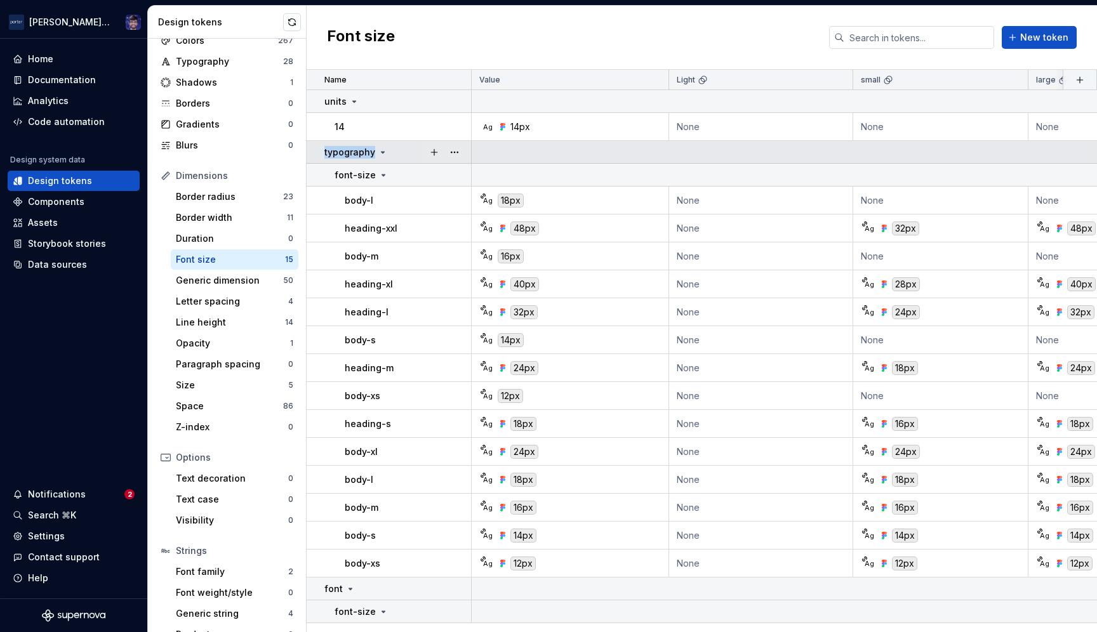
click at [381, 154] on icon at bounding box center [383, 152] width 10 height 10
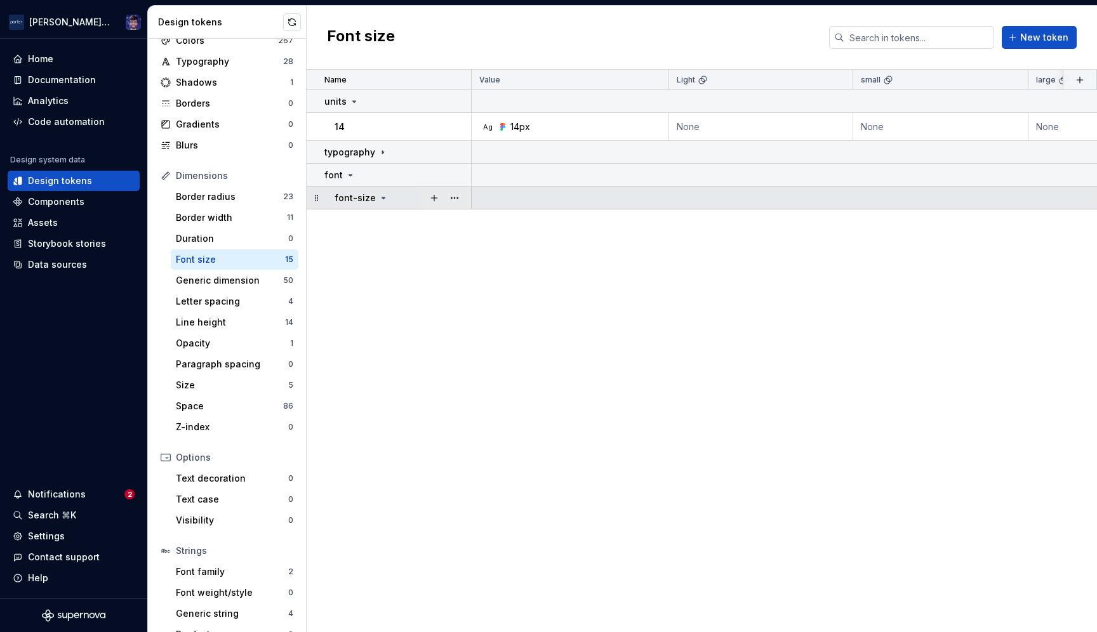
click at [378, 197] on icon at bounding box center [383, 198] width 10 height 10
click at [378, 196] on icon at bounding box center [383, 198] width 10 height 10
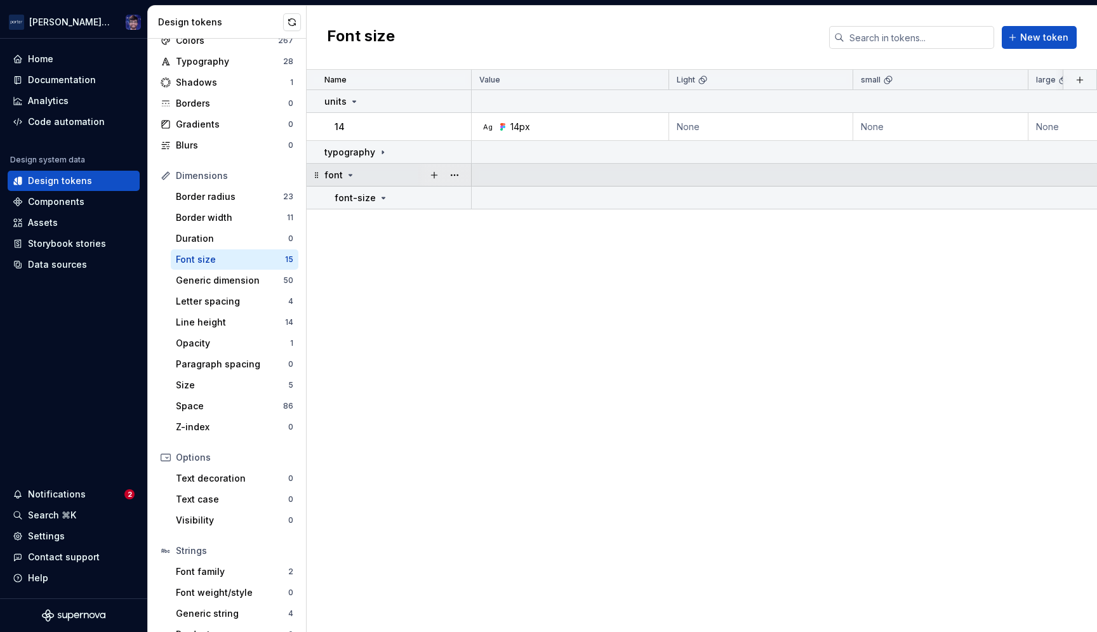
click at [352, 175] on icon at bounding box center [350, 175] width 10 height 10
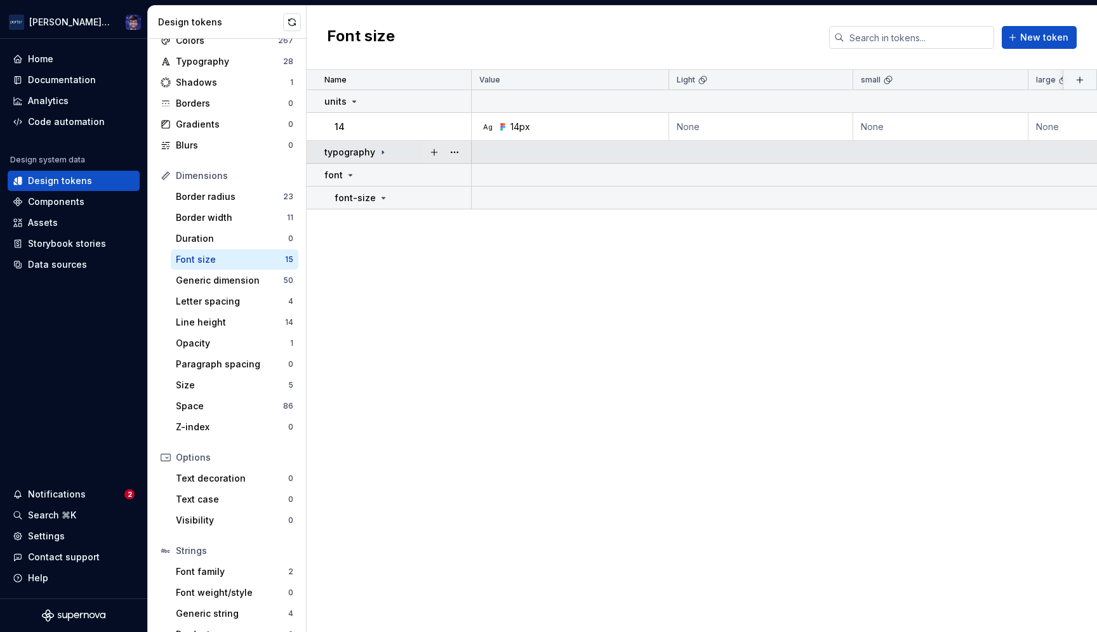
click at [380, 155] on icon at bounding box center [383, 152] width 10 height 10
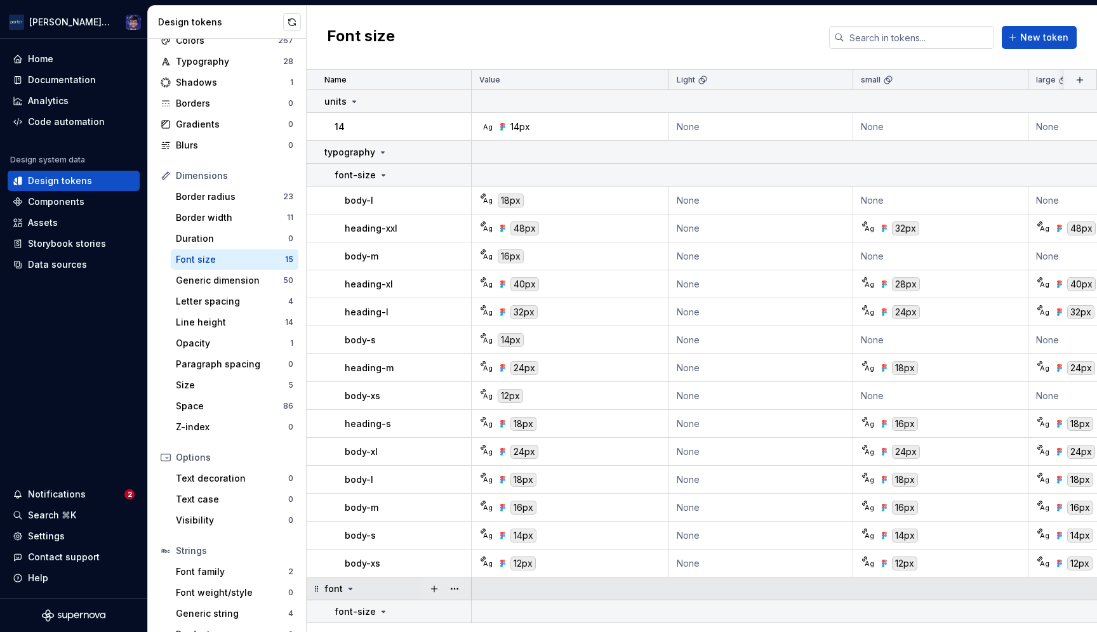
click at [348, 591] on icon at bounding box center [350, 589] width 10 height 10
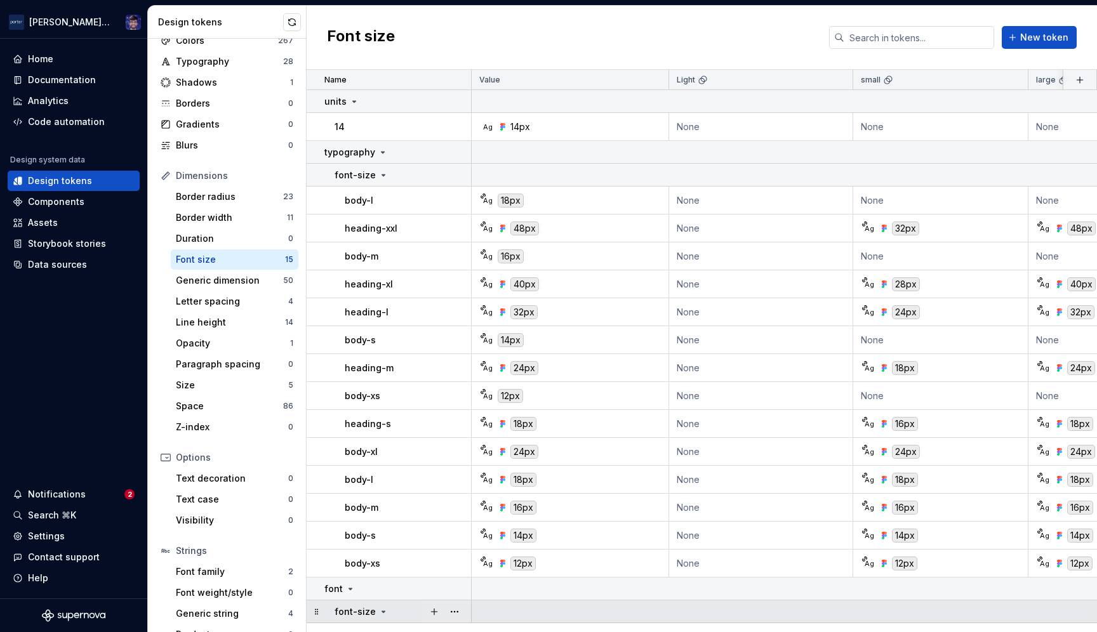
click at [384, 609] on icon at bounding box center [383, 612] width 10 height 10
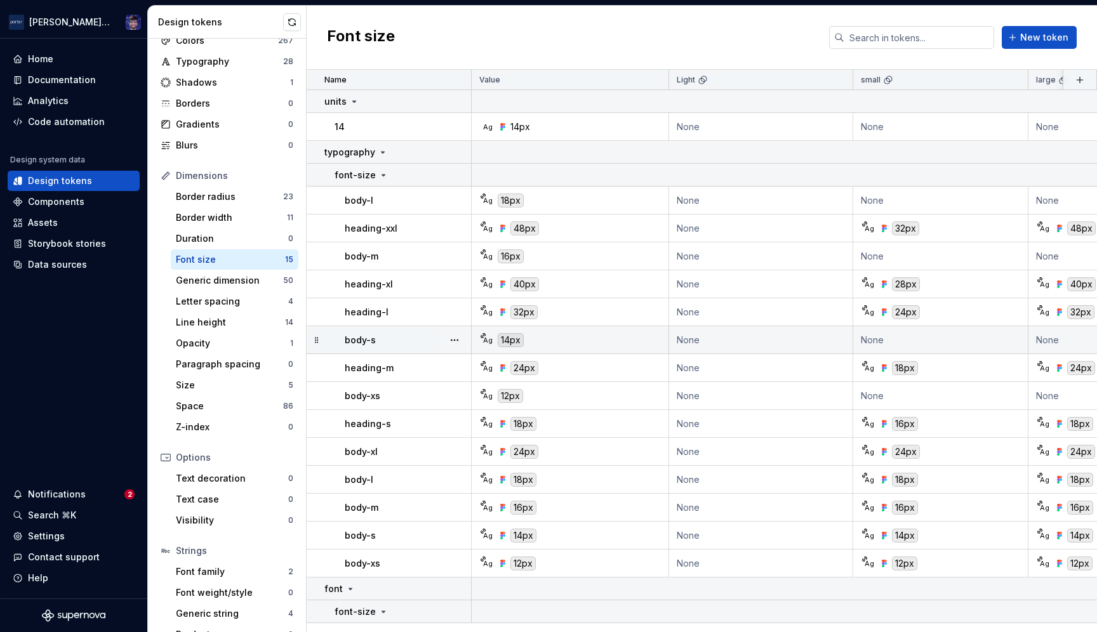
click at [512, 340] on div "14px" at bounding box center [511, 340] width 26 height 14
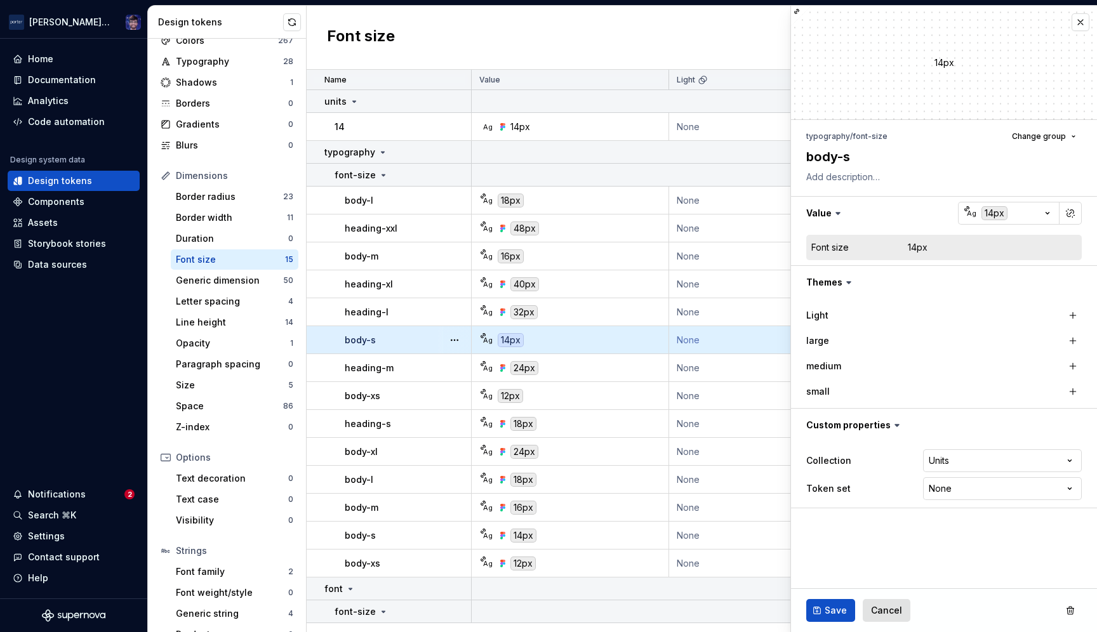
click at [879, 608] on span "Cancel" at bounding box center [886, 611] width 31 height 13
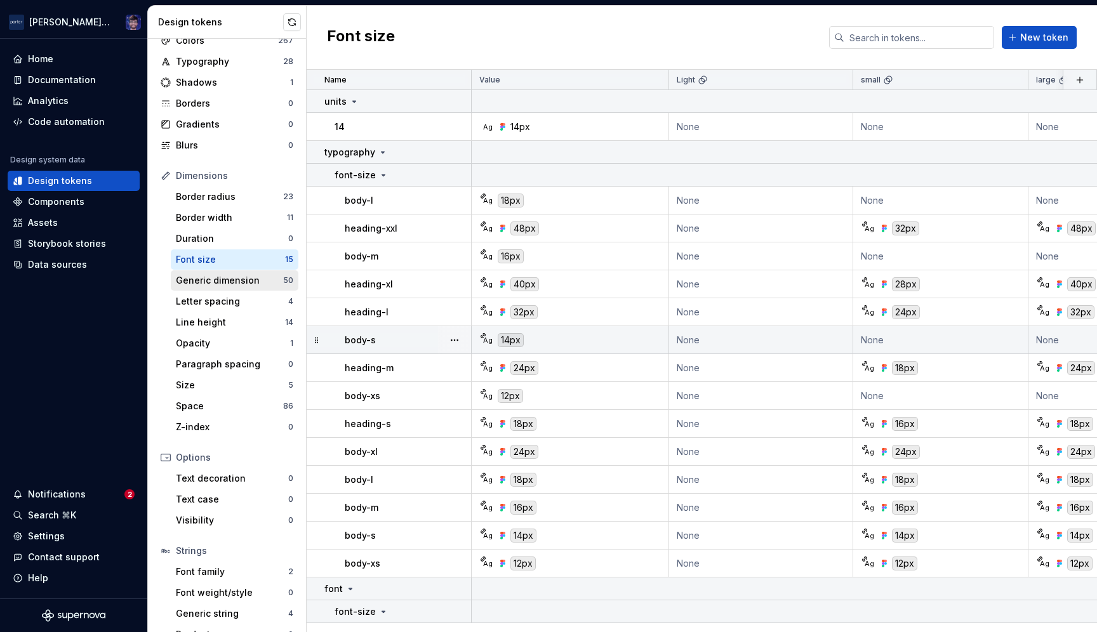
click at [218, 279] on div "Generic dimension" at bounding box center [229, 280] width 107 height 13
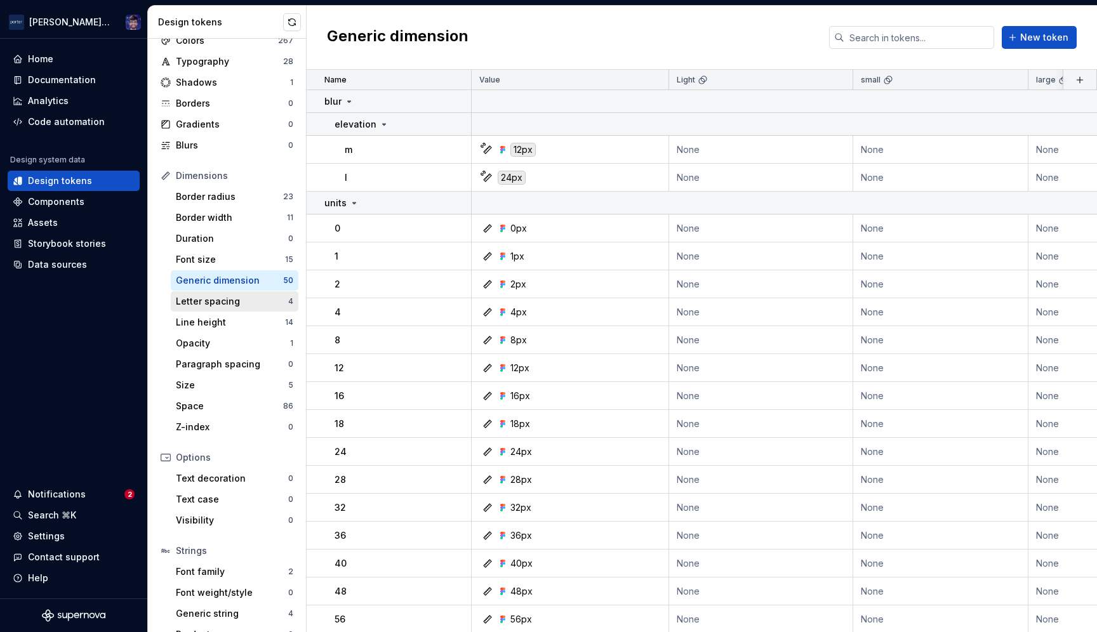
click at [216, 311] on div "Letter spacing 4" at bounding box center [235, 301] width 128 height 20
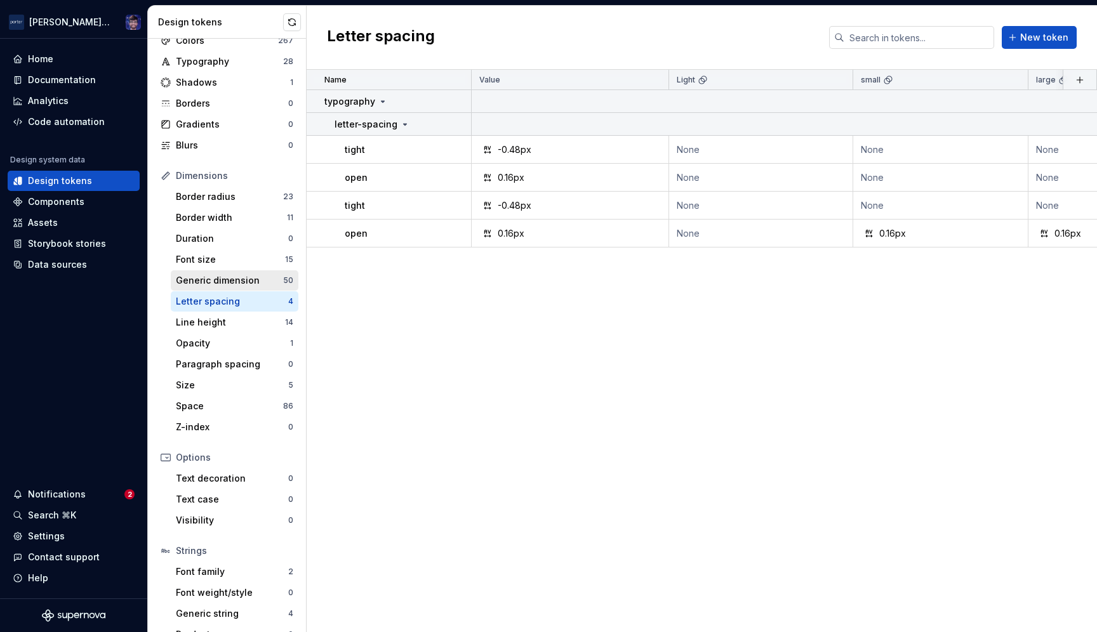
click at [207, 288] on div "Generic dimension 50" at bounding box center [235, 281] width 128 height 20
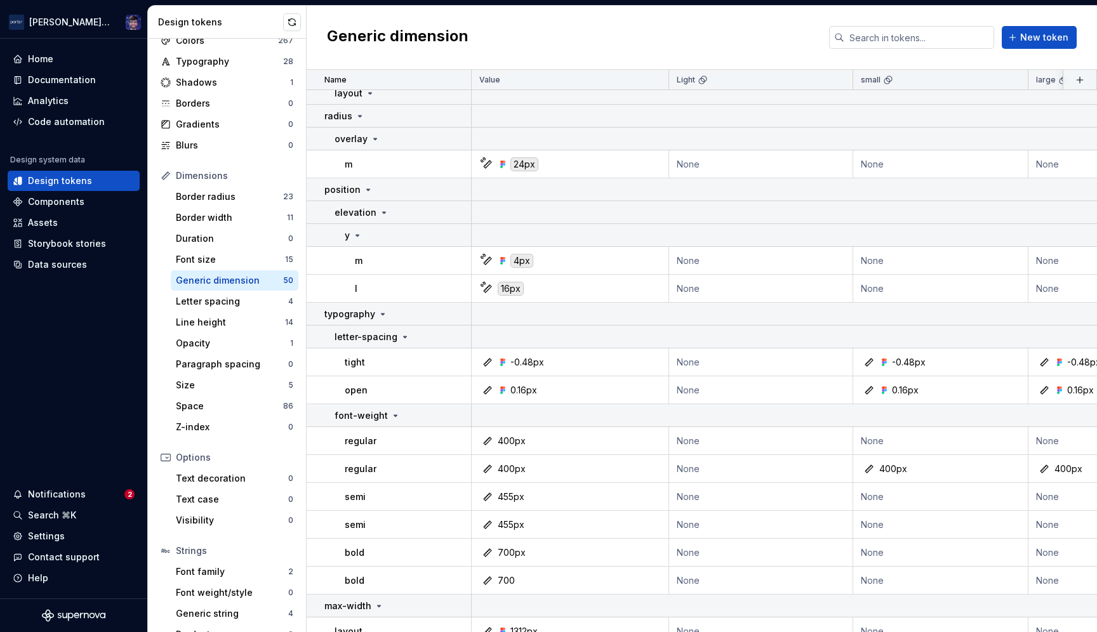
scroll to position [1296, 0]
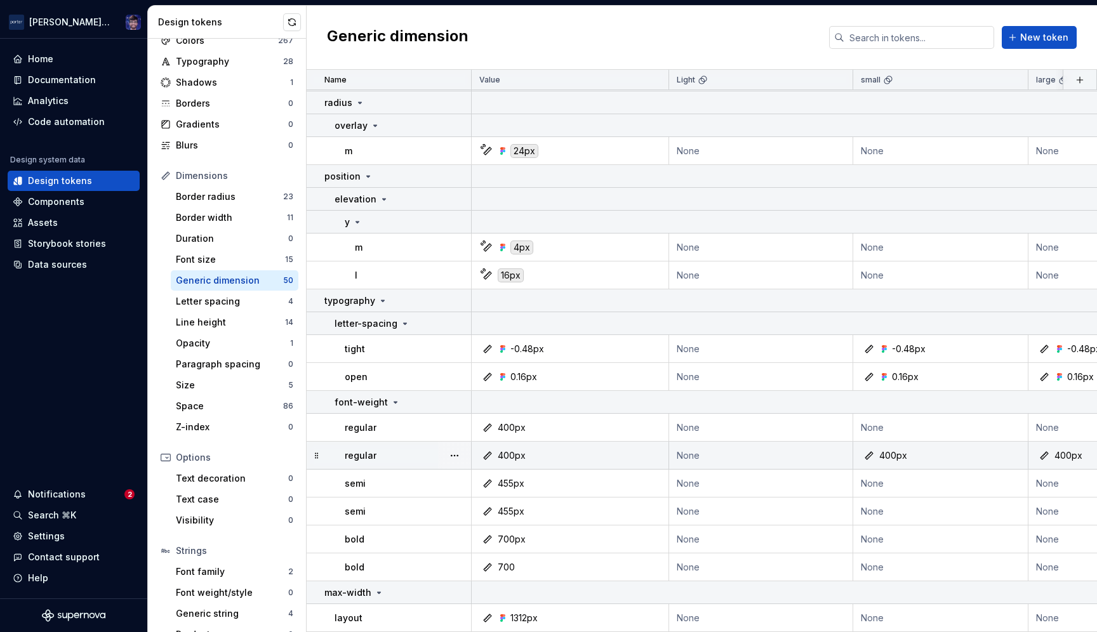
click at [893, 450] on div "400px" at bounding box center [893, 456] width 28 height 13
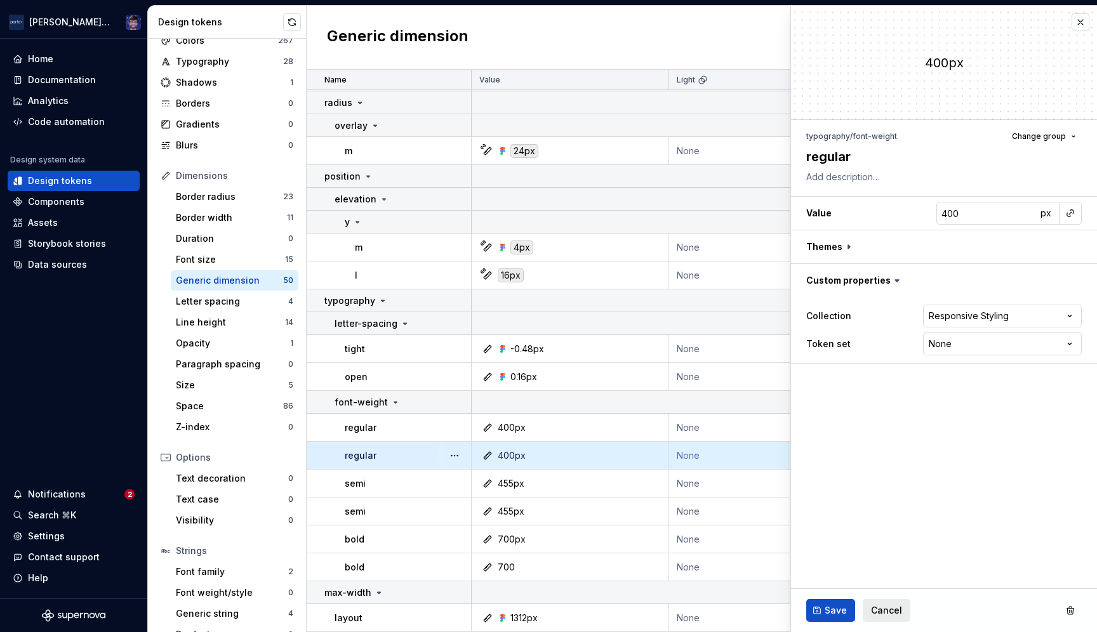
type textarea "*"
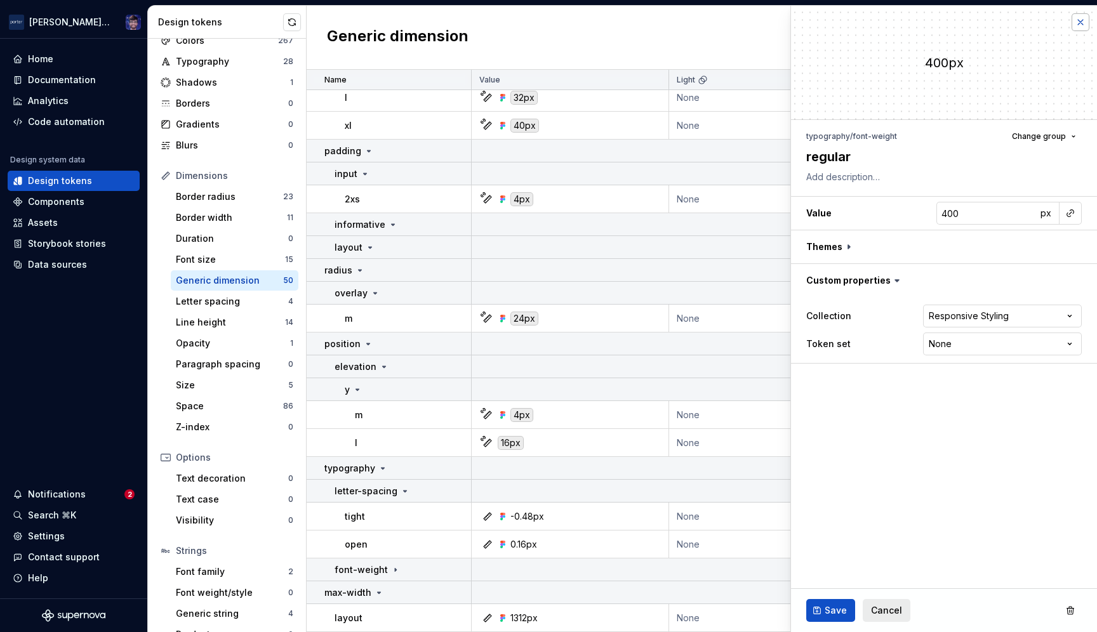
click at [1076, 20] on button "button" at bounding box center [1081, 22] width 18 height 18
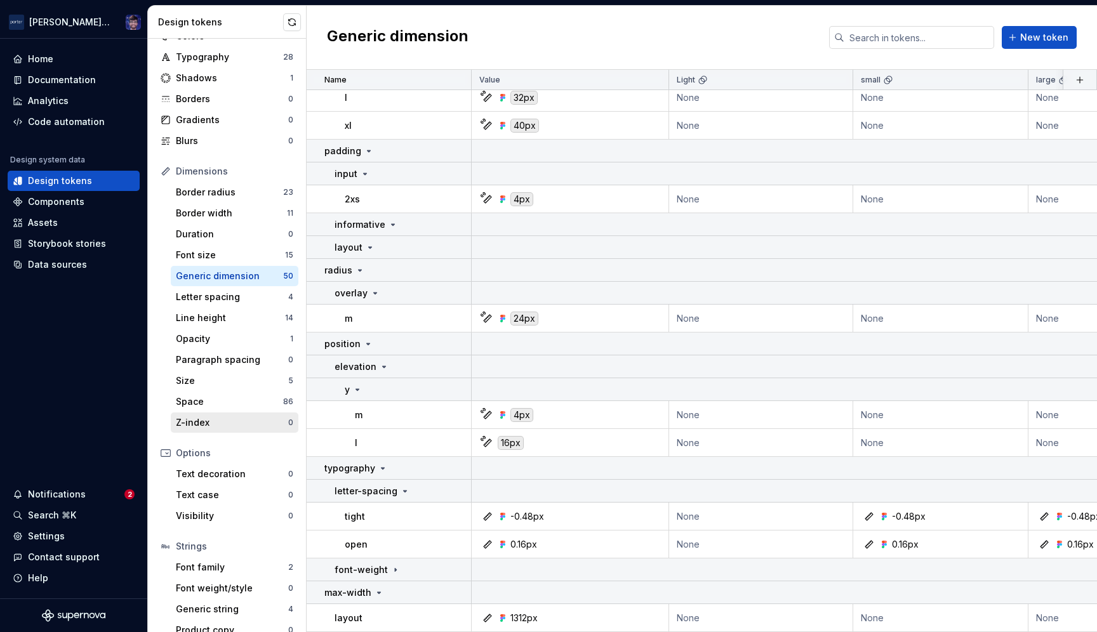
scroll to position [63, 0]
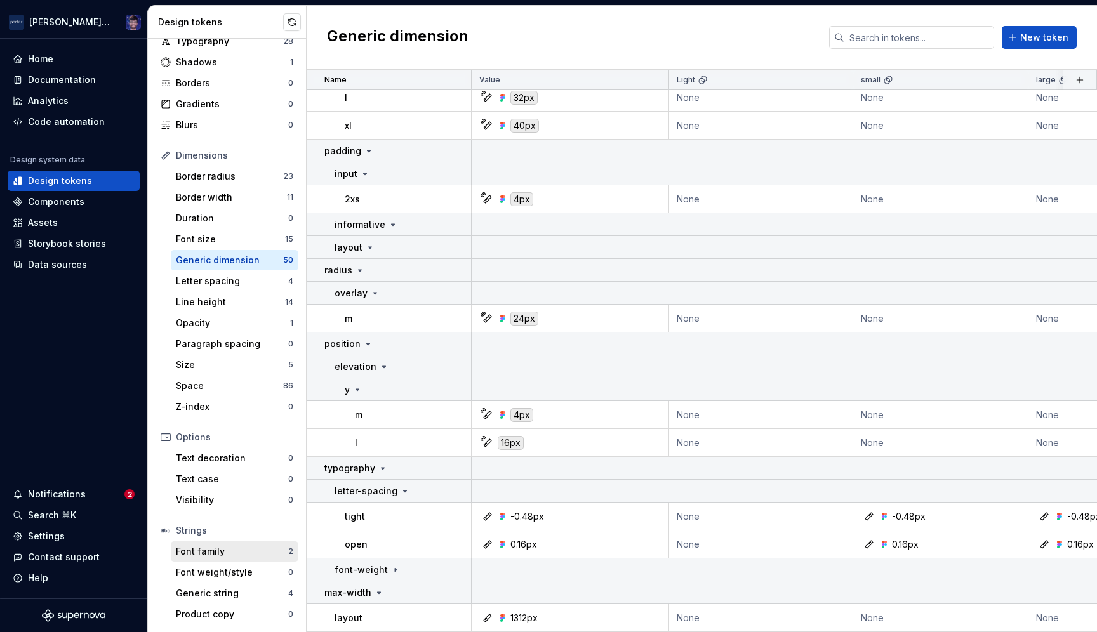
click at [217, 548] on div "Font family" at bounding box center [232, 551] width 112 height 13
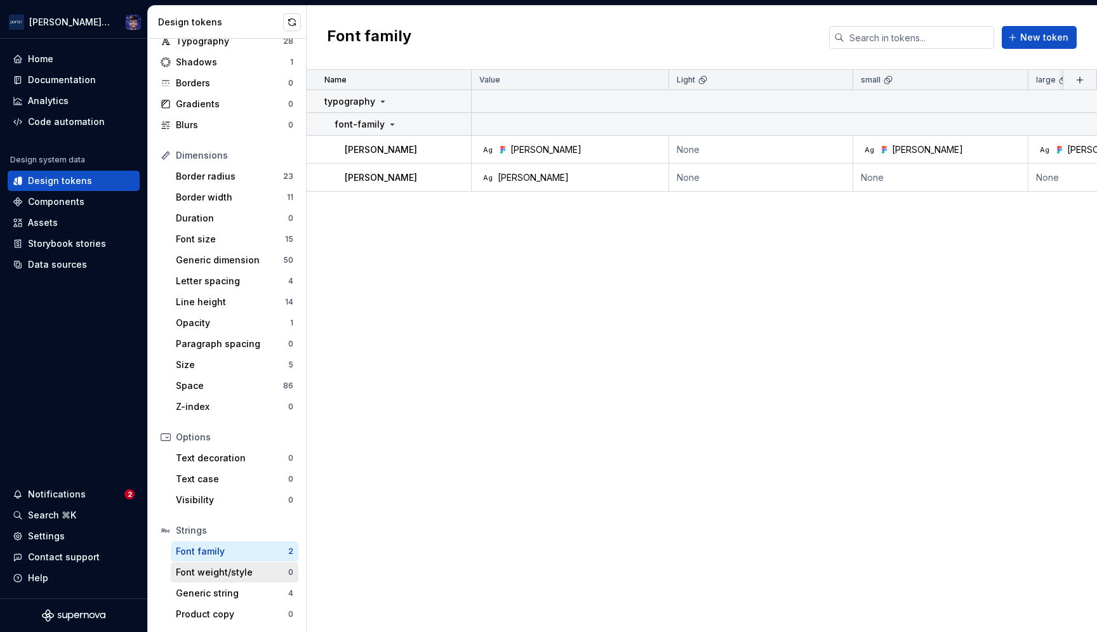
click at [216, 568] on div "Font weight/style" at bounding box center [232, 572] width 112 height 13
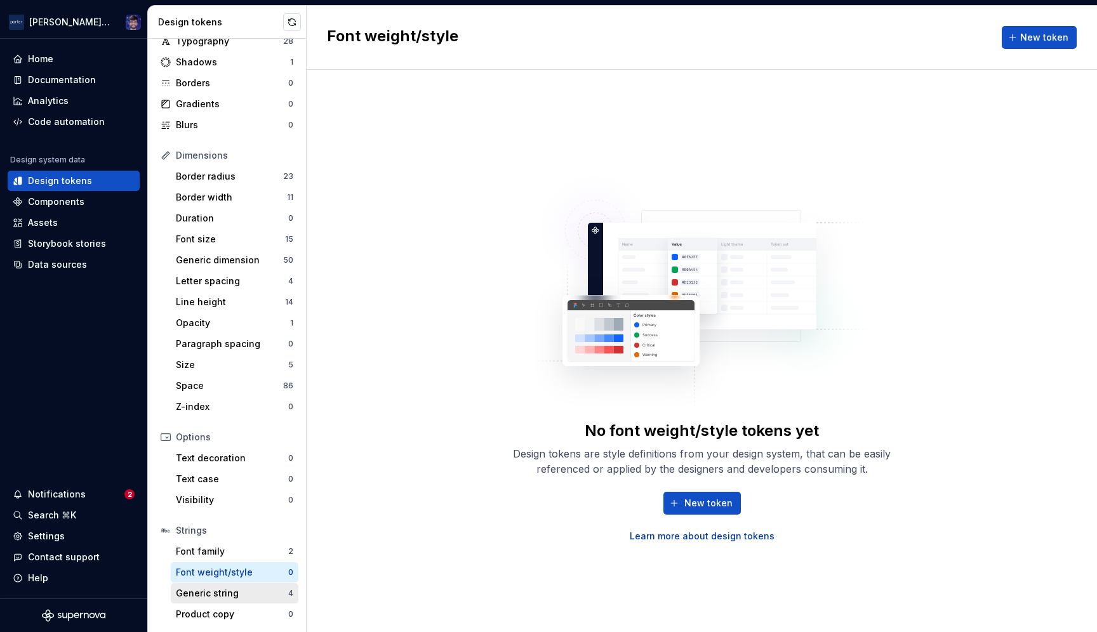
click at [215, 597] on div "Generic string" at bounding box center [232, 593] width 112 height 13
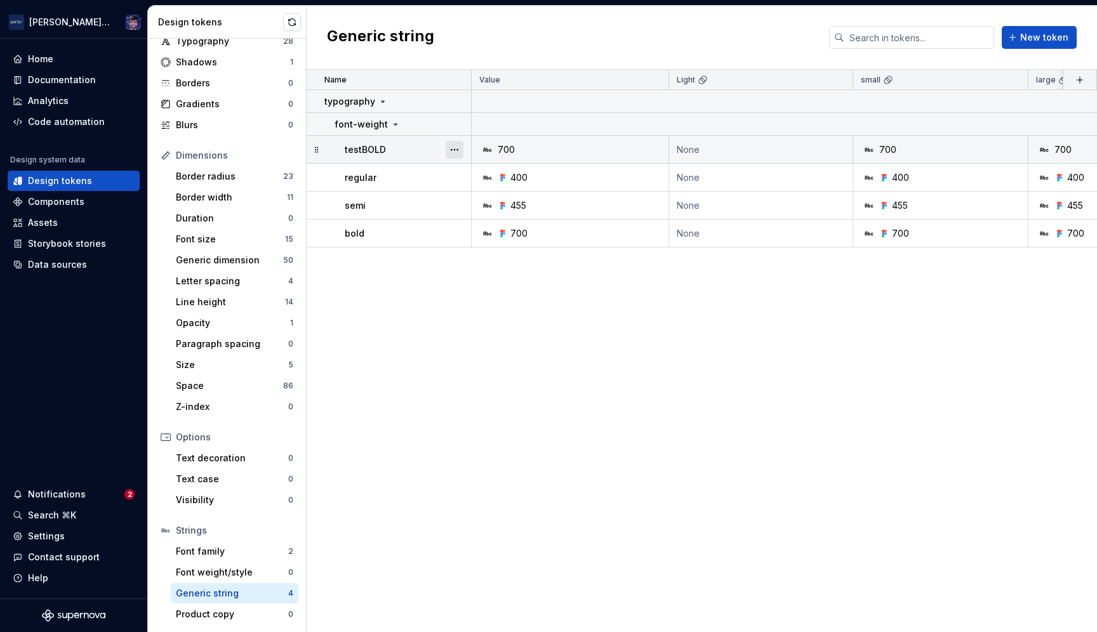
click at [453, 147] on button "button" at bounding box center [455, 150] width 18 height 18
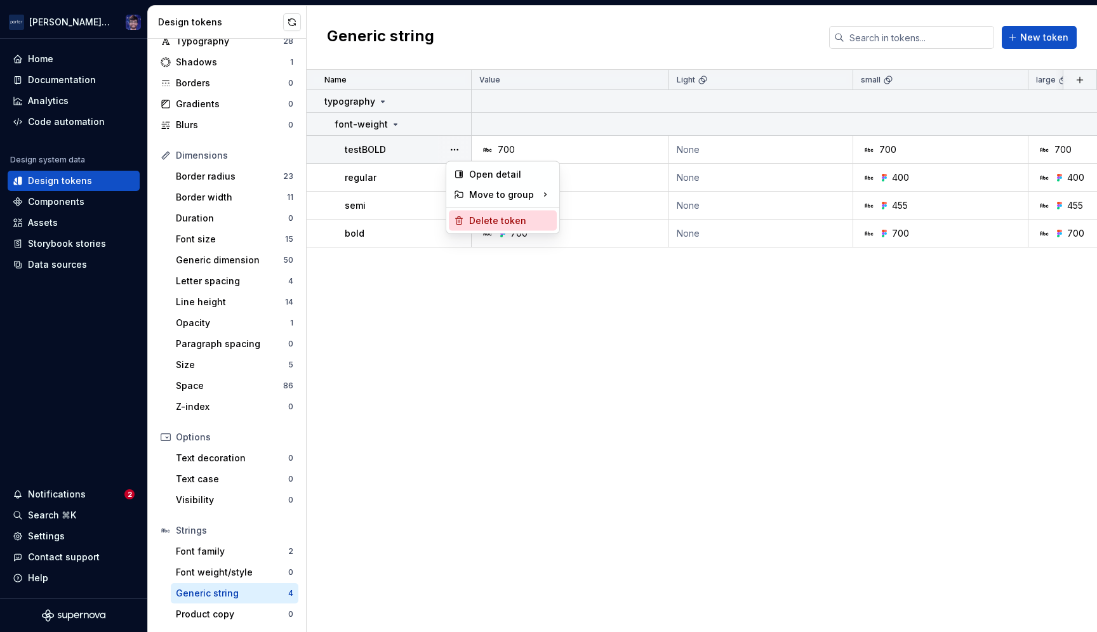
click at [489, 223] on div "Delete token" at bounding box center [510, 221] width 83 height 13
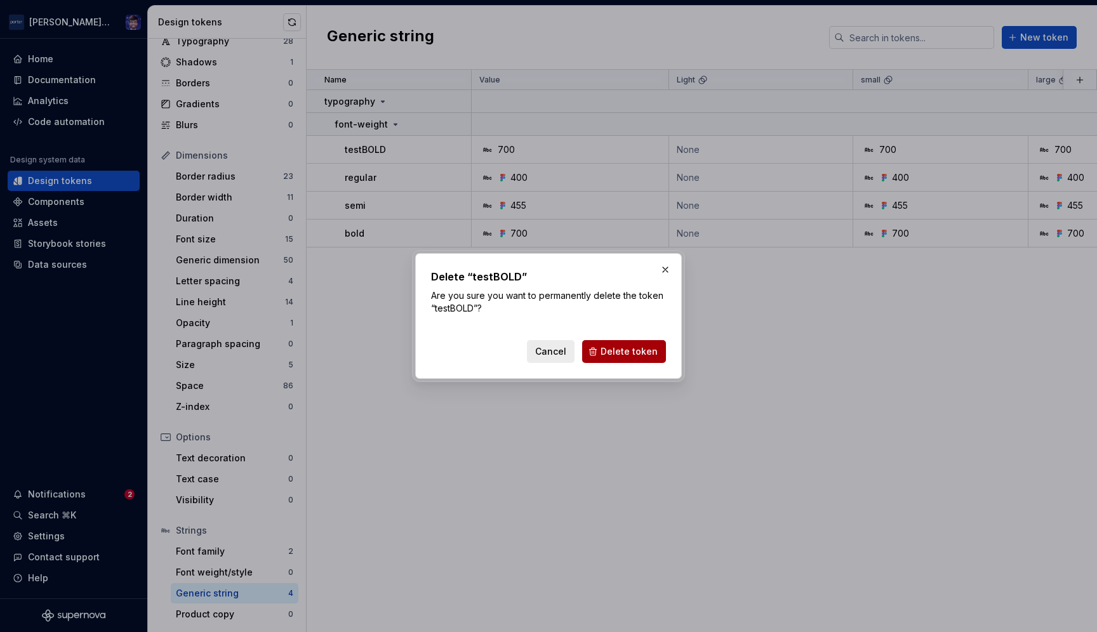
click at [639, 353] on span "Delete token" at bounding box center [629, 351] width 57 height 13
